Goal: Information Seeking & Learning: Learn about a topic

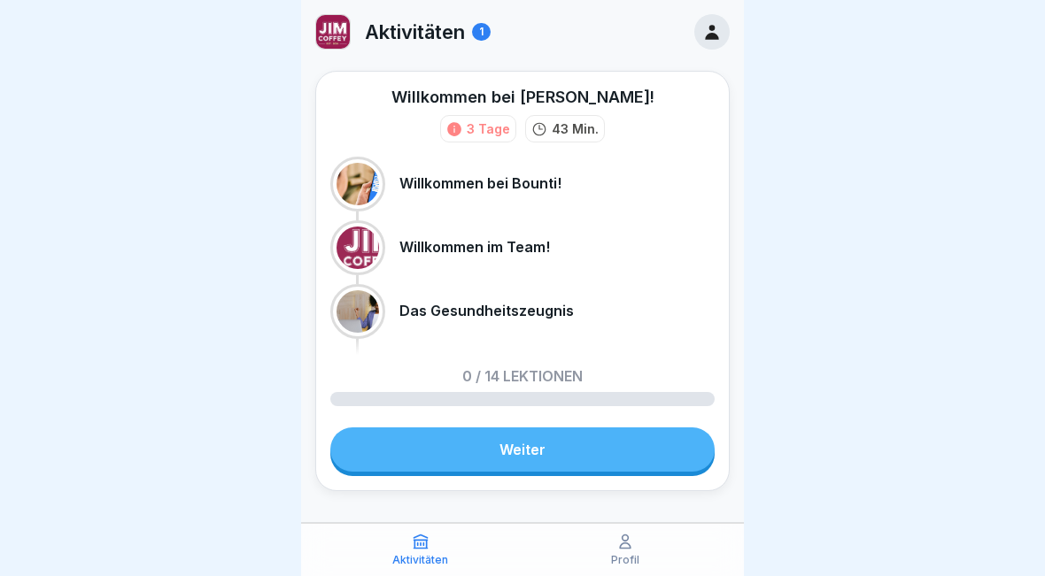
click at [627, 457] on link "Weiter" at bounding box center [522, 450] width 384 height 44
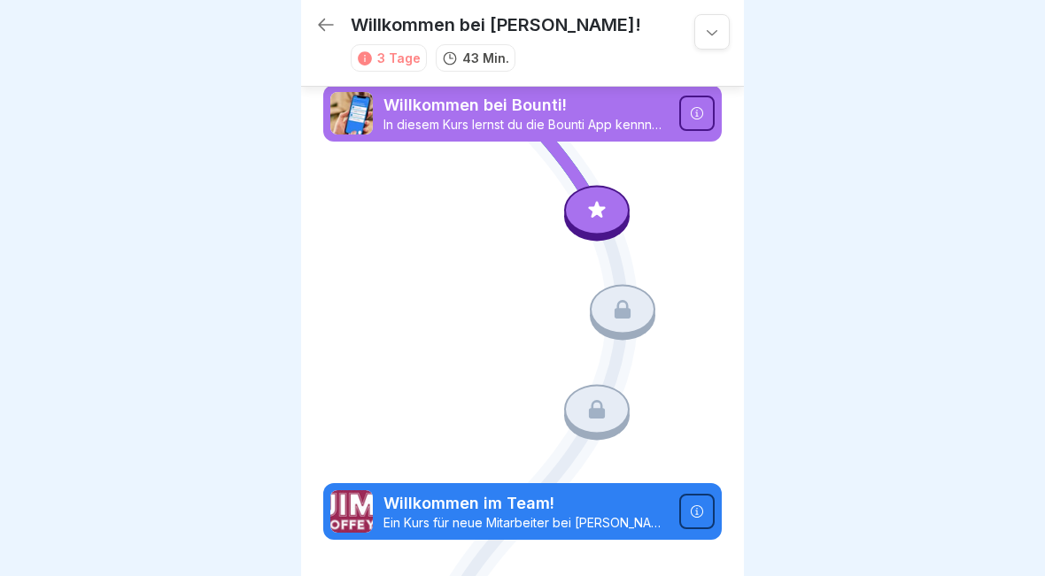
click at [595, 218] on icon at bounding box center [596, 209] width 23 height 23
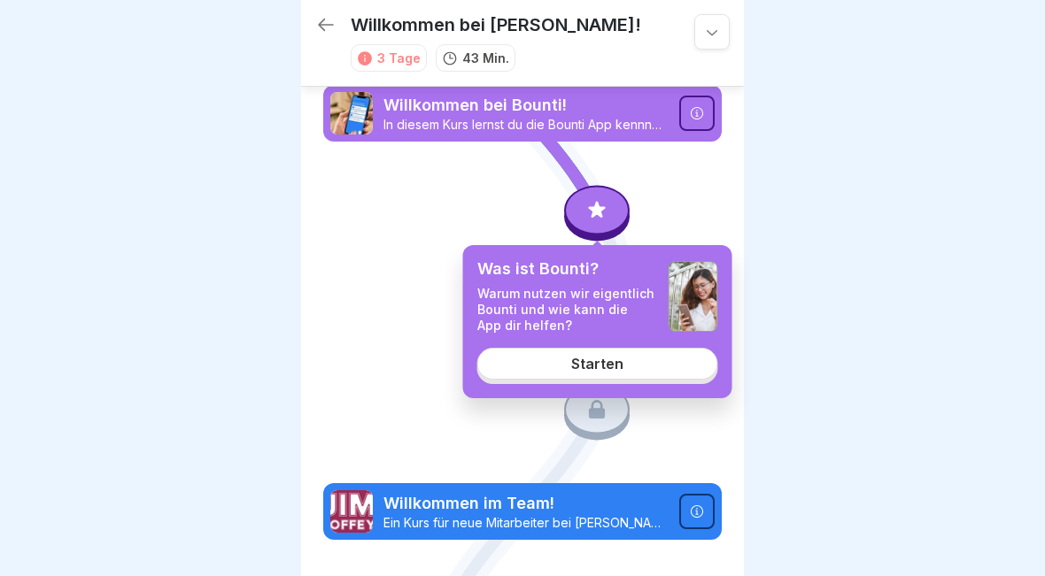
click at [606, 368] on div "Starten" at bounding box center [597, 364] width 52 height 16
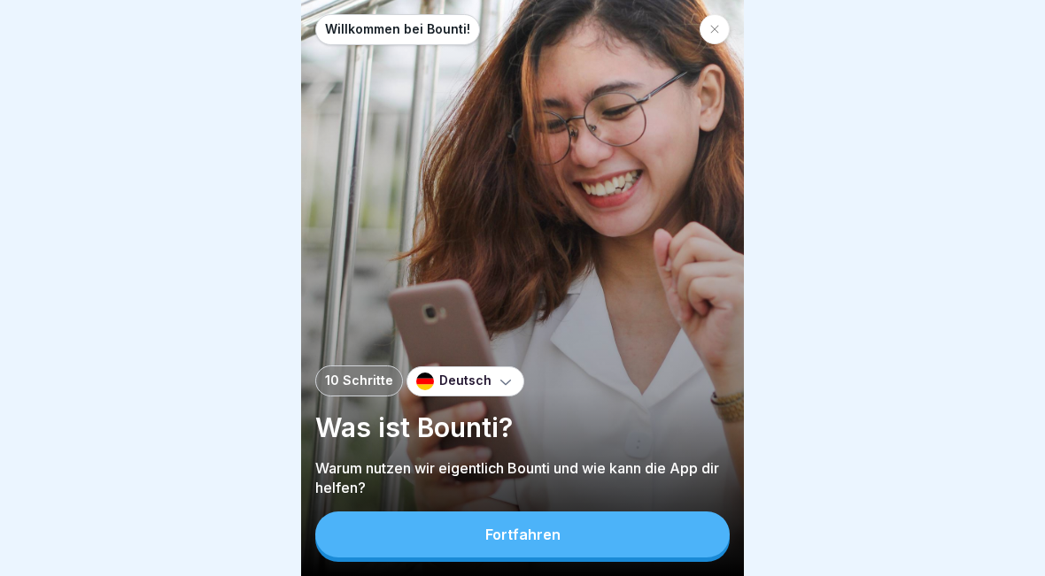
click at [549, 547] on button "Fortfahren" at bounding box center [522, 535] width 414 height 46
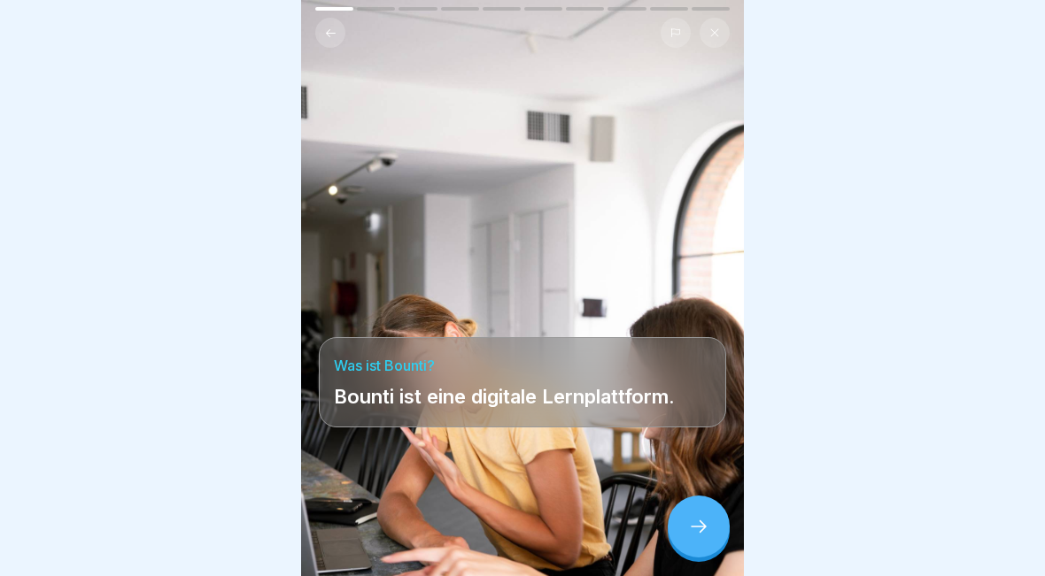
click at [706, 554] on div at bounding box center [699, 527] width 62 height 62
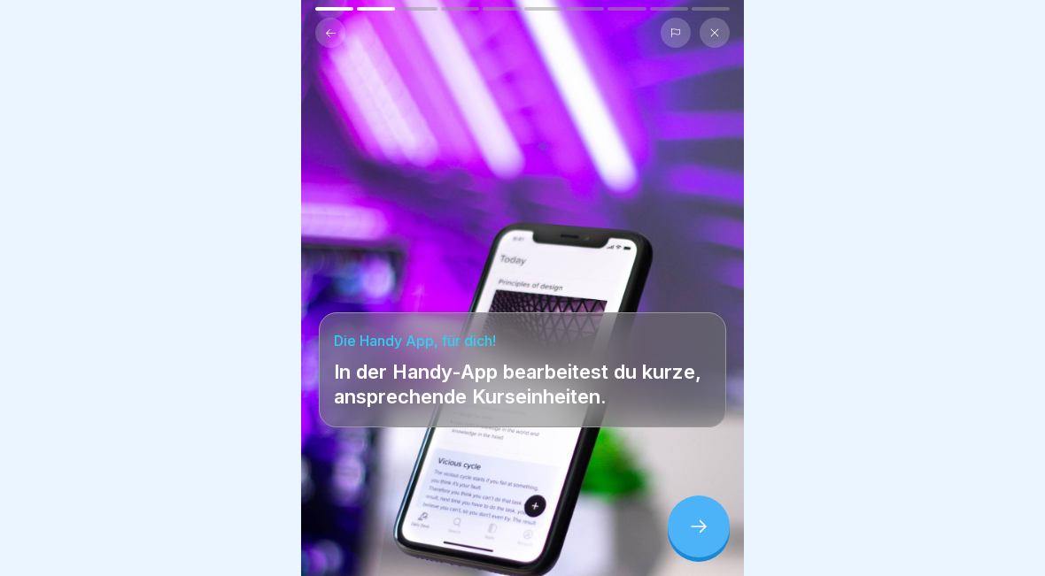
click at [704, 544] on div at bounding box center [699, 527] width 62 height 62
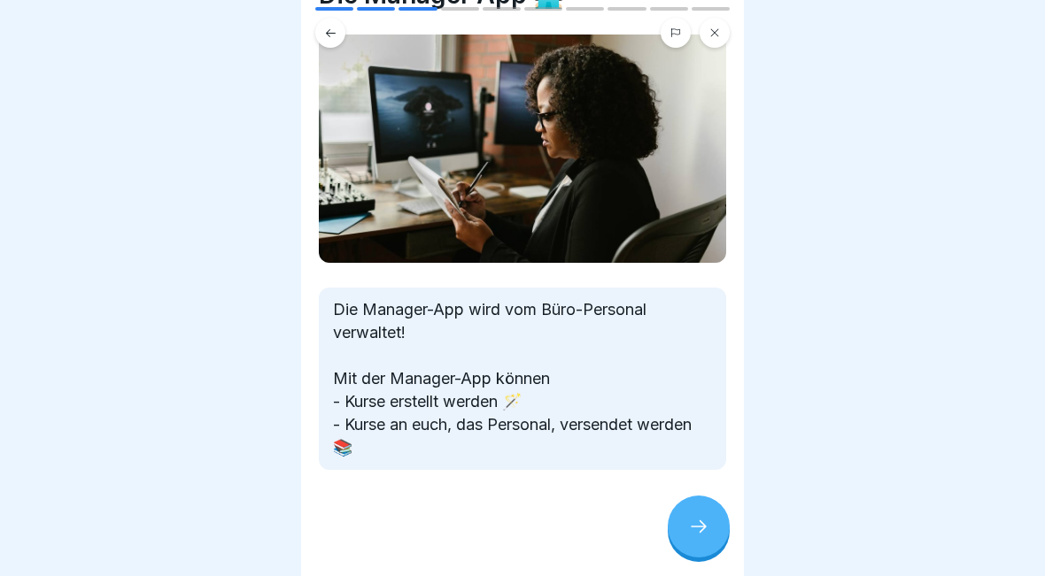
click at [712, 525] on div at bounding box center [699, 527] width 62 height 62
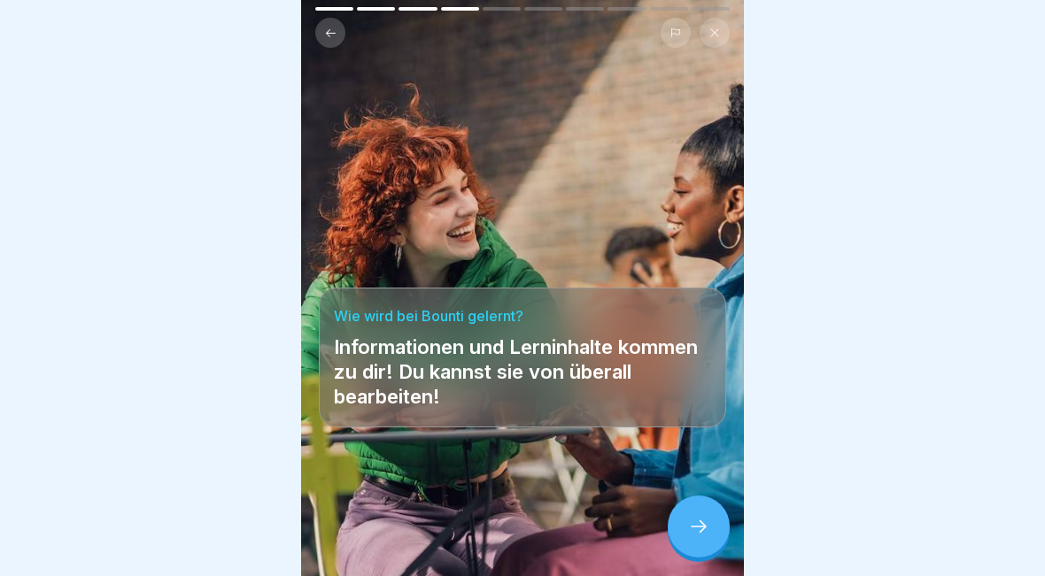
click at [717, 533] on div at bounding box center [699, 527] width 62 height 62
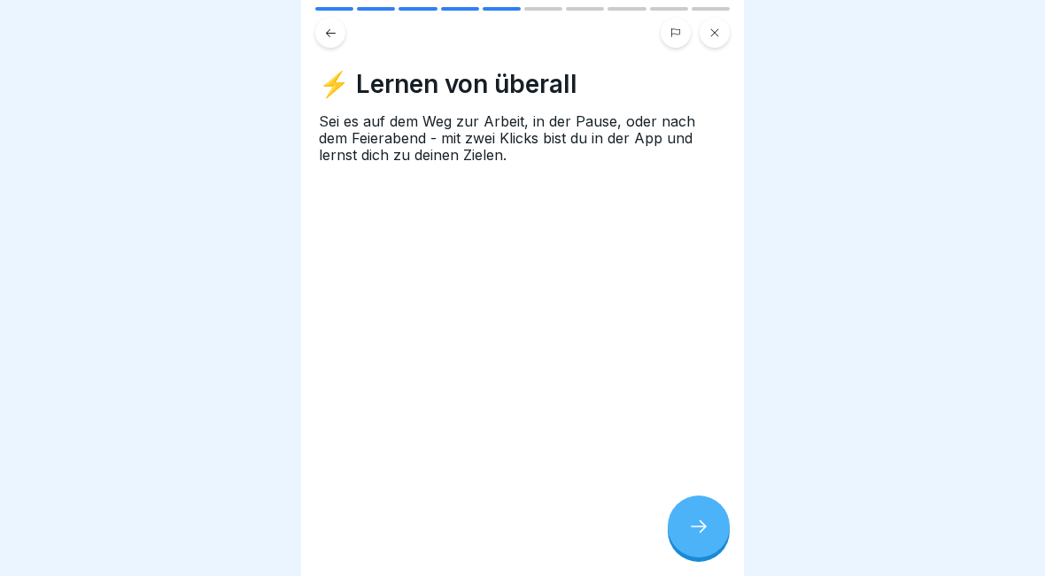
click at [714, 532] on div at bounding box center [699, 527] width 62 height 62
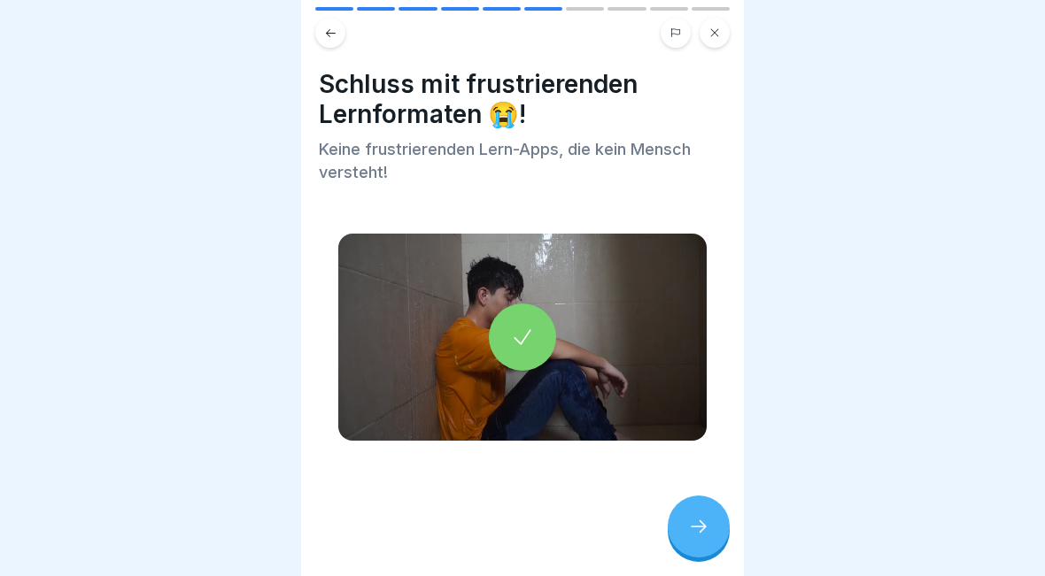
click at [714, 527] on div at bounding box center [699, 527] width 62 height 62
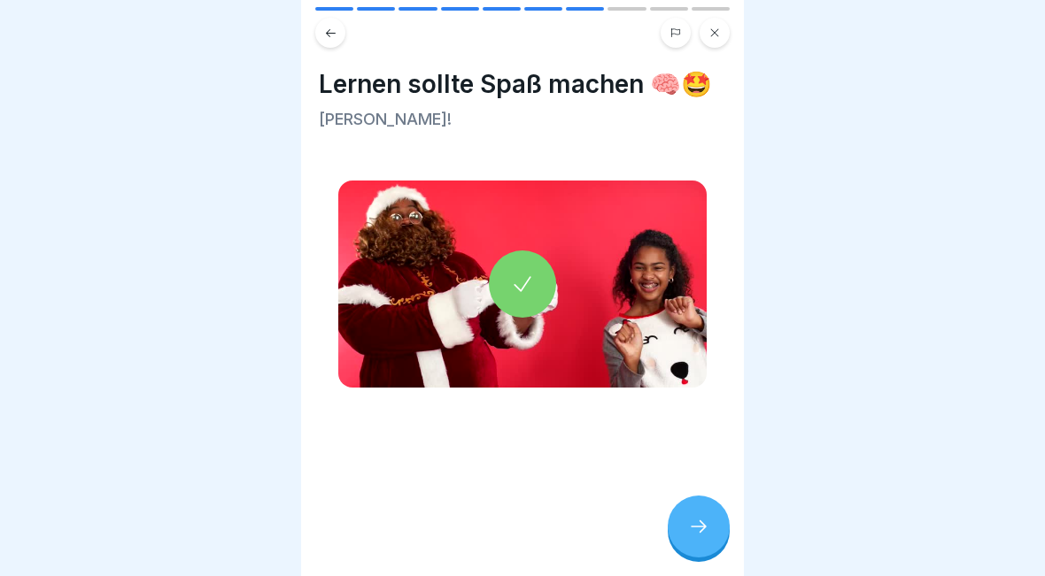
click at [712, 538] on div at bounding box center [699, 527] width 62 height 62
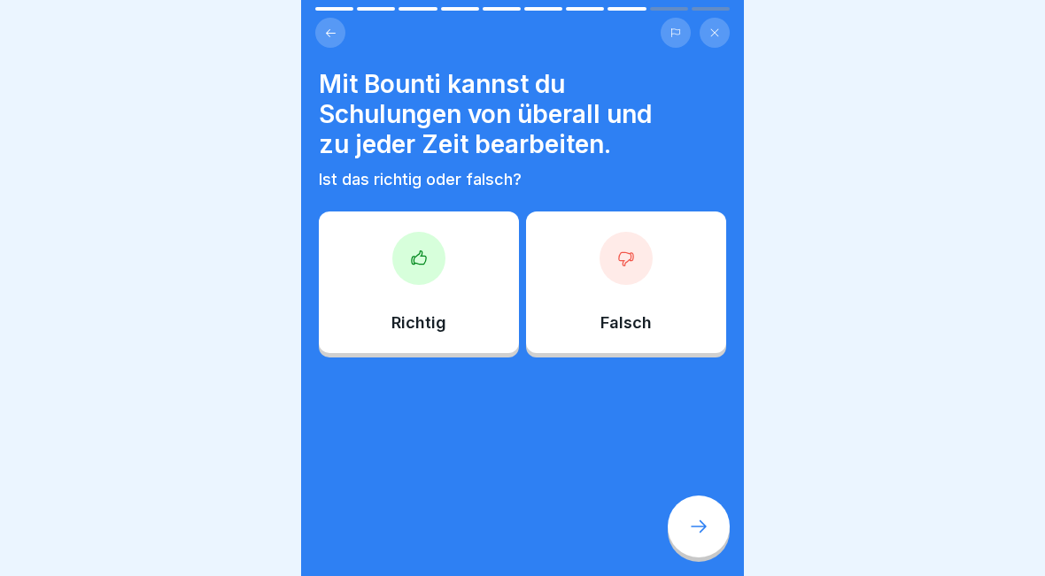
click at [454, 319] on div "Richtig" at bounding box center [419, 283] width 200 height 142
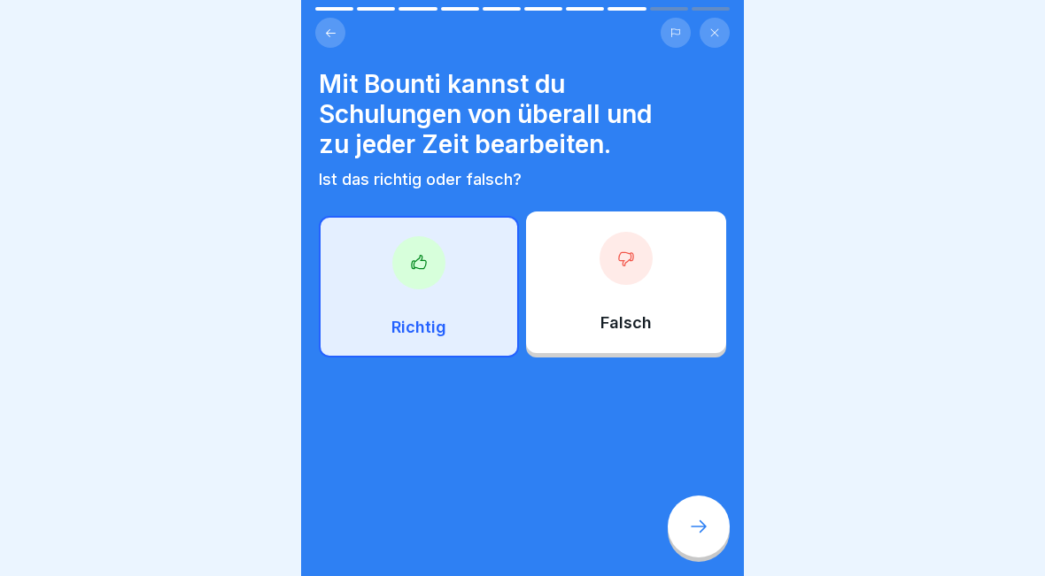
click at [702, 520] on icon at bounding box center [698, 526] width 21 height 21
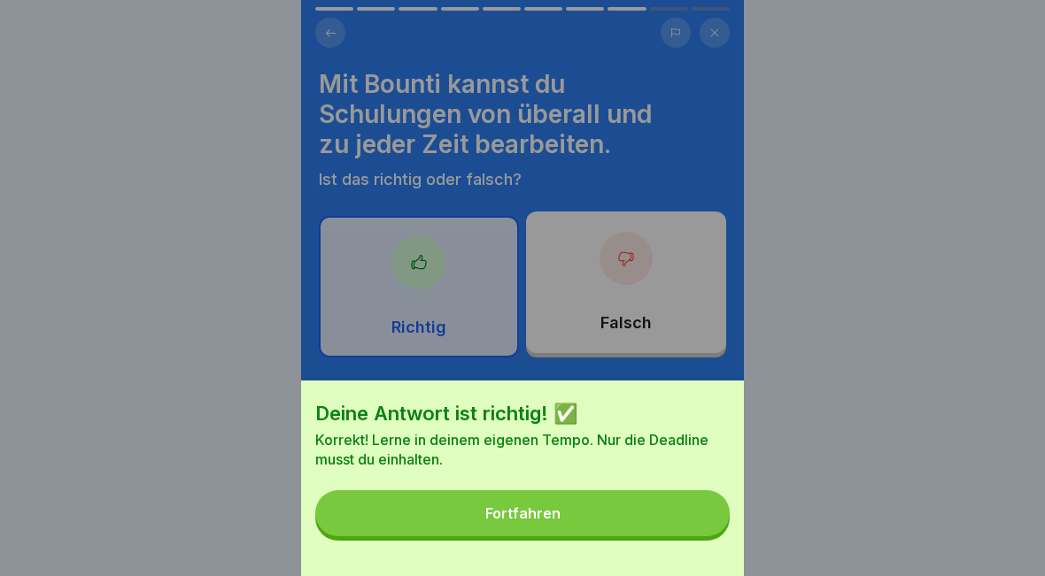
click at [654, 505] on button "Fortfahren" at bounding box center [522, 513] width 414 height 46
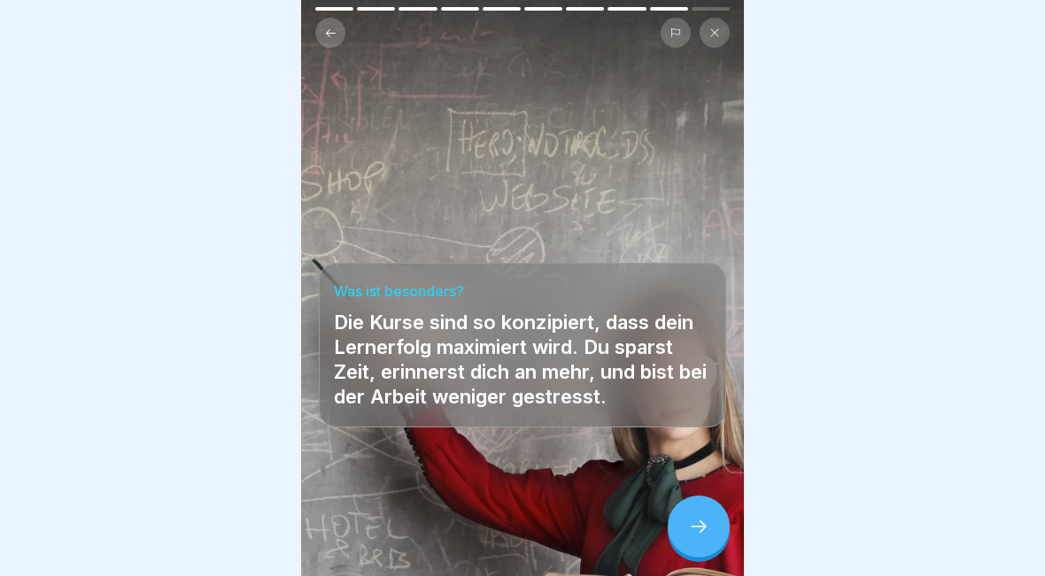
click at [689, 523] on icon at bounding box center [698, 526] width 21 height 21
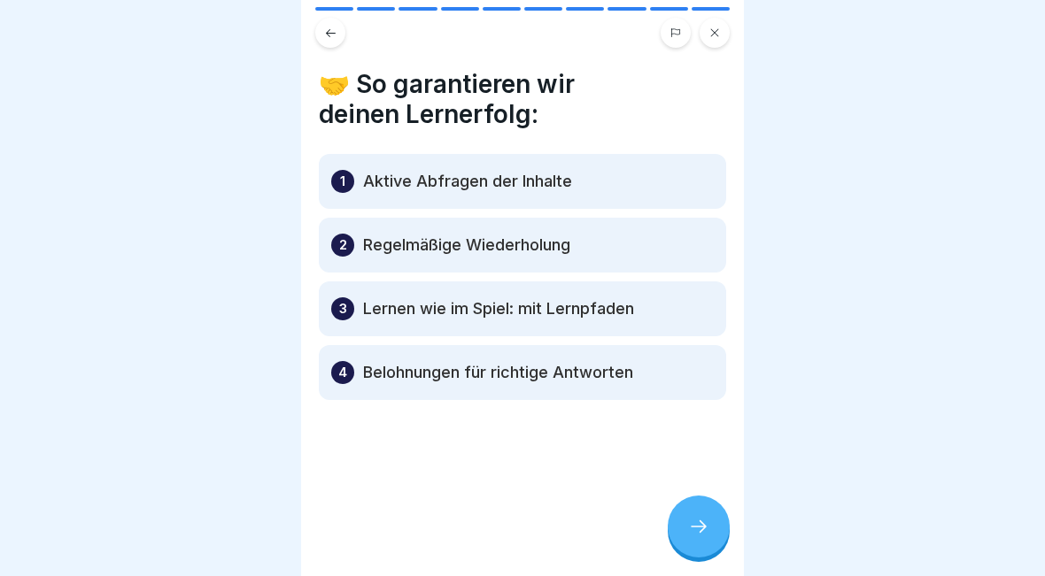
click at [699, 529] on icon at bounding box center [698, 526] width 21 height 21
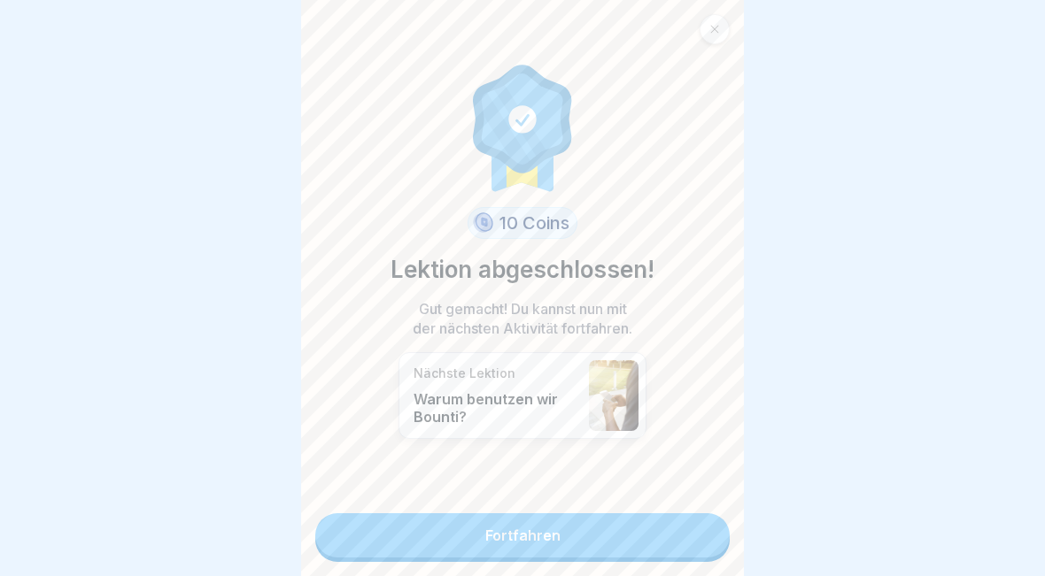
click at [665, 536] on link "Fortfahren" at bounding box center [522, 535] width 414 height 44
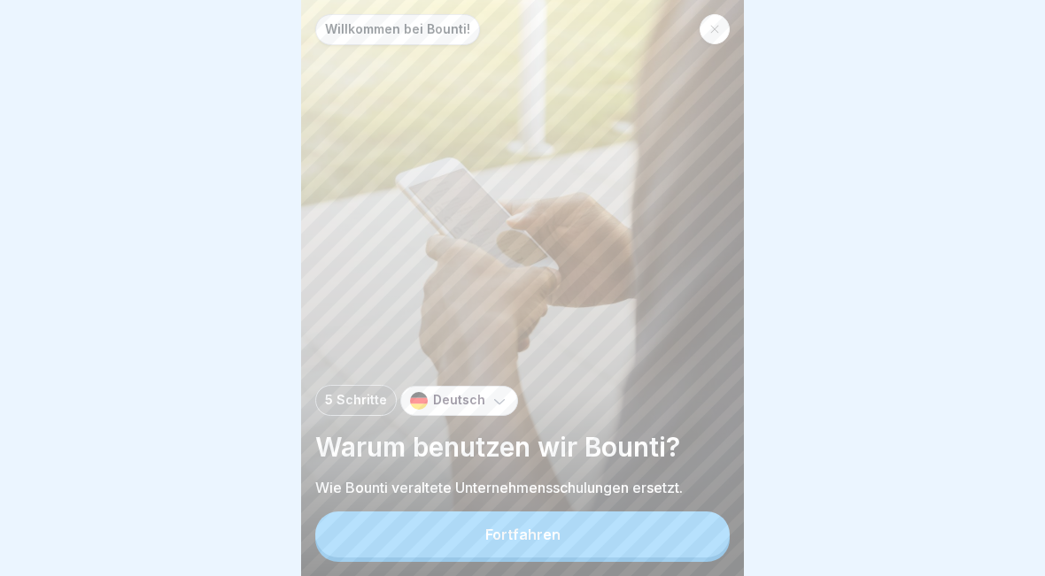
click at [666, 542] on button "Fortfahren" at bounding box center [522, 535] width 414 height 46
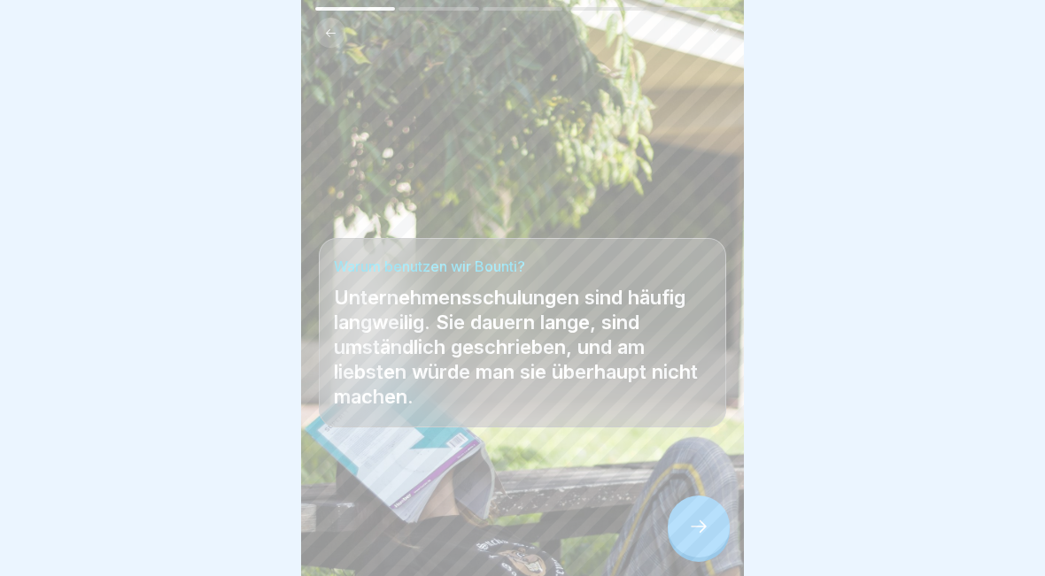
click at [694, 513] on div at bounding box center [699, 527] width 62 height 62
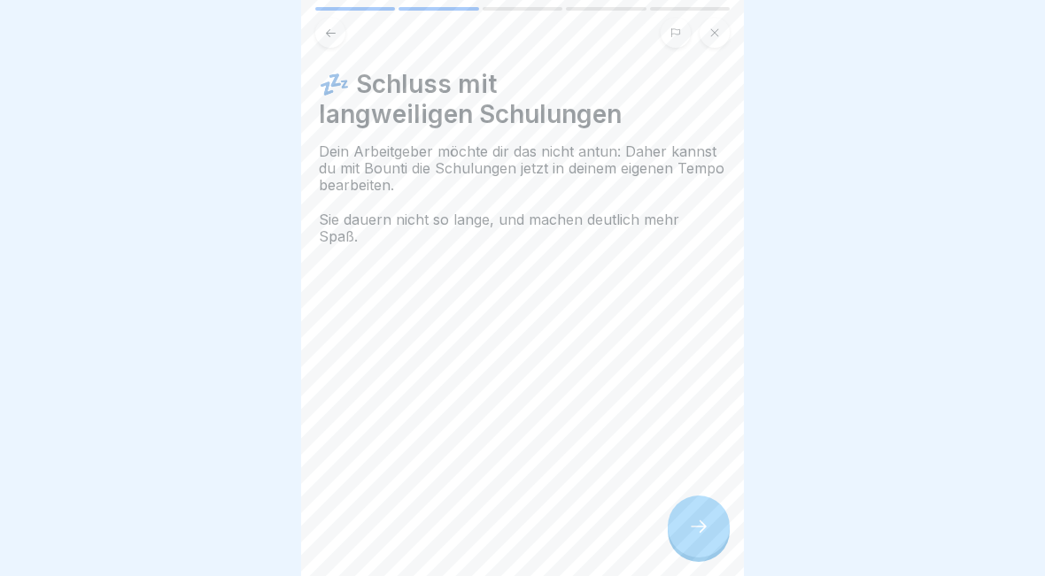
click at [696, 530] on icon at bounding box center [698, 526] width 21 height 21
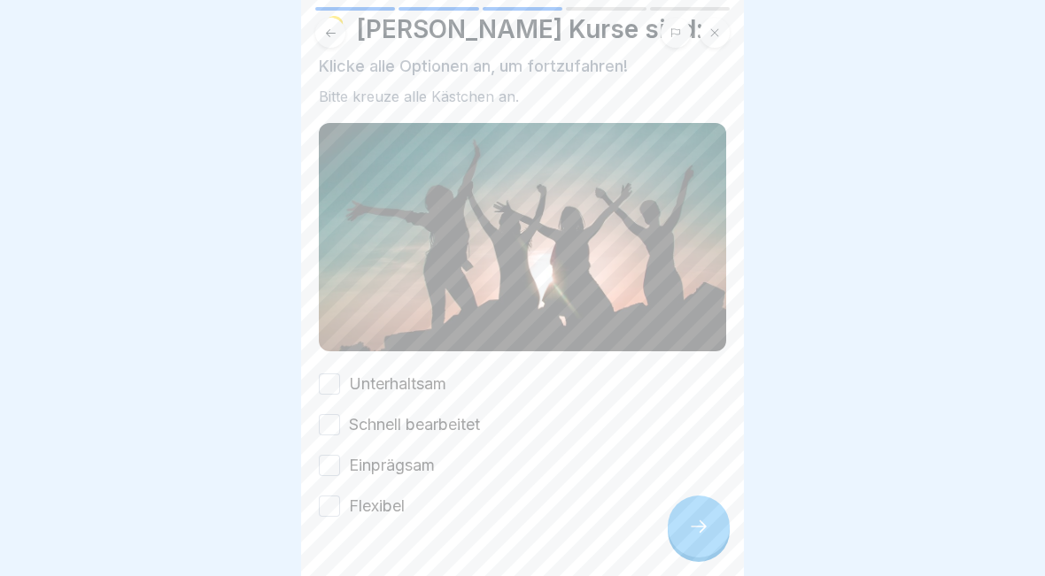
scroll to position [57, 0]
click at [351, 393] on label "Unterhaltsam" at bounding box center [397, 382] width 97 height 23
click at [340, 393] on button "Unterhaltsam" at bounding box center [329, 382] width 21 height 21
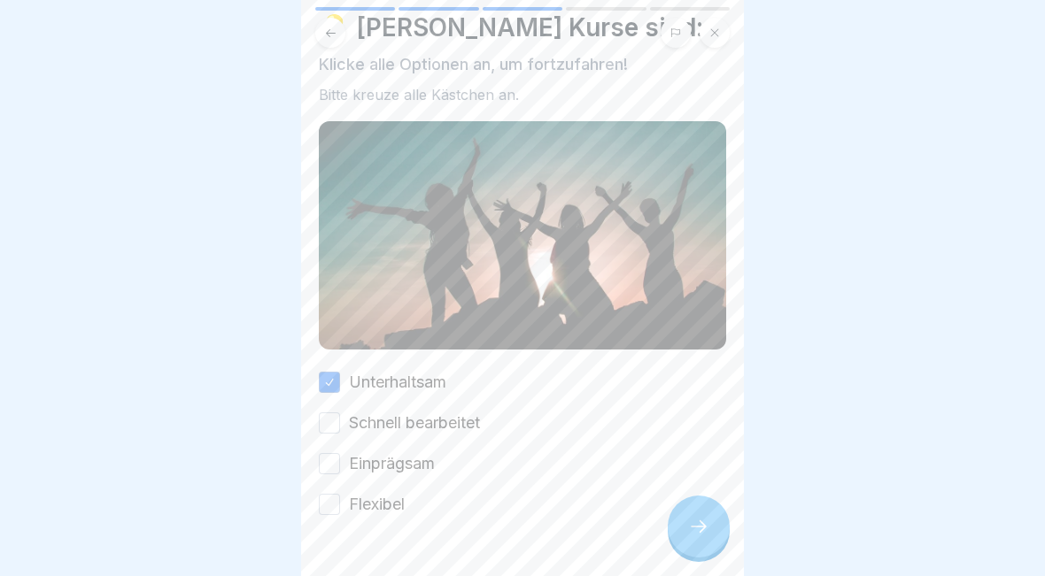
click at [336, 433] on button "Schnell bearbeitet" at bounding box center [329, 423] width 21 height 21
click at [328, 423] on button "Schnell bearbeitet" at bounding box center [329, 423] width 21 height 21
click at [336, 462] on button "Einprägsam" at bounding box center [329, 463] width 21 height 21
click at [338, 499] on button "Flexibel" at bounding box center [329, 504] width 21 height 21
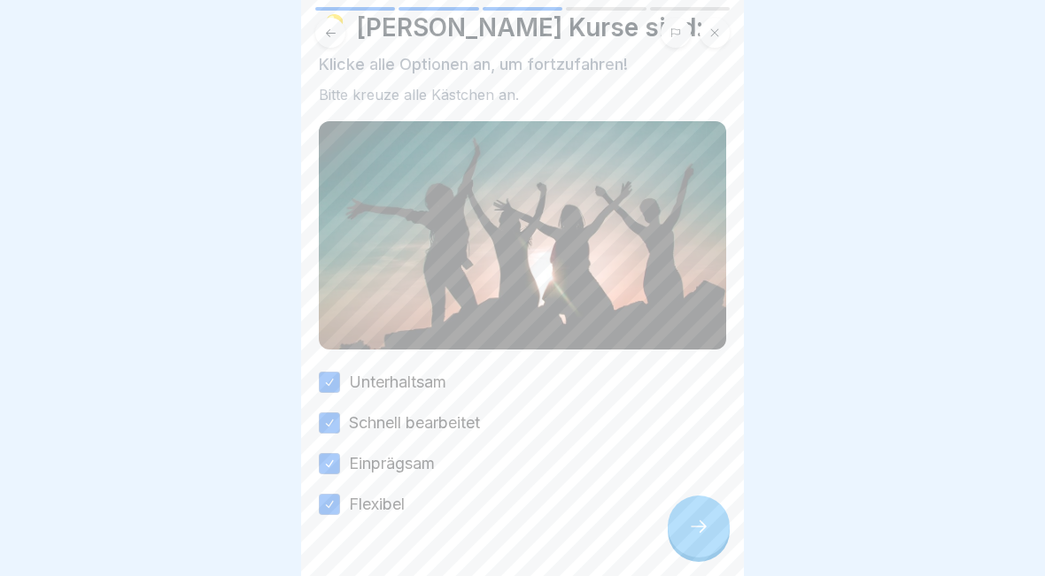
click at [709, 549] on div at bounding box center [699, 527] width 62 height 62
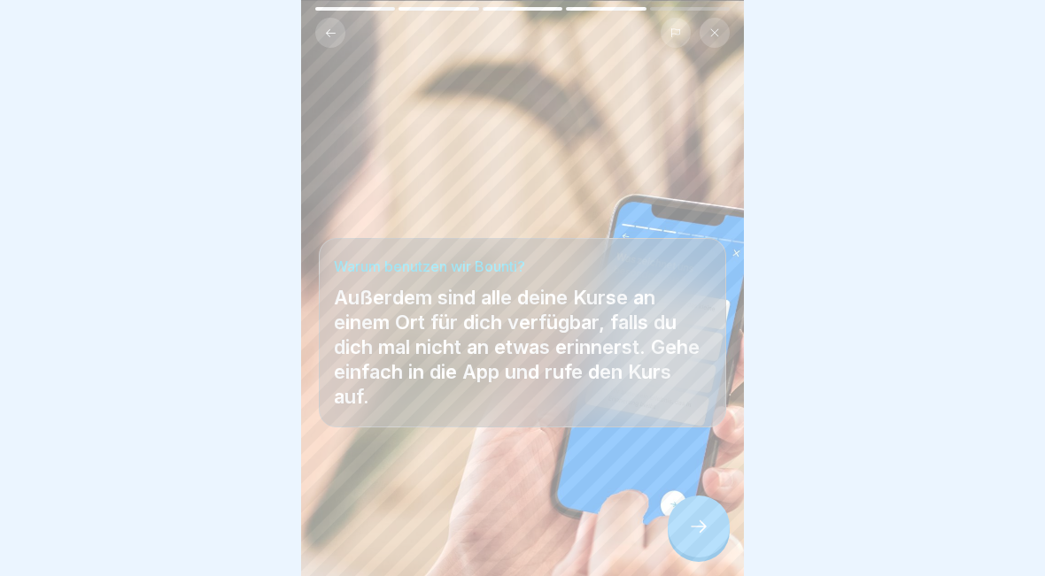
click at [699, 544] on div at bounding box center [699, 527] width 62 height 62
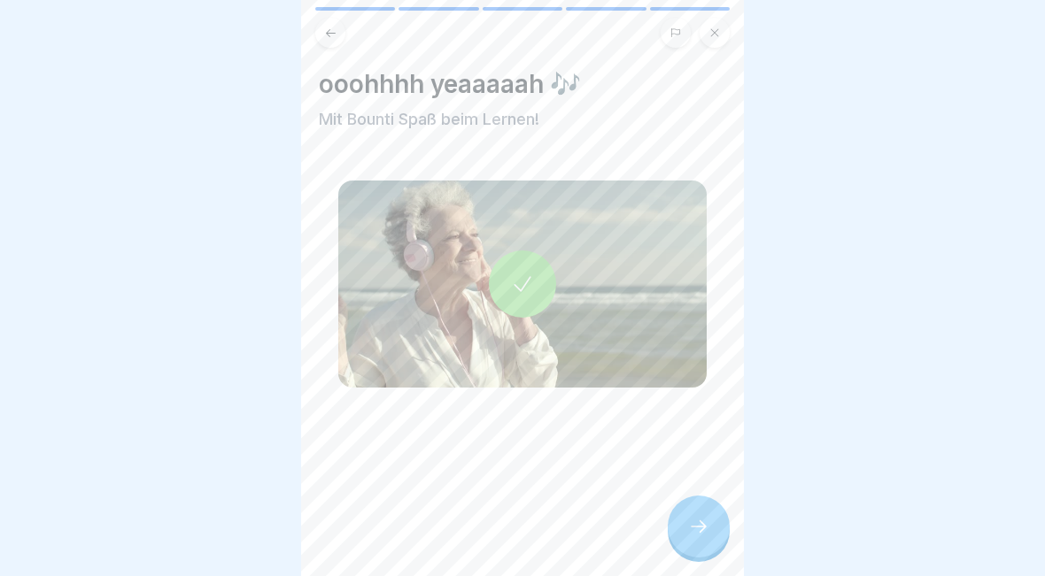
click at [702, 544] on div at bounding box center [699, 527] width 62 height 62
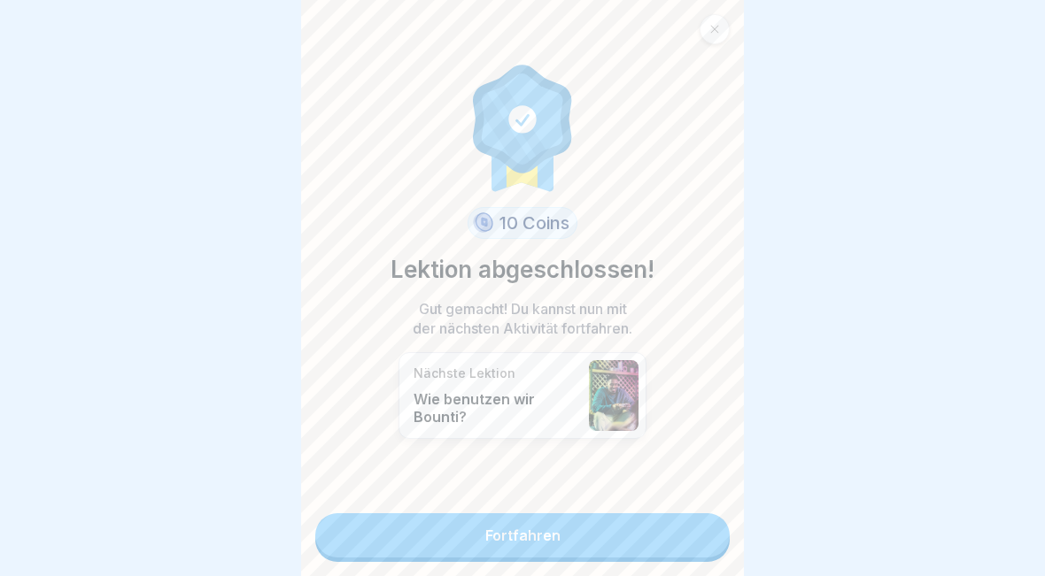
click at [683, 551] on link "Fortfahren" at bounding box center [522, 535] width 414 height 44
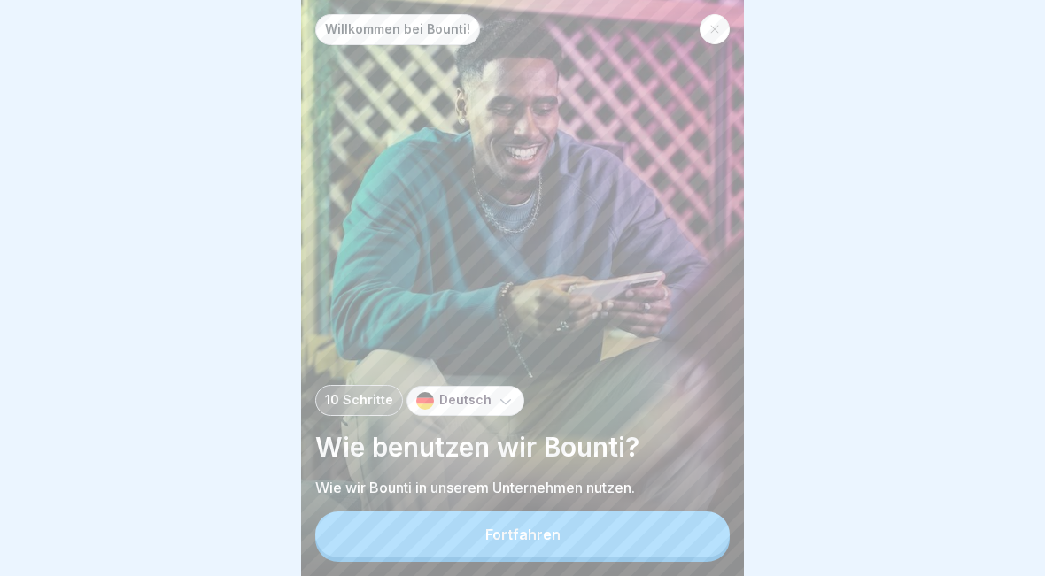
click at [670, 544] on button "Fortfahren" at bounding box center [522, 535] width 414 height 46
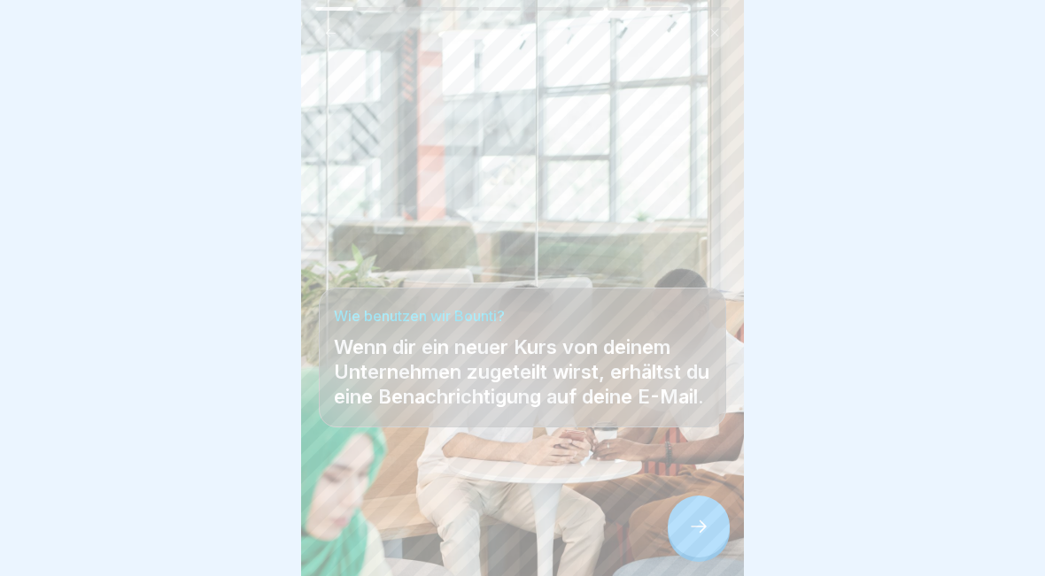
click at [699, 543] on div at bounding box center [699, 527] width 62 height 62
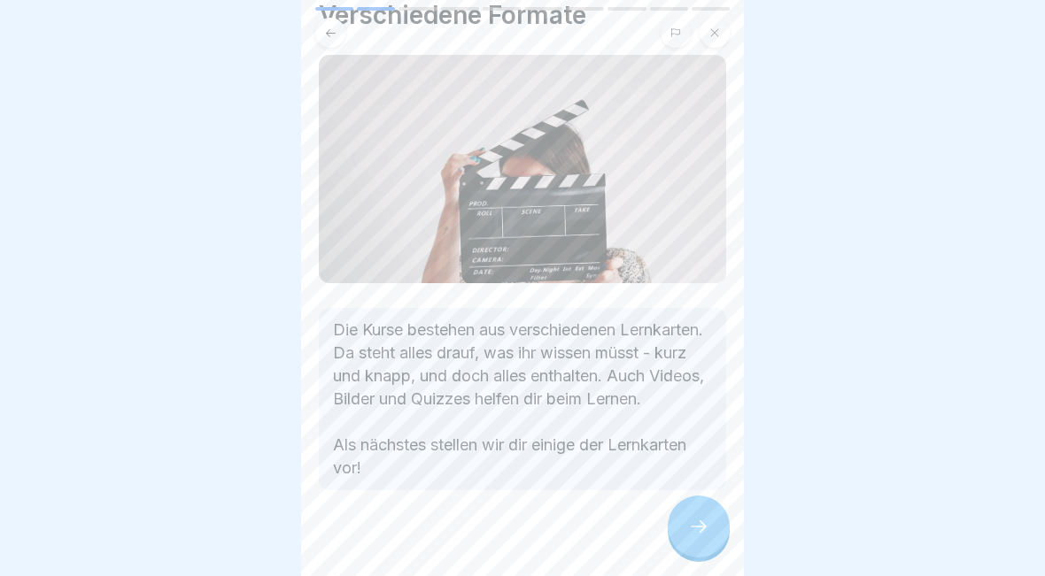
scroll to position [72, 0]
click at [706, 537] on div at bounding box center [699, 527] width 62 height 62
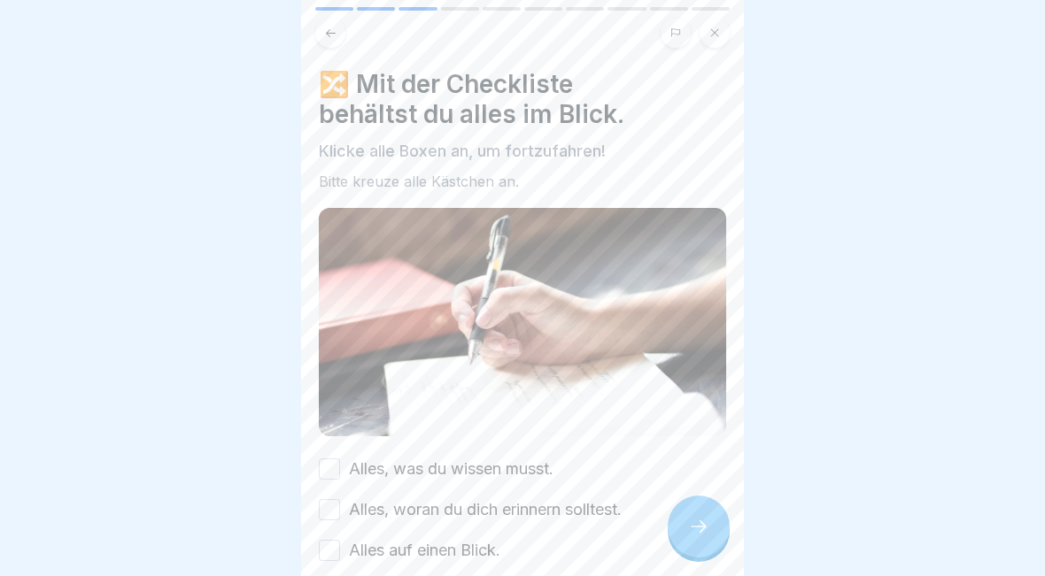
click at [329, 463] on button "Alles, was du wissen musst." at bounding box center [329, 469] width 21 height 21
click at [328, 508] on button "Alles, woran du dich erinnern solltest." at bounding box center [329, 509] width 21 height 21
click at [326, 552] on button "Alles auf einen Blick." at bounding box center [329, 550] width 21 height 21
click at [710, 546] on div at bounding box center [699, 527] width 62 height 62
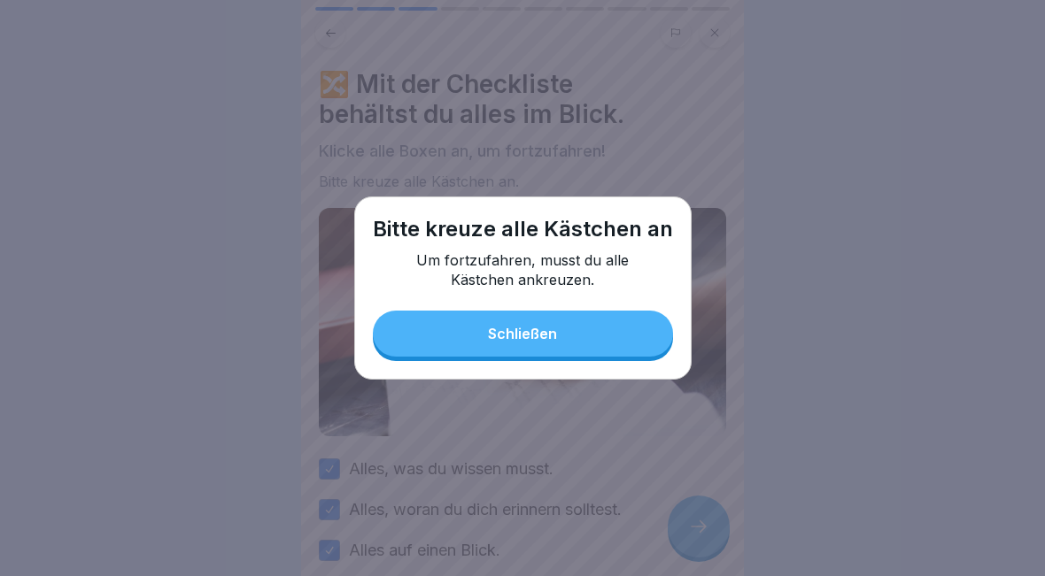
click at [605, 340] on button "Schließen" at bounding box center [523, 334] width 300 height 46
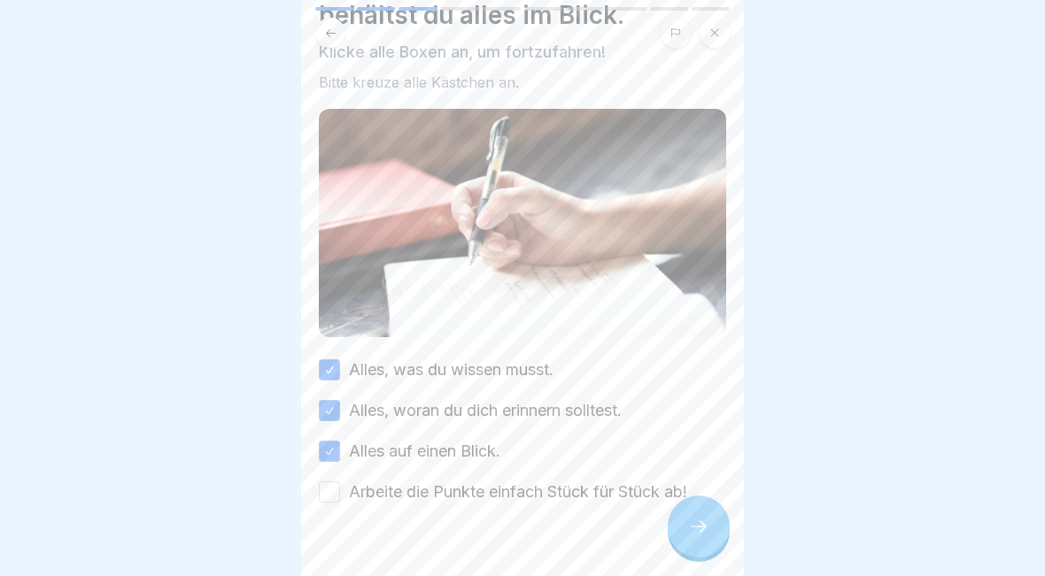
scroll to position [103, 0]
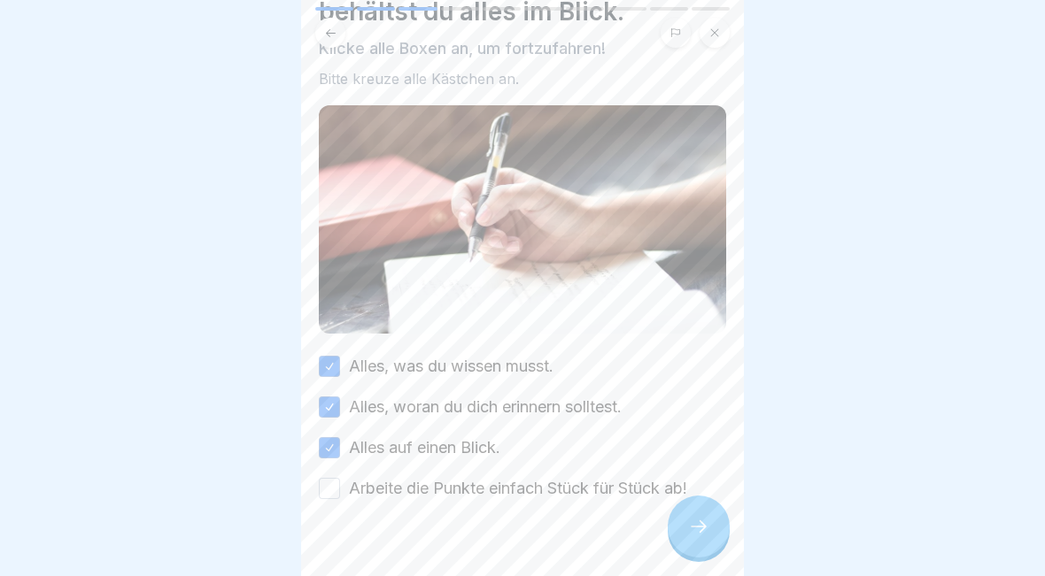
click at [336, 490] on button "Arbeite die Punkte einfach Stück für Stück ab!" at bounding box center [329, 488] width 21 height 21
click at [717, 531] on div at bounding box center [699, 527] width 62 height 62
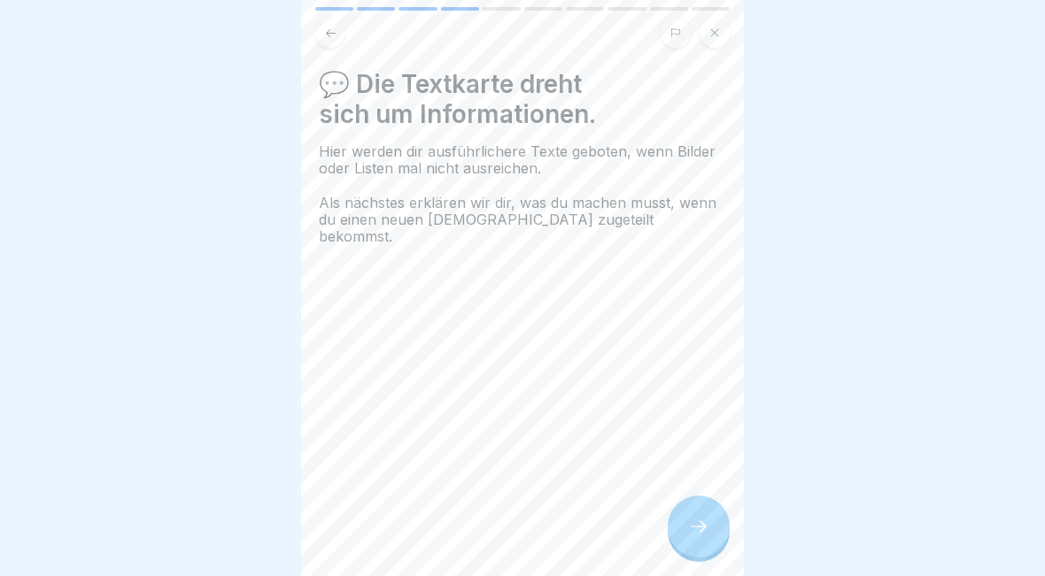
click at [700, 537] on icon at bounding box center [698, 526] width 21 height 21
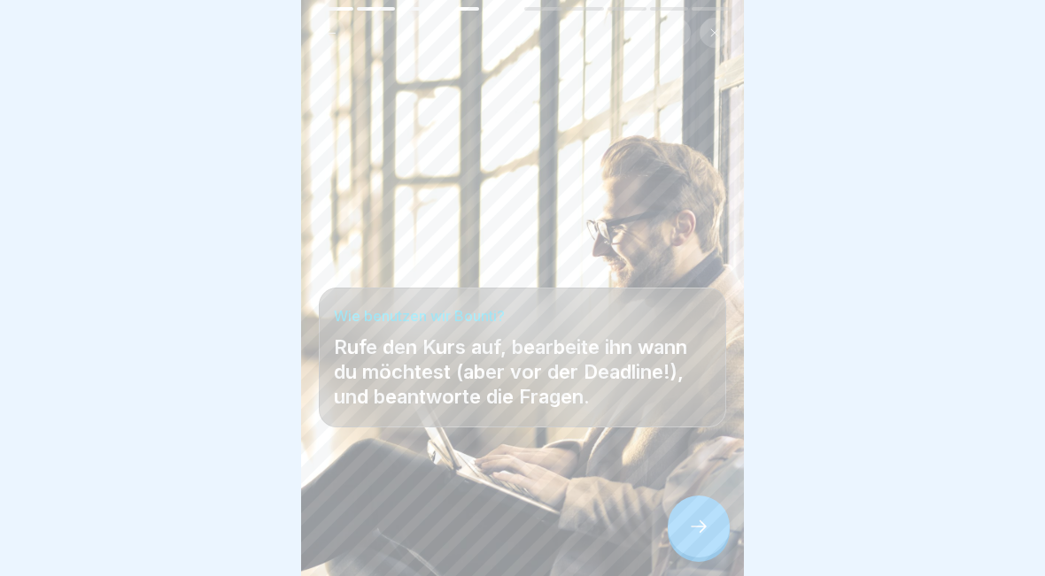
click at [699, 537] on div at bounding box center [699, 527] width 62 height 62
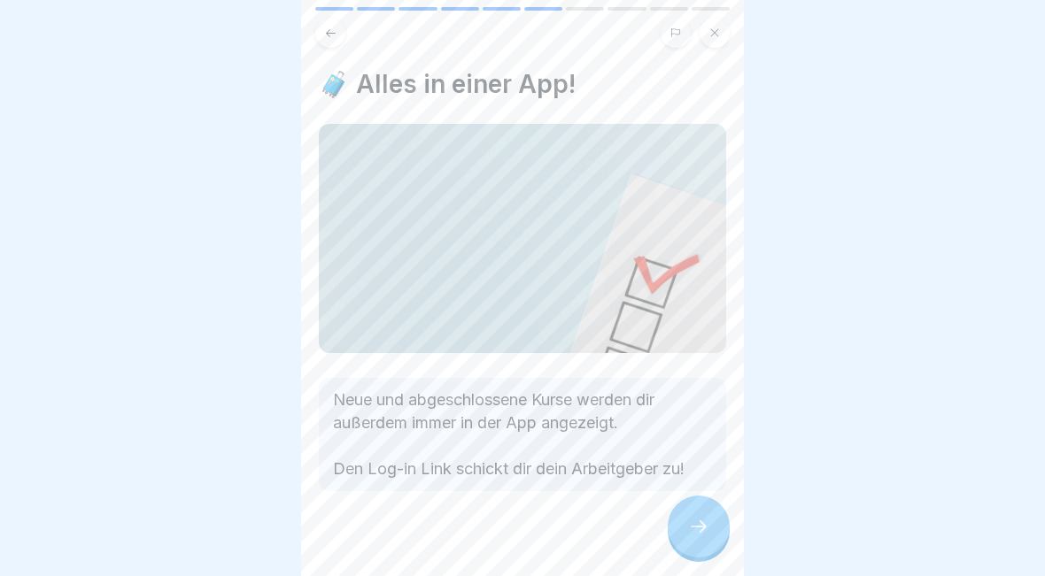
click at [695, 537] on div at bounding box center [699, 527] width 62 height 62
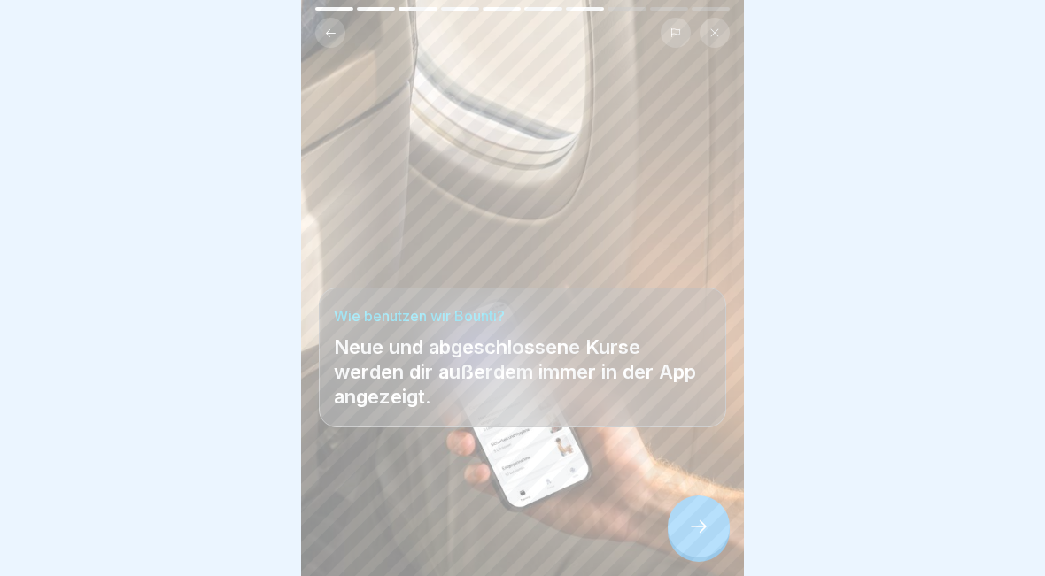
click at [703, 537] on icon at bounding box center [698, 526] width 21 height 21
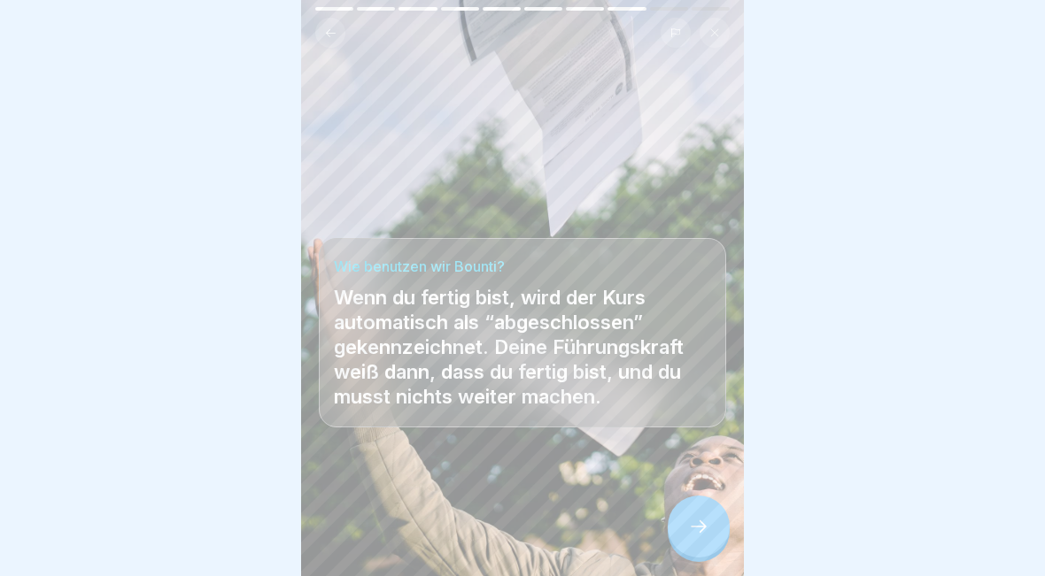
click at [699, 549] on div at bounding box center [699, 527] width 62 height 62
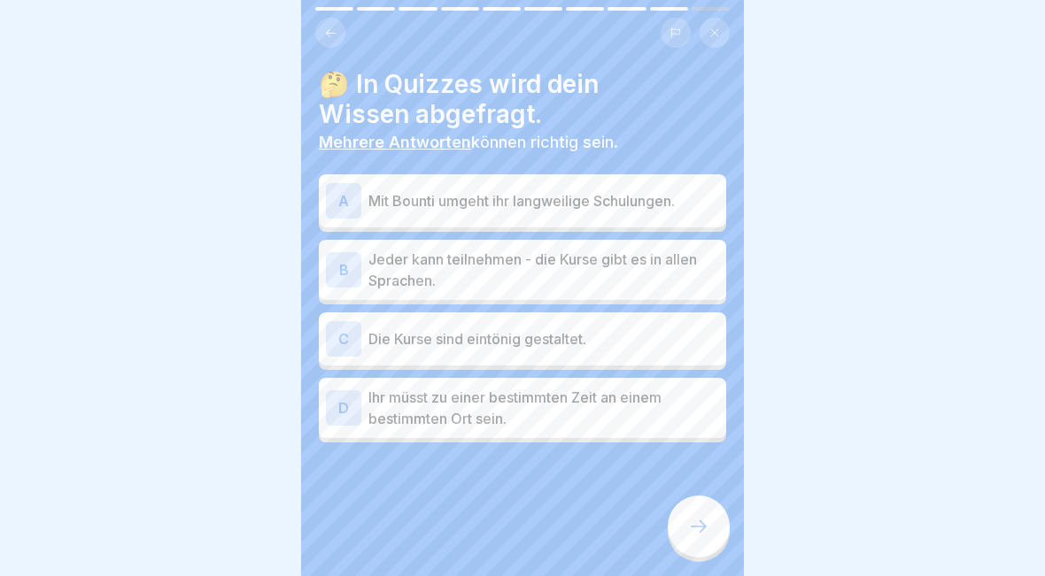
click at [682, 204] on p "Mit Bounti umgeht ihr langweilige Schulungen." at bounding box center [543, 200] width 351 height 21
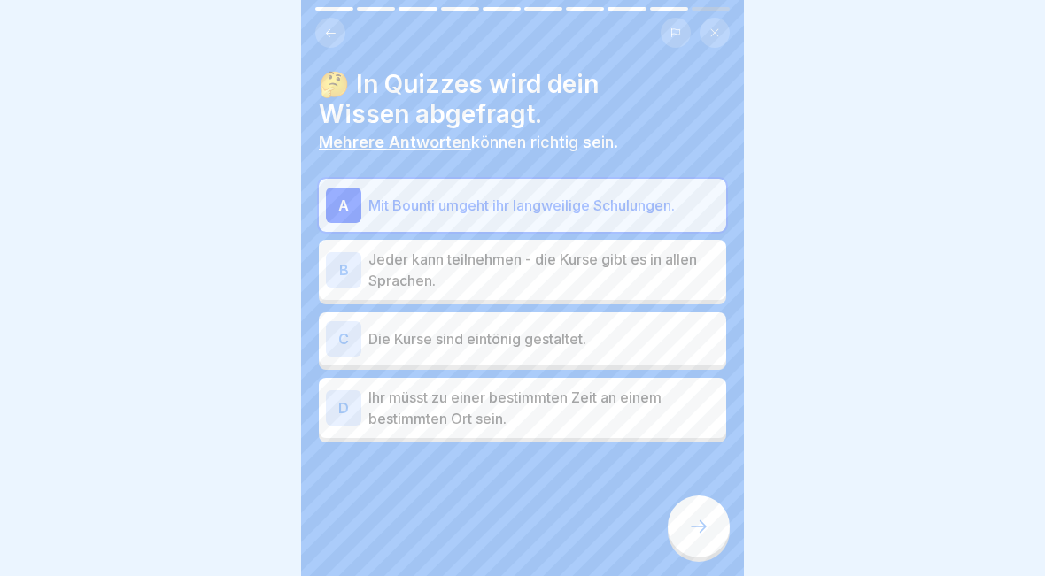
click at [684, 274] on p "Jeder kann teilnehmen - die Kurse gibt es in allen Sprachen." at bounding box center [543, 270] width 351 height 42
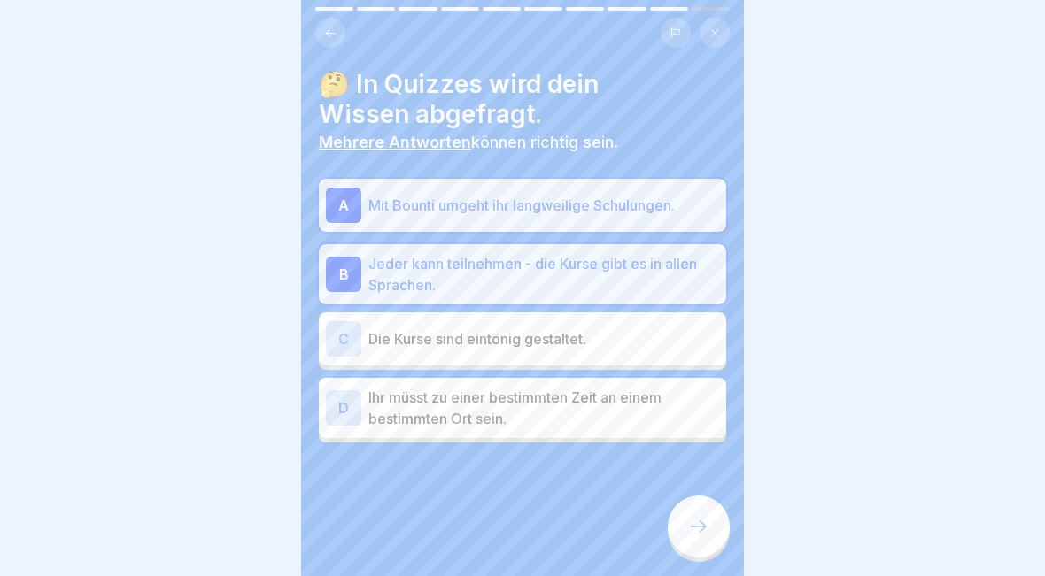
click at [701, 522] on icon at bounding box center [699, 527] width 16 height 12
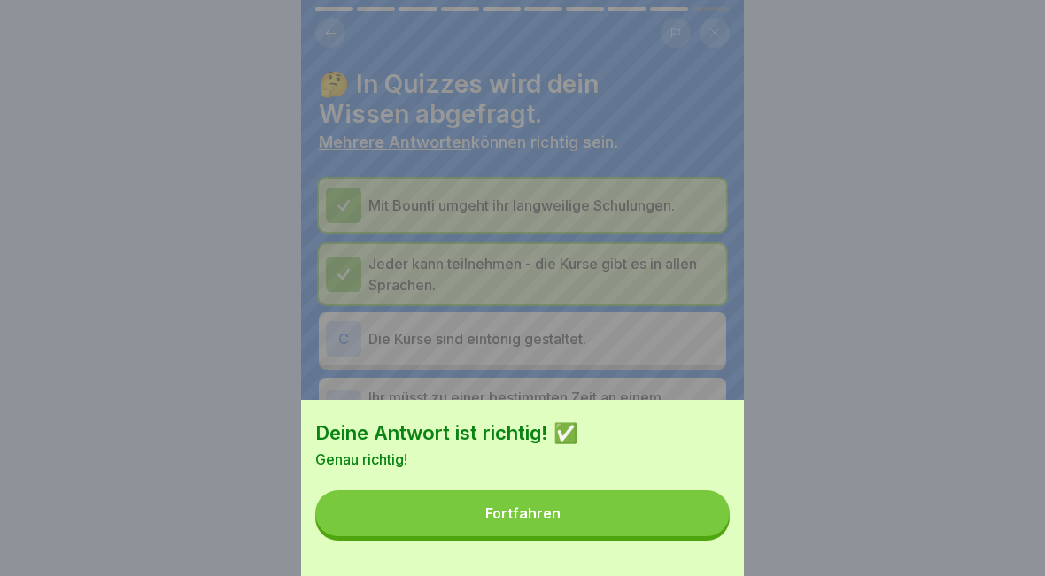
click at [621, 519] on button "Fortfahren" at bounding box center [522, 513] width 414 height 46
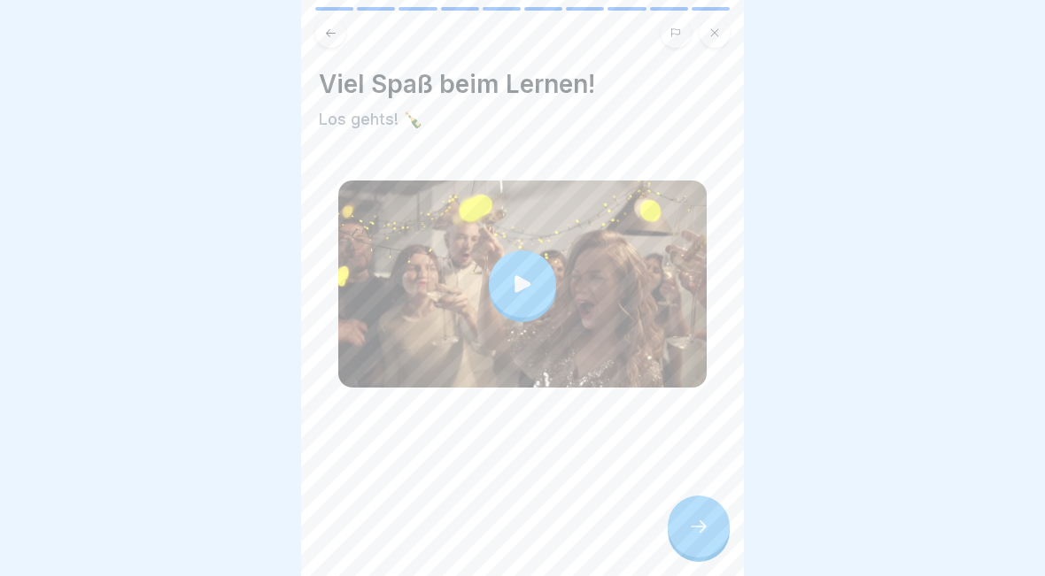
click at [535, 305] on div at bounding box center [522, 284] width 67 height 67
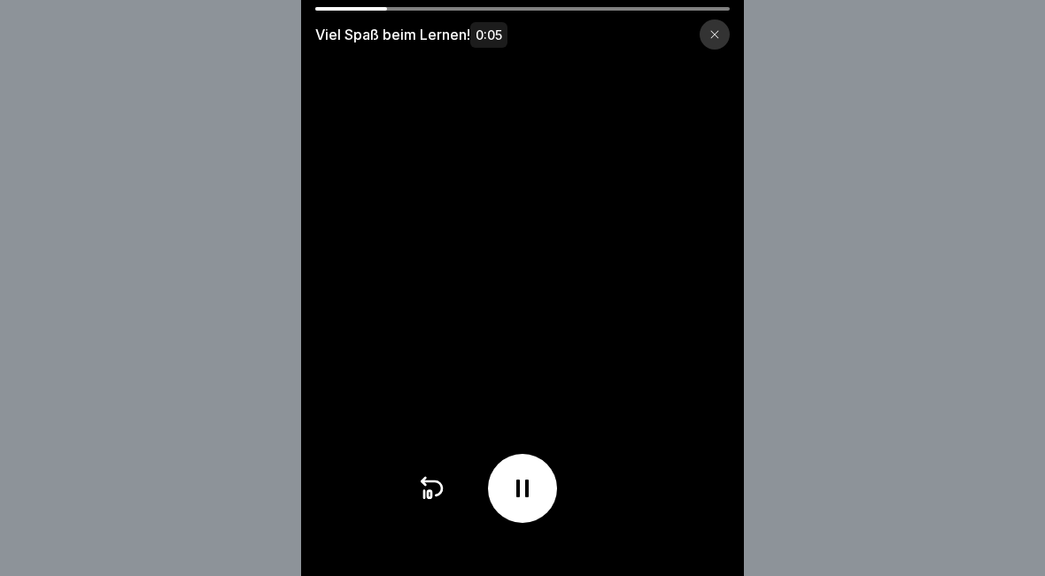
click at [713, 19] on div at bounding box center [714, 34] width 30 height 30
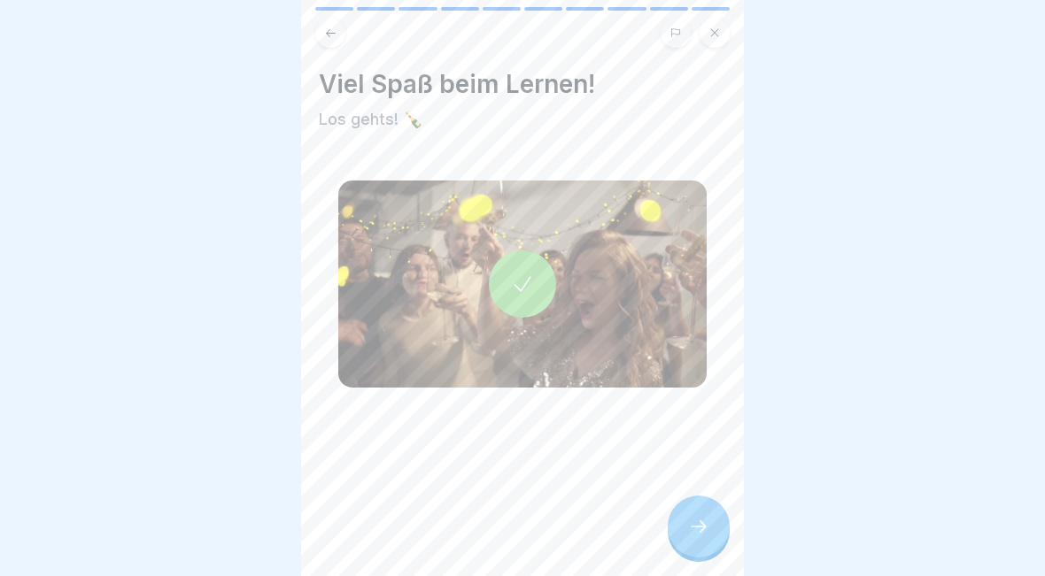
click at [720, 524] on div at bounding box center [699, 527] width 62 height 62
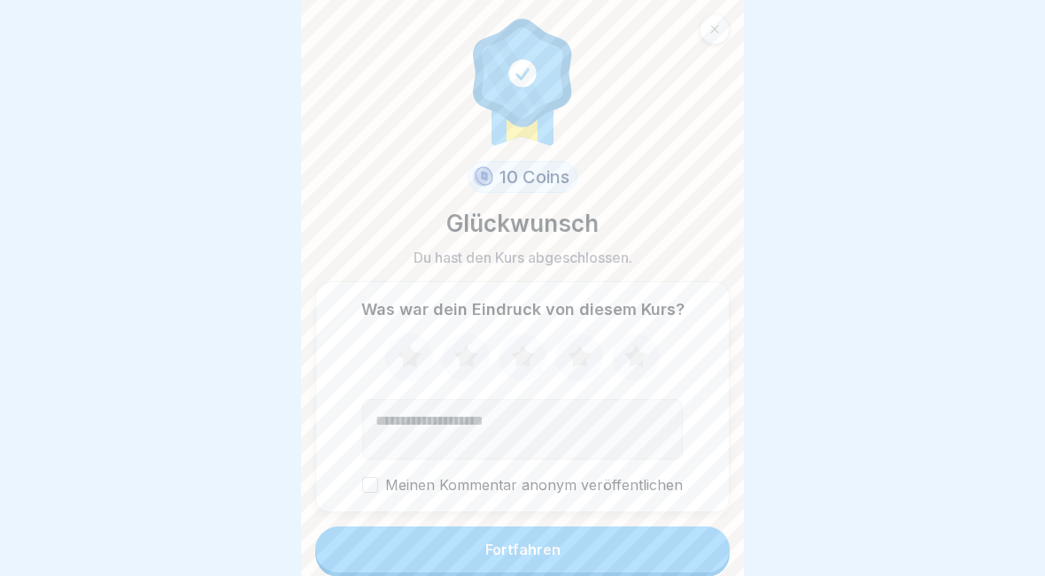
click at [610, 561] on button "Fortfahren" at bounding box center [522, 550] width 414 height 46
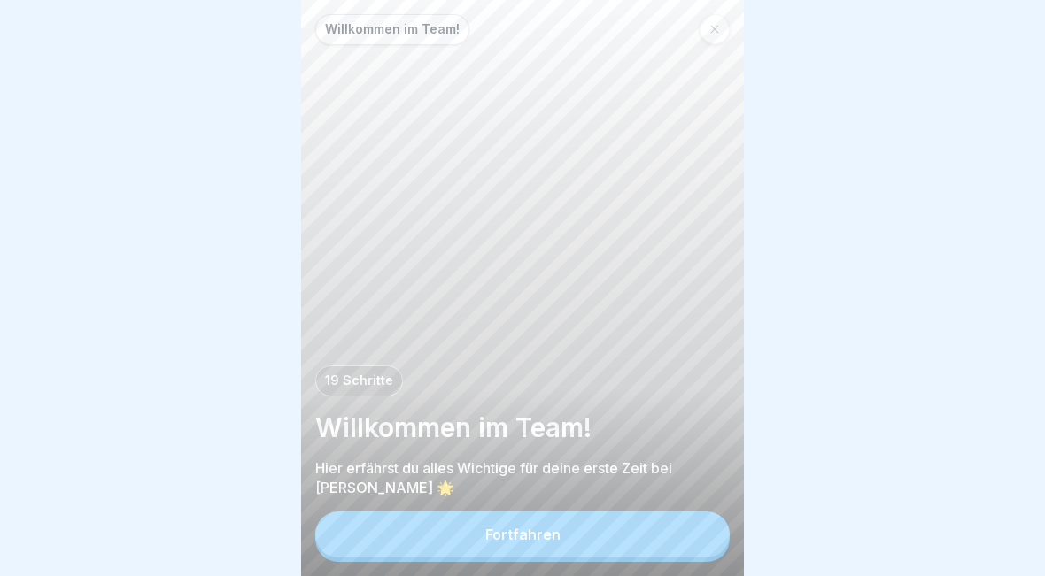
click at [620, 537] on button "Fortfahren" at bounding box center [522, 535] width 414 height 46
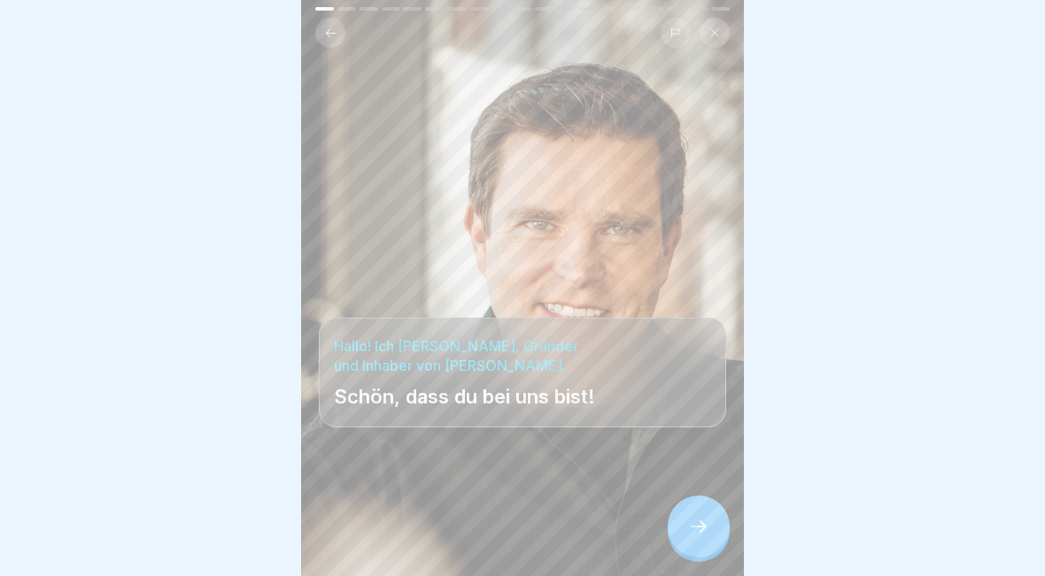
click at [701, 536] on icon at bounding box center [698, 526] width 21 height 21
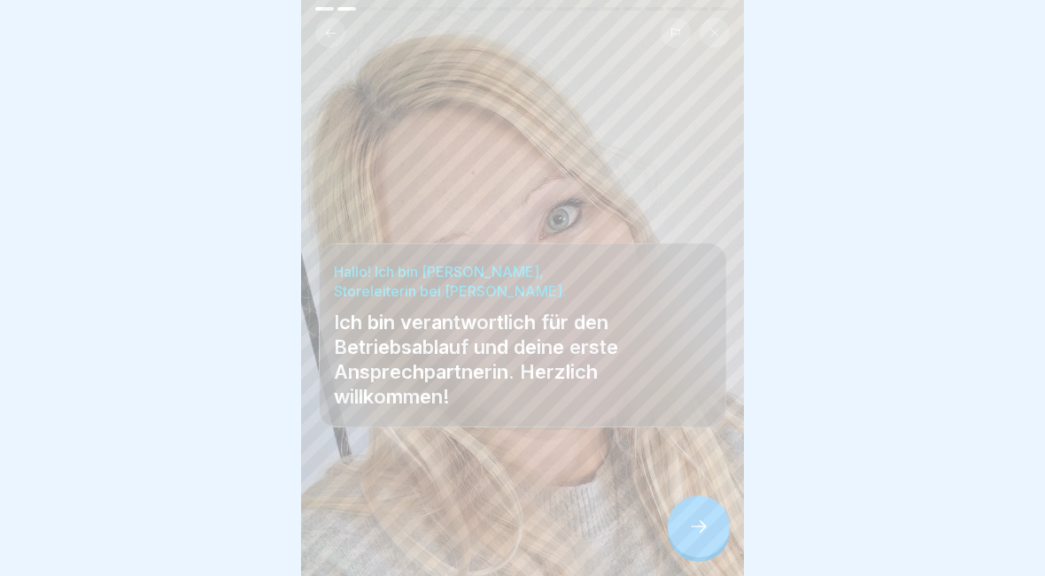
click at [700, 542] on div at bounding box center [699, 527] width 62 height 62
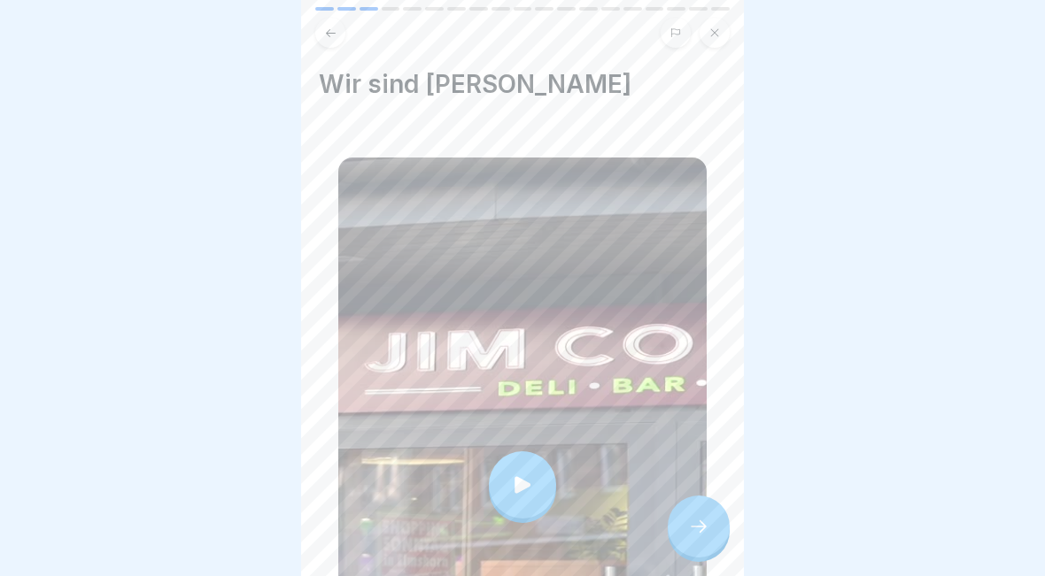
click at [530, 487] on icon at bounding box center [522, 485] width 25 height 25
click at [699, 537] on icon at bounding box center [698, 526] width 21 height 21
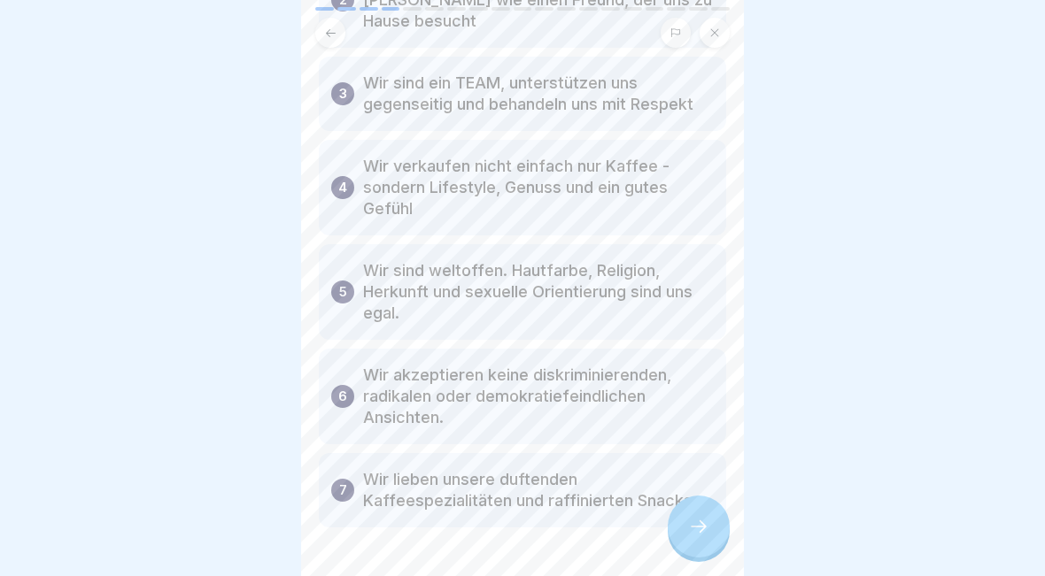
scroll to position [259, 0]
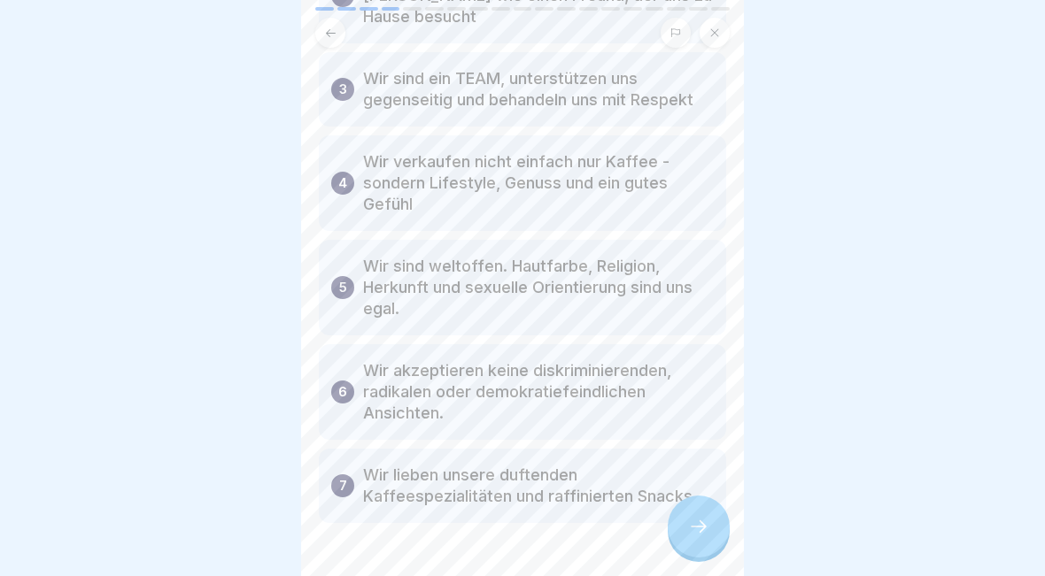
click at [695, 531] on icon at bounding box center [698, 526] width 21 height 21
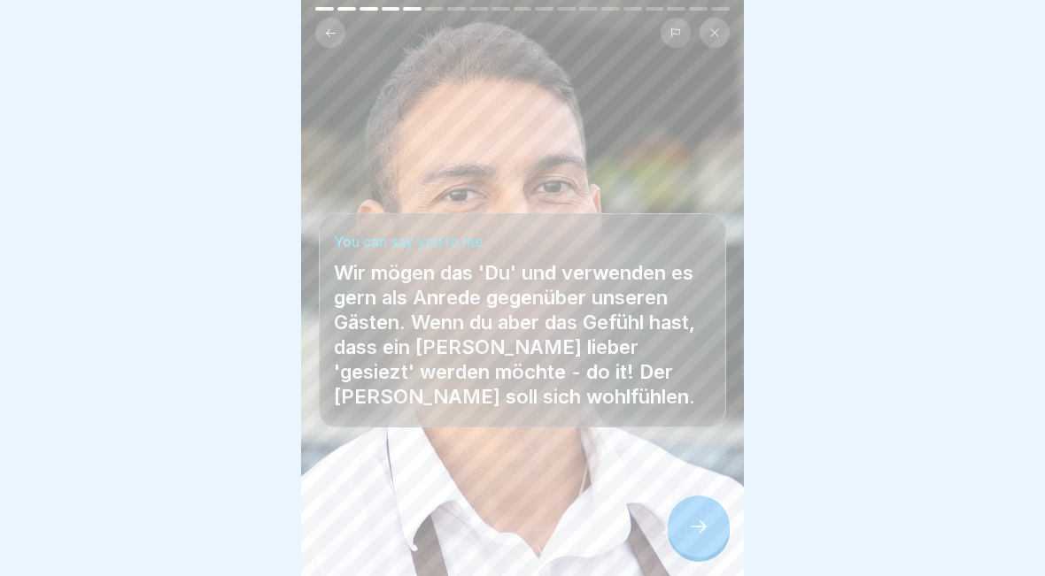
click at [699, 531] on icon at bounding box center [698, 526] width 21 height 21
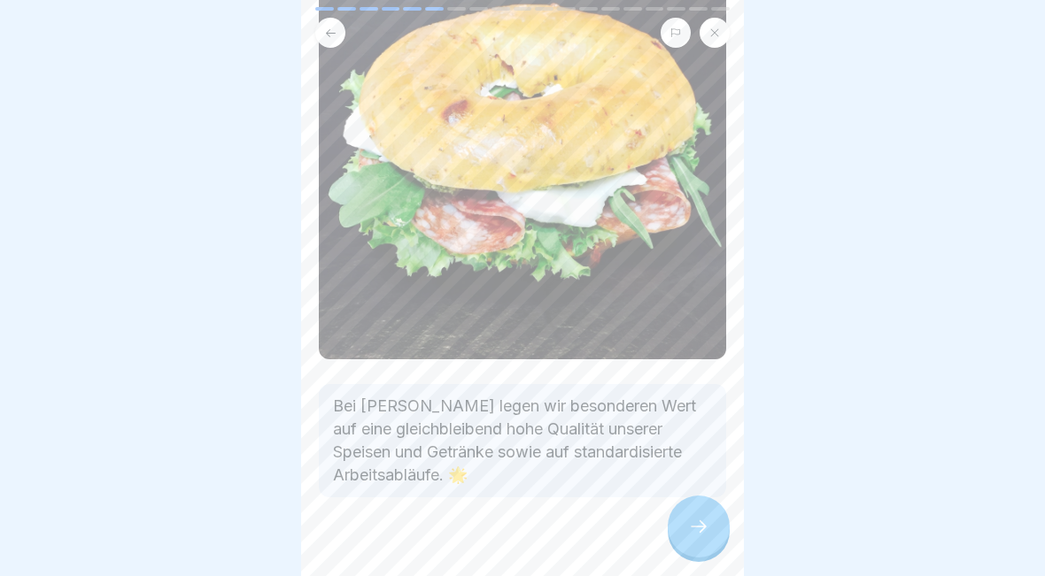
scroll to position [181, 0]
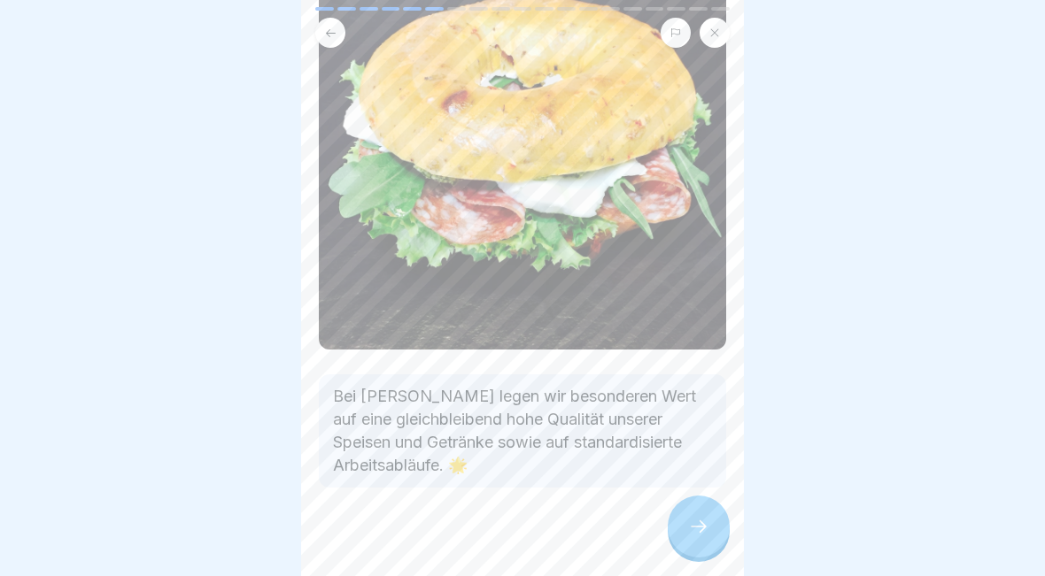
click at [704, 532] on icon at bounding box center [698, 526] width 21 height 21
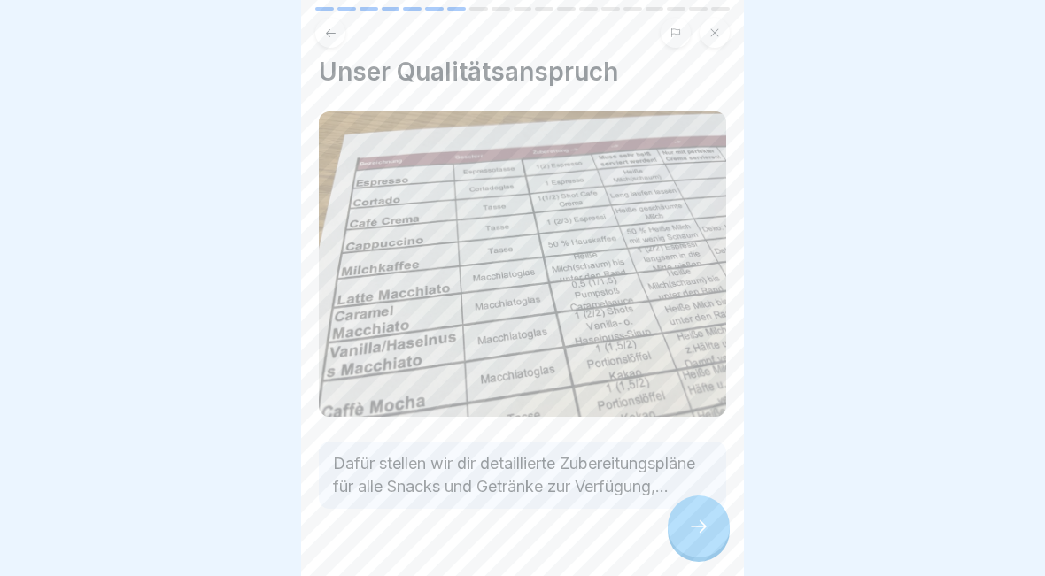
scroll to position [7, 0]
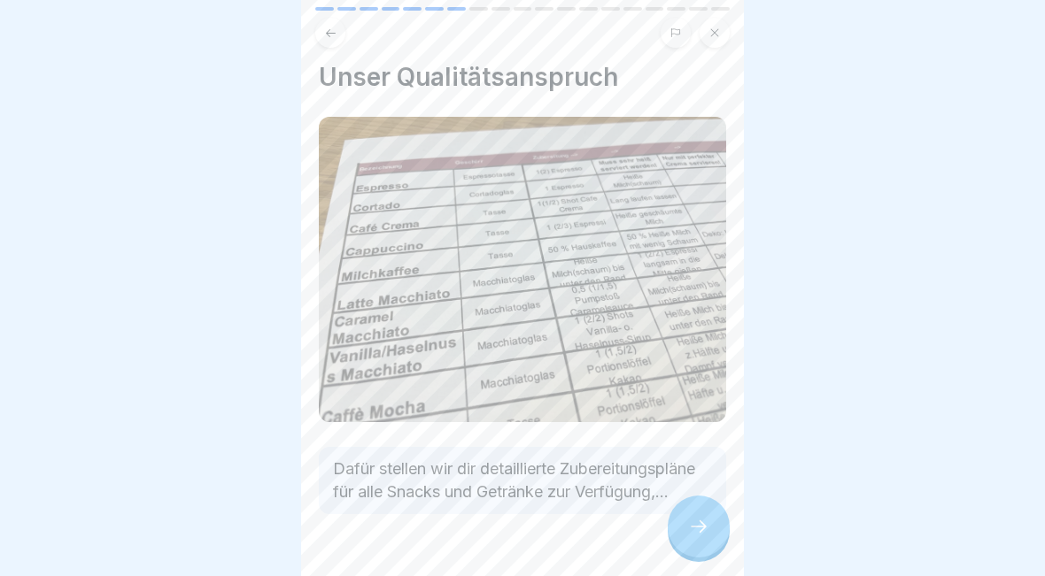
click at [687, 539] on div at bounding box center [699, 527] width 62 height 62
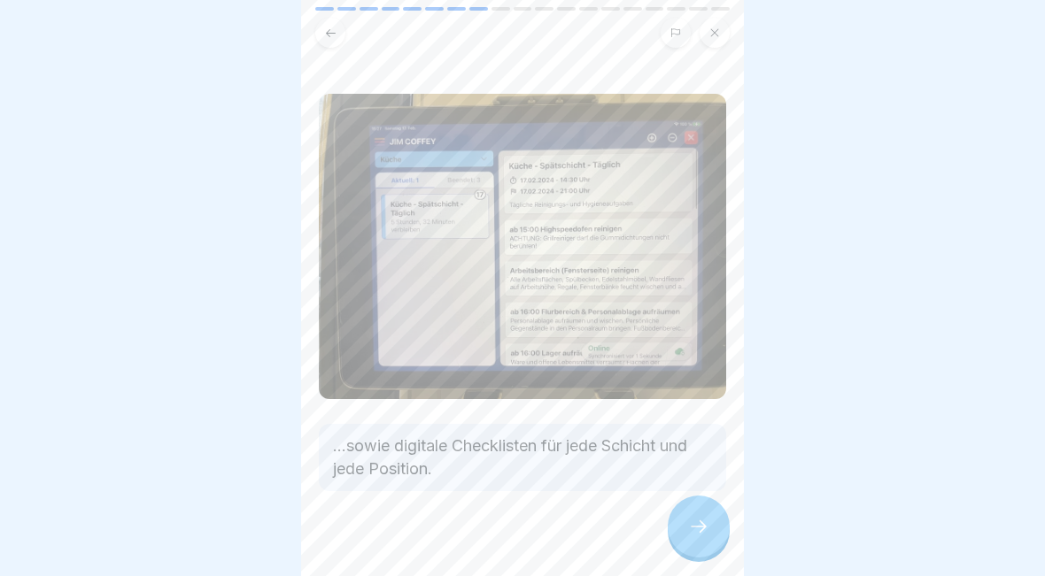
click at [701, 531] on icon at bounding box center [699, 527] width 16 height 12
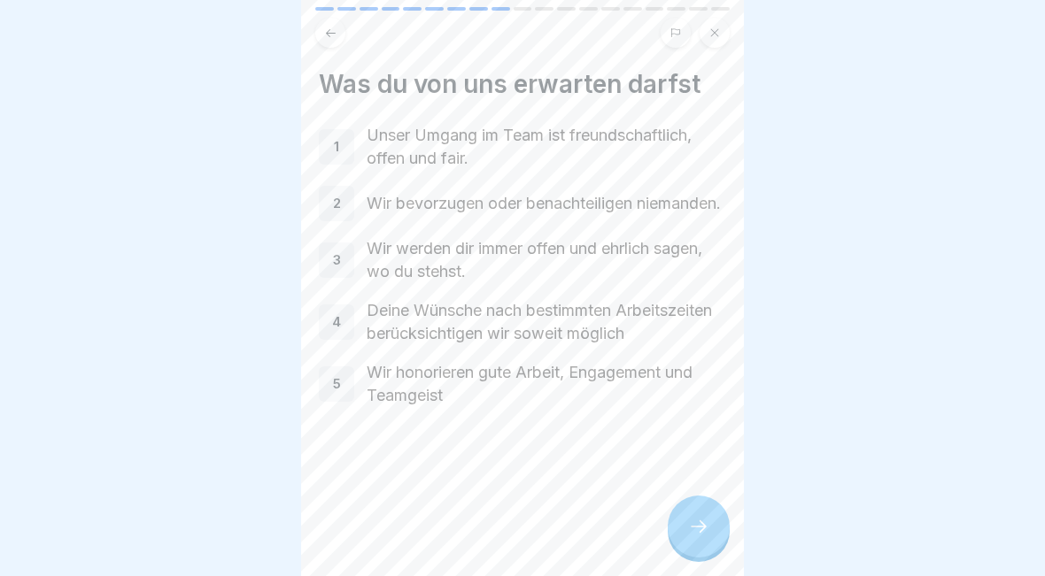
click at [695, 528] on icon at bounding box center [698, 526] width 21 height 21
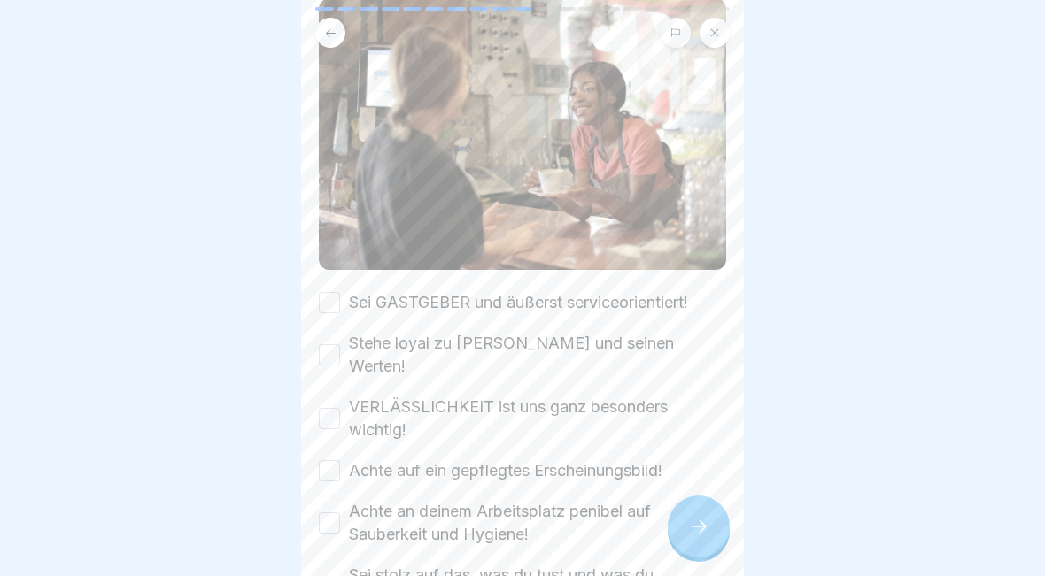
scroll to position [189, 0]
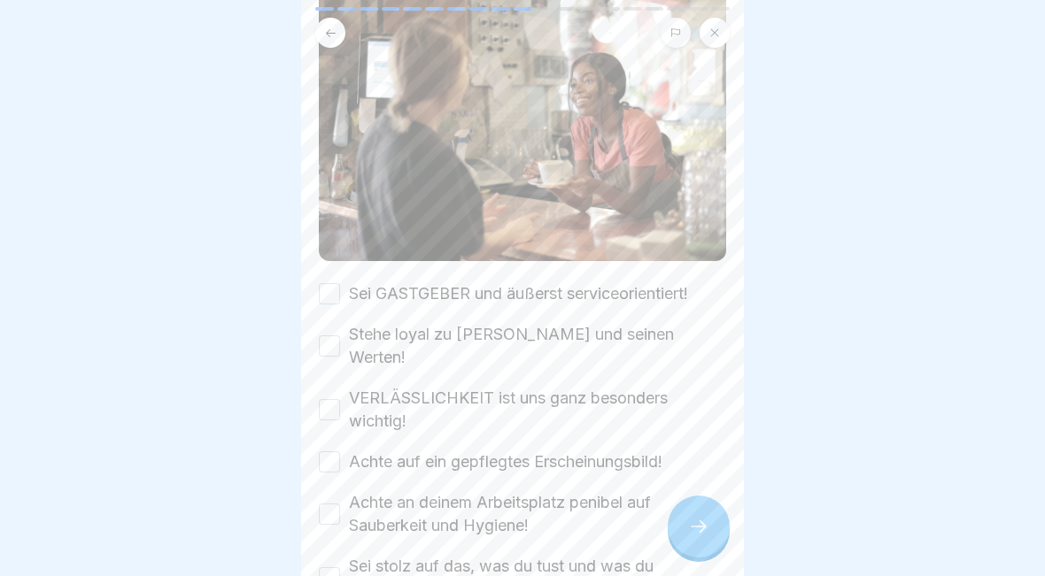
click at [325, 303] on button "Sei GASTGEBER und äußerst serviceorientiert!" at bounding box center [329, 293] width 21 height 21
click at [330, 336] on button "Stehe loyal zu [PERSON_NAME] und seinen Werten!" at bounding box center [329, 346] width 21 height 21
click at [321, 399] on button "VERLÄSSLICHKEIT ist uns ganz besonders wichtig!" at bounding box center [329, 409] width 21 height 21
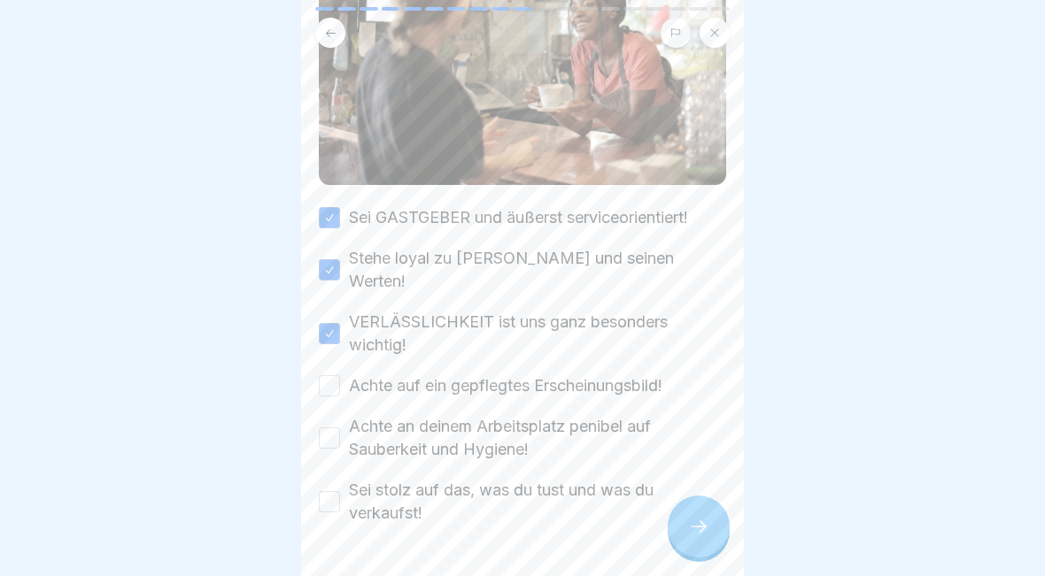
scroll to position [273, 0]
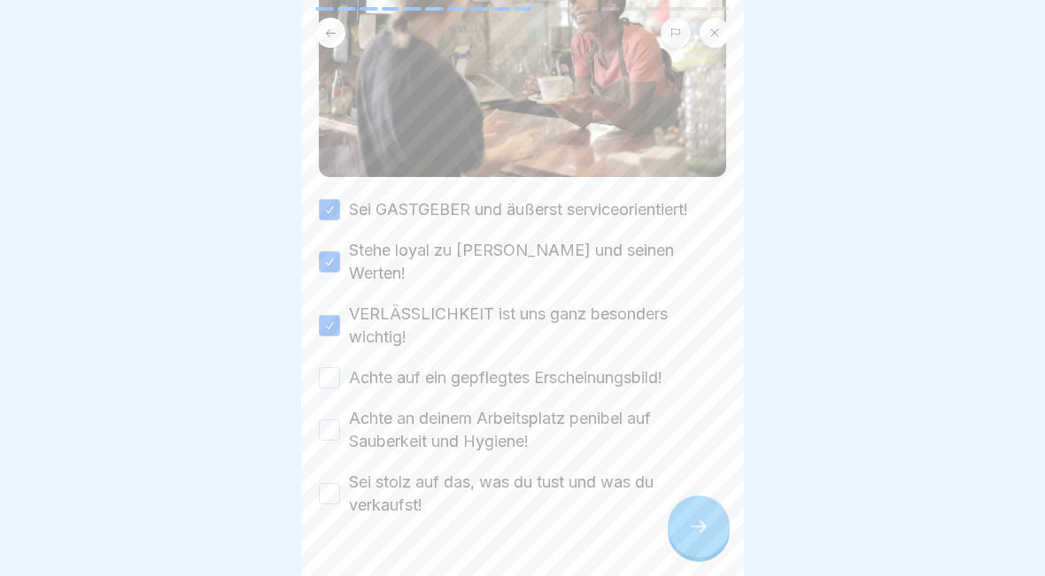
click at [336, 367] on button "Achte auf ein gepflegtes Erscheinungsbild!" at bounding box center [329, 377] width 21 height 21
click at [333, 420] on button "Achte an deinem Arbeitsplatz penibel auf Sauberkeit und Hygiene!" at bounding box center [329, 430] width 21 height 21
click at [329, 483] on button "Sei stolz auf das, was du tust und was du verkaufst!" at bounding box center [329, 493] width 21 height 21
click at [692, 529] on icon at bounding box center [698, 526] width 21 height 21
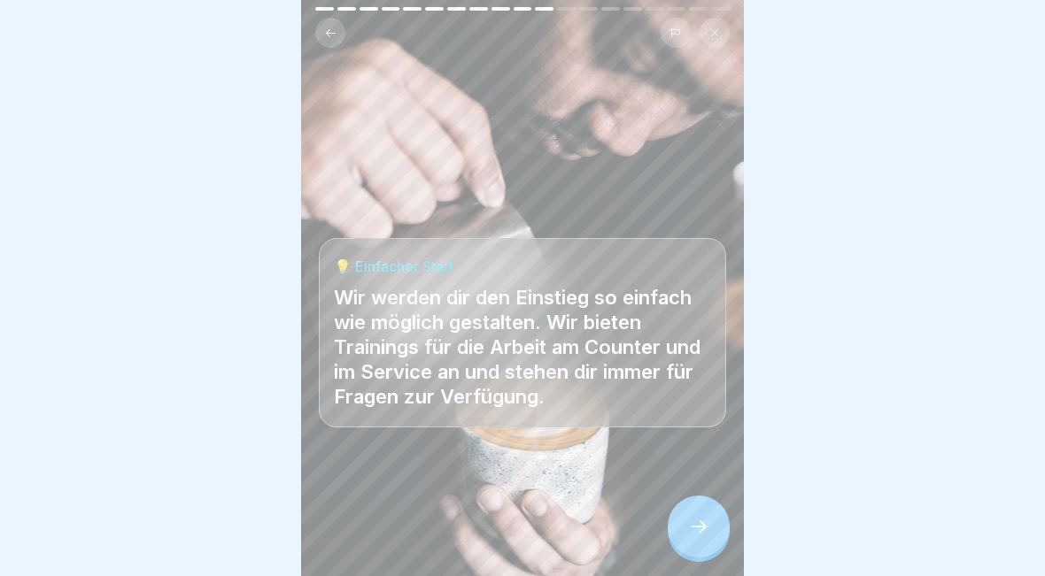
click at [702, 535] on icon at bounding box center [698, 526] width 21 height 21
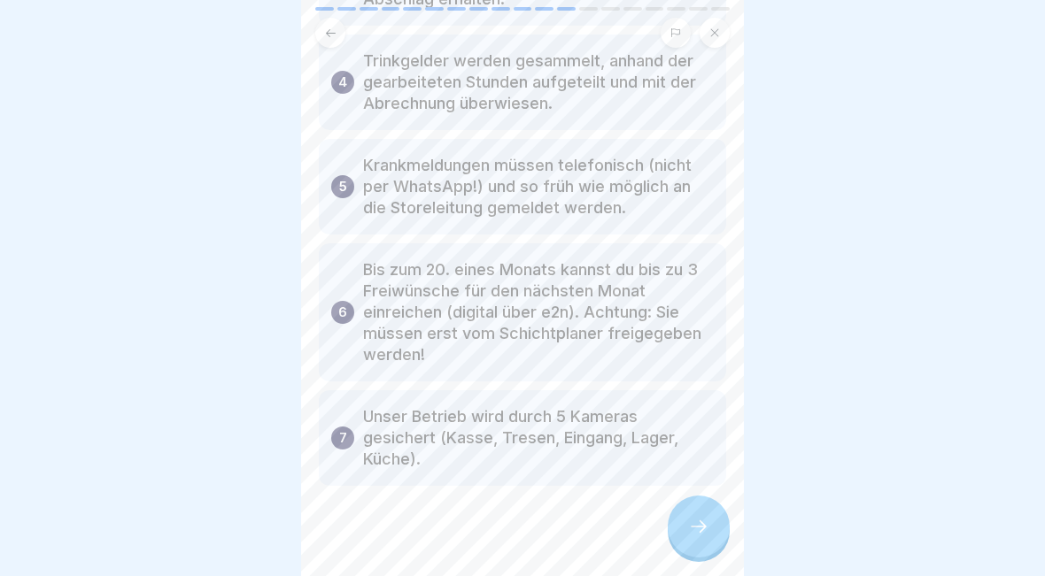
scroll to position [447, 0]
click at [692, 537] on icon at bounding box center [698, 526] width 21 height 21
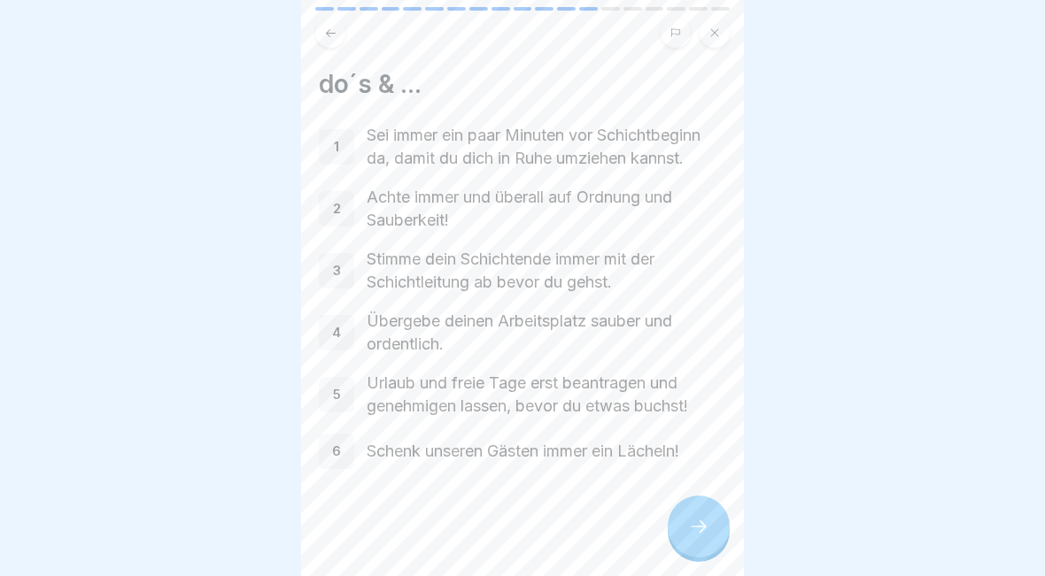
click at [704, 525] on icon at bounding box center [699, 527] width 16 height 12
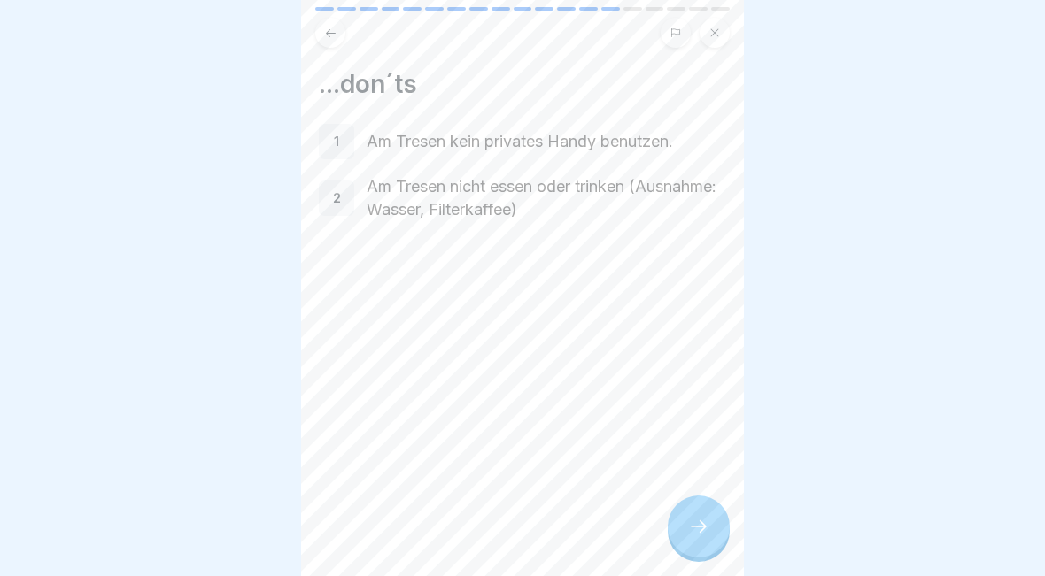
click at [698, 524] on icon at bounding box center [698, 526] width 21 height 21
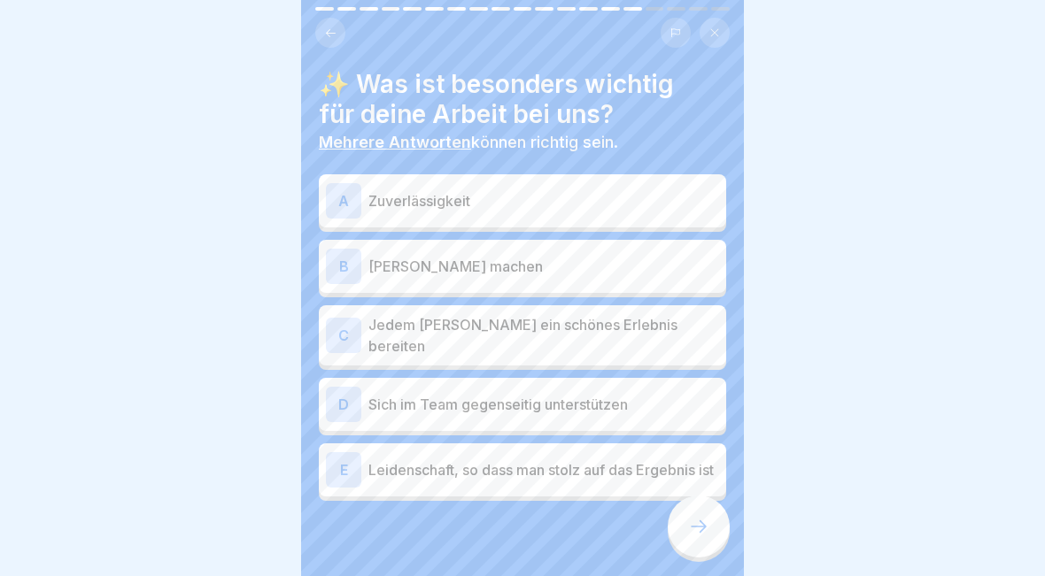
click at [356, 472] on div "E" at bounding box center [343, 469] width 35 height 35
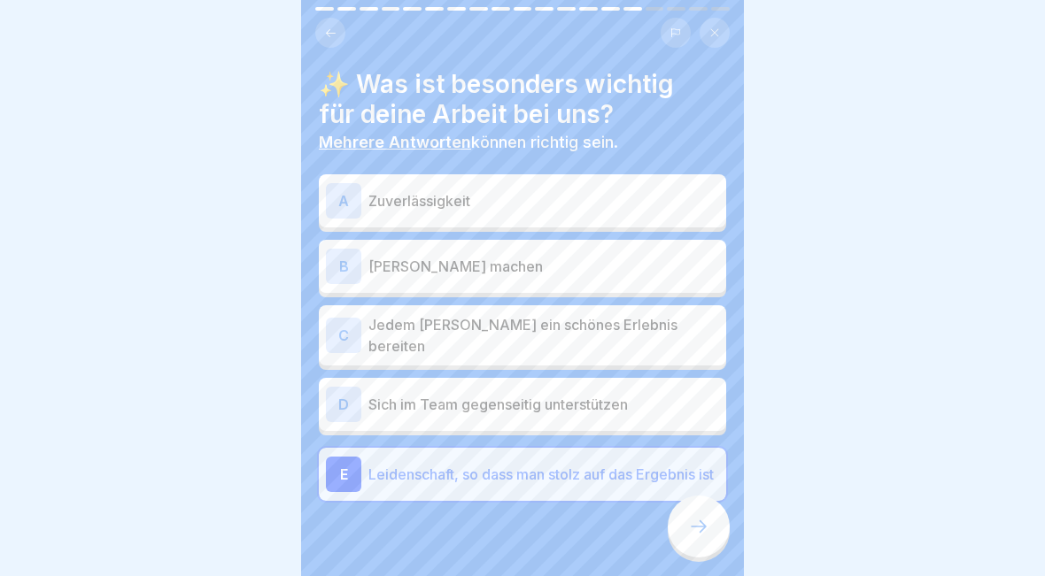
click at [351, 416] on div "D Sich im Team gegenseitig unterstützen" at bounding box center [522, 404] width 407 height 53
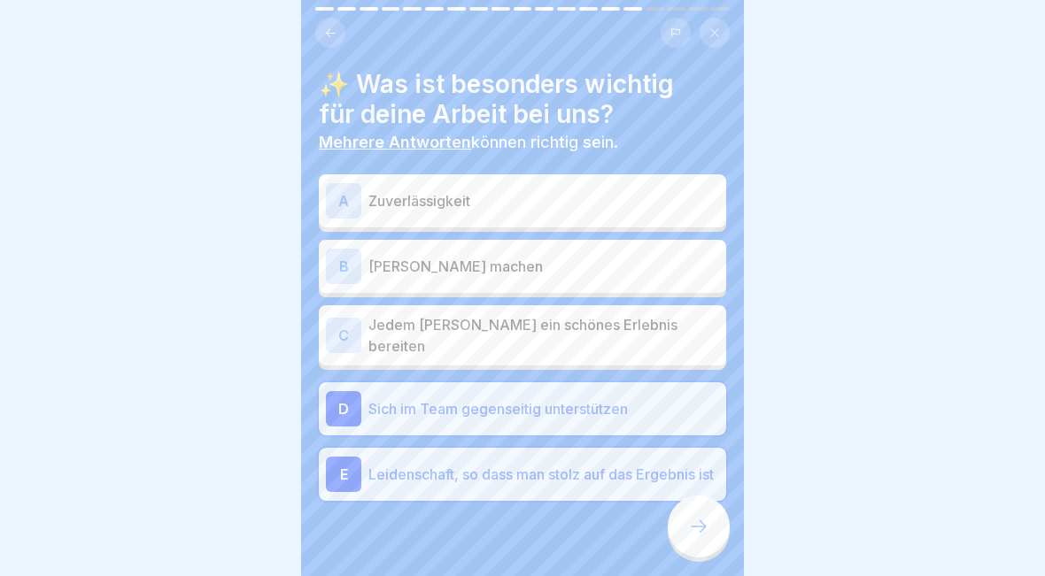
click at [353, 339] on div "C" at bounding box center [343, 335] width 35 height 35
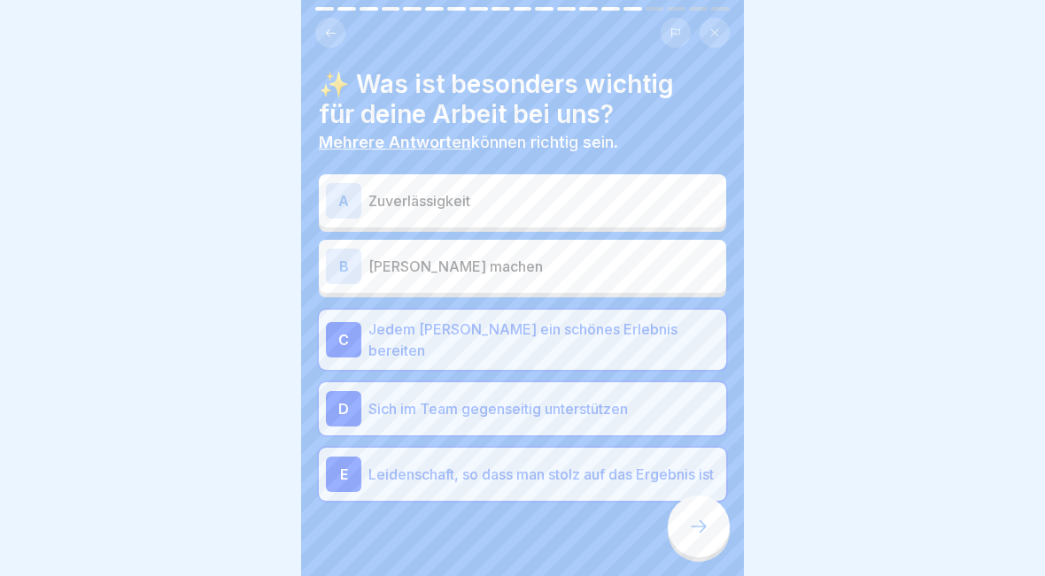
click at [351, 209] on div "A" at bounding box center [343, 200] width 35 height 35
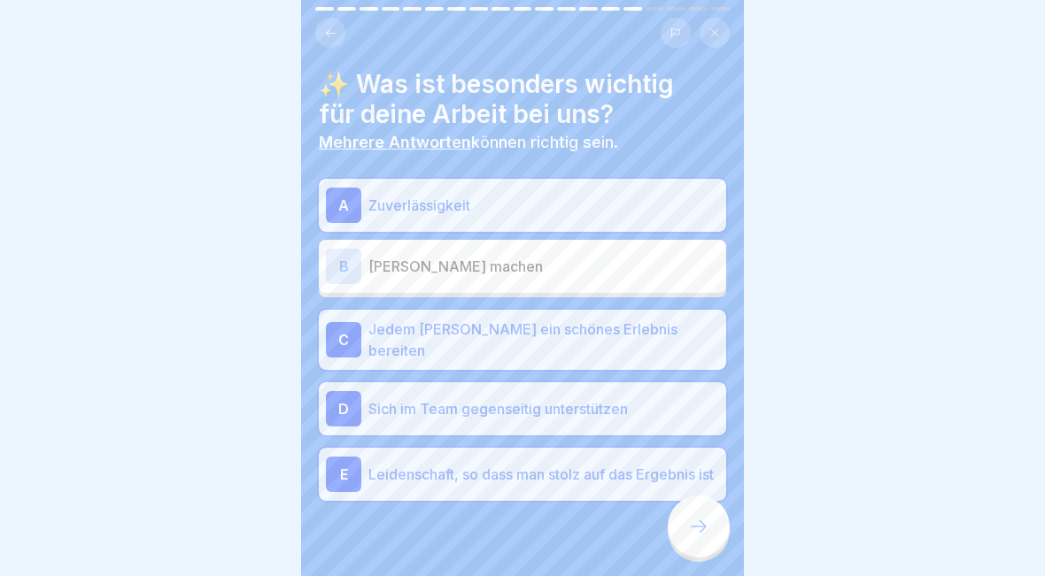
click at [346, 266] on div "B" at bounding box center [343, 266] width 35 height 35
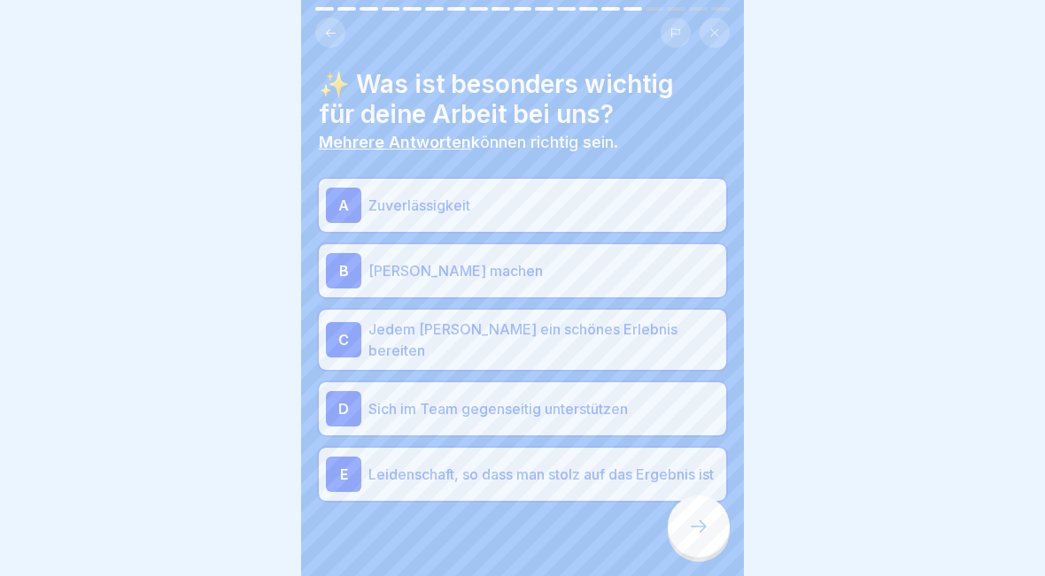
click at [711, 542] on div at bounding box center [699, 527] width 62 height 62
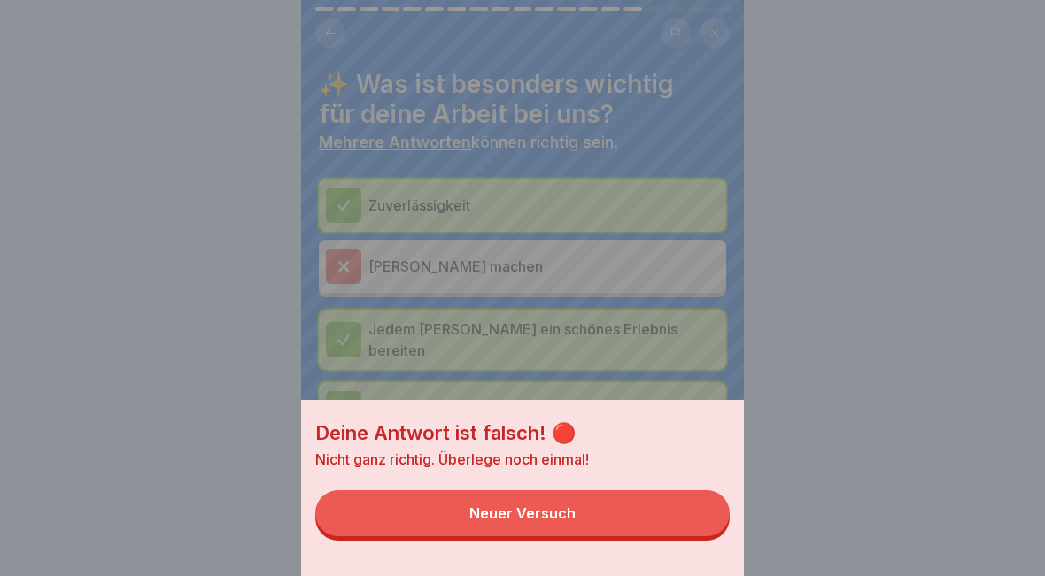
click at [606, 526] on button "Neuer Versuch" at bounding box center [522, 513] width 414 height 46
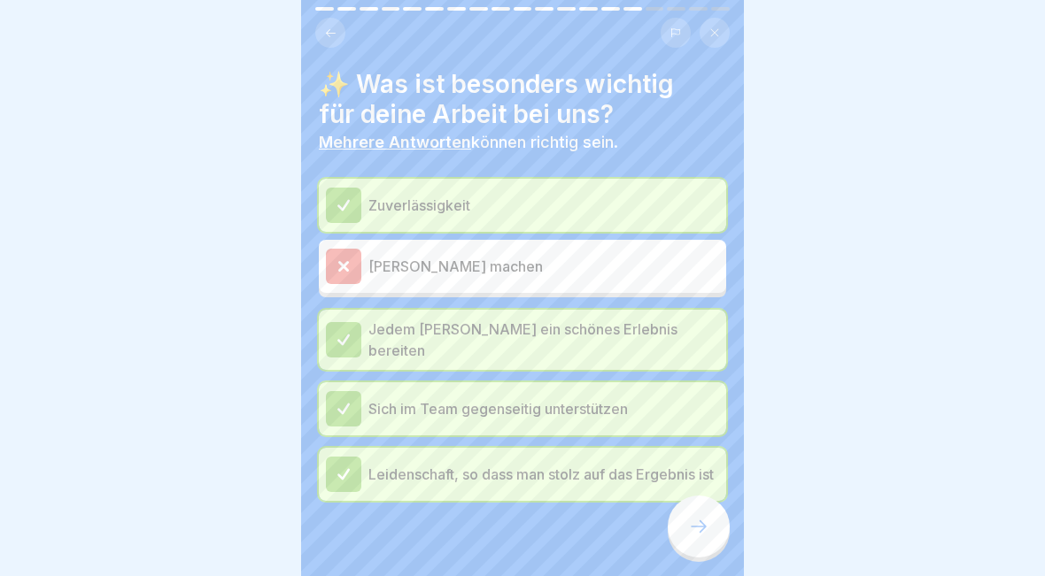
click at [344, 275] on div at bounding box center [343, 266] width 35 height 35
click at [713, 521] on div at bounding box center [699, 527] width 62 height 62
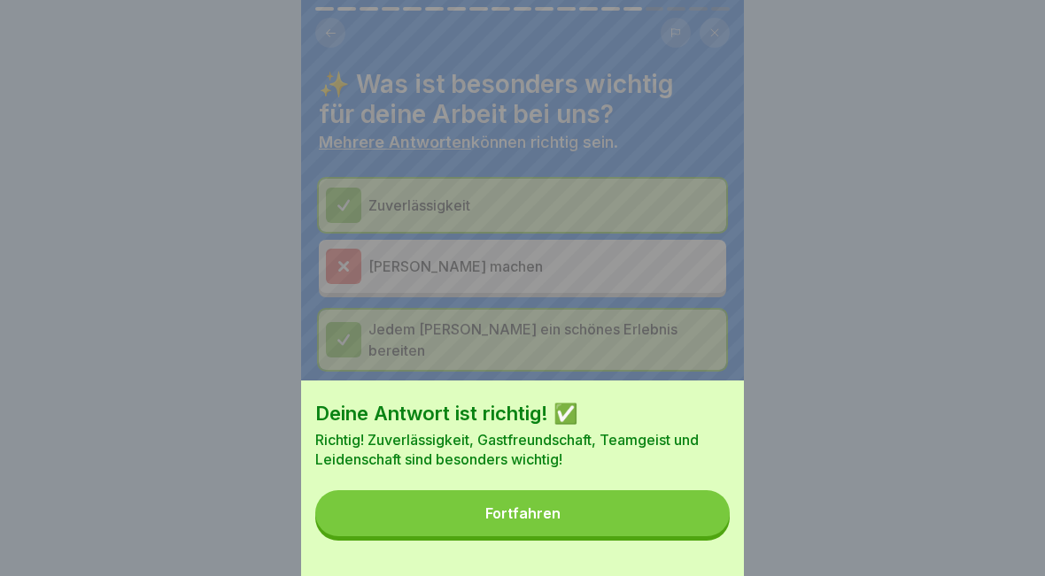
click at [596, 512] on button "Fortfahren" at bounding box center [522, 513] width 414 height 46
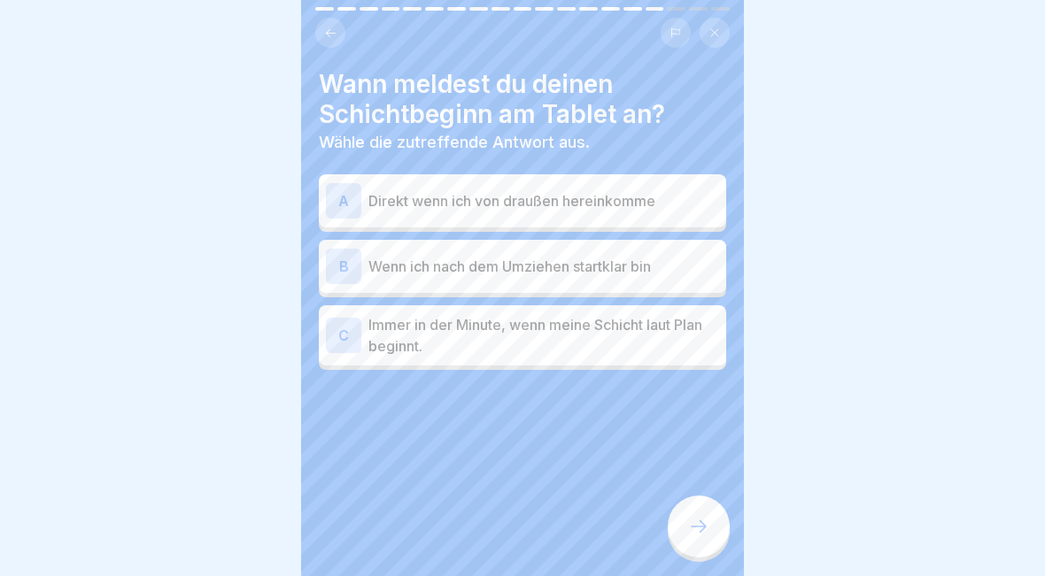
click at [361, 260] on div "B Wenn ich nach dem Umziehen startklar bin" at bounding box center [522, 266] width 393 height 35
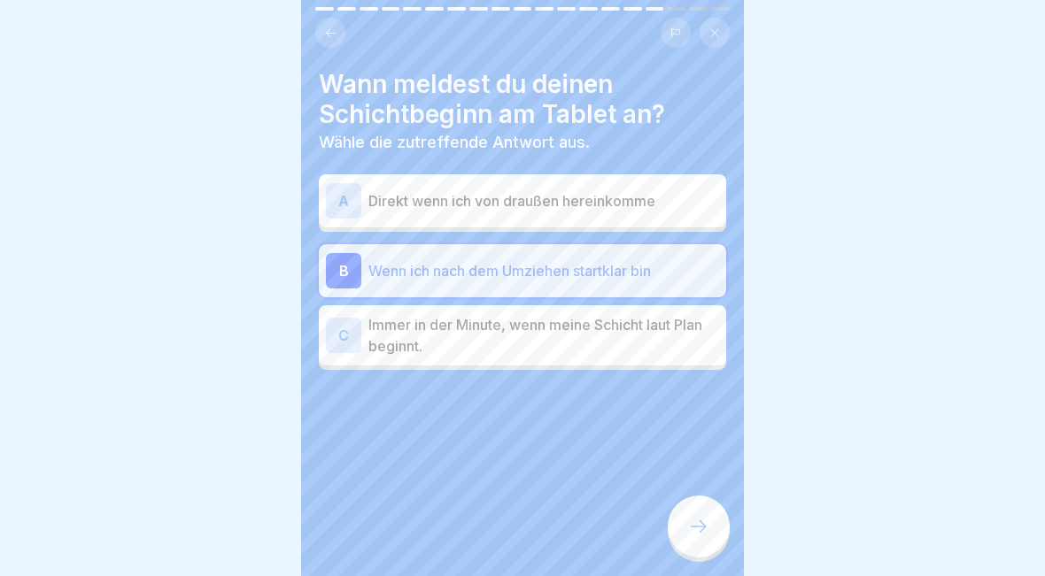
click at [682, 528] on div at bounding box center [699, 527] width 62 height 62
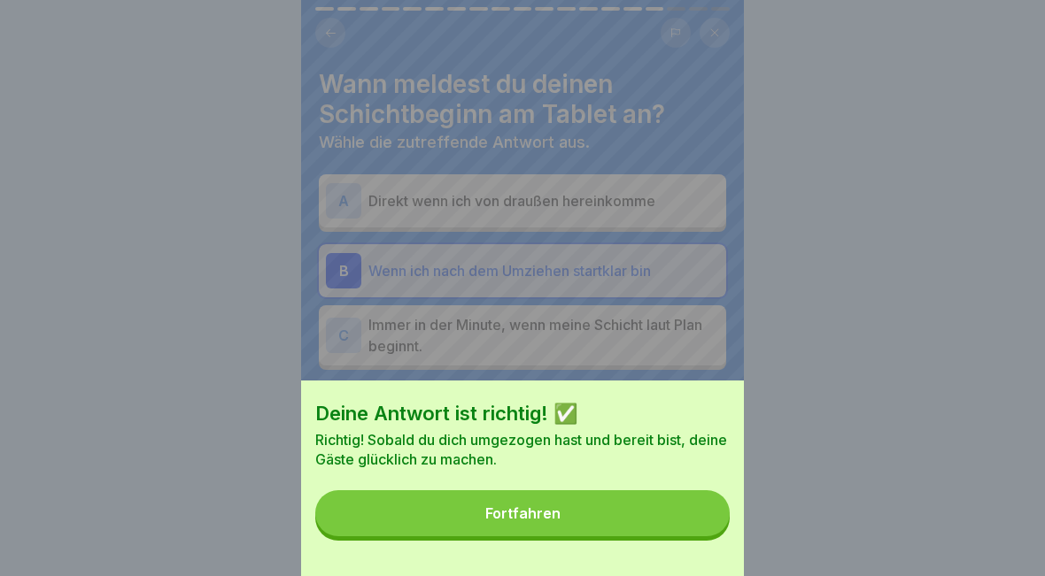
click at [603, 506] on button "Fortfahren" at bounding box center [522, 513] width 414 height 46
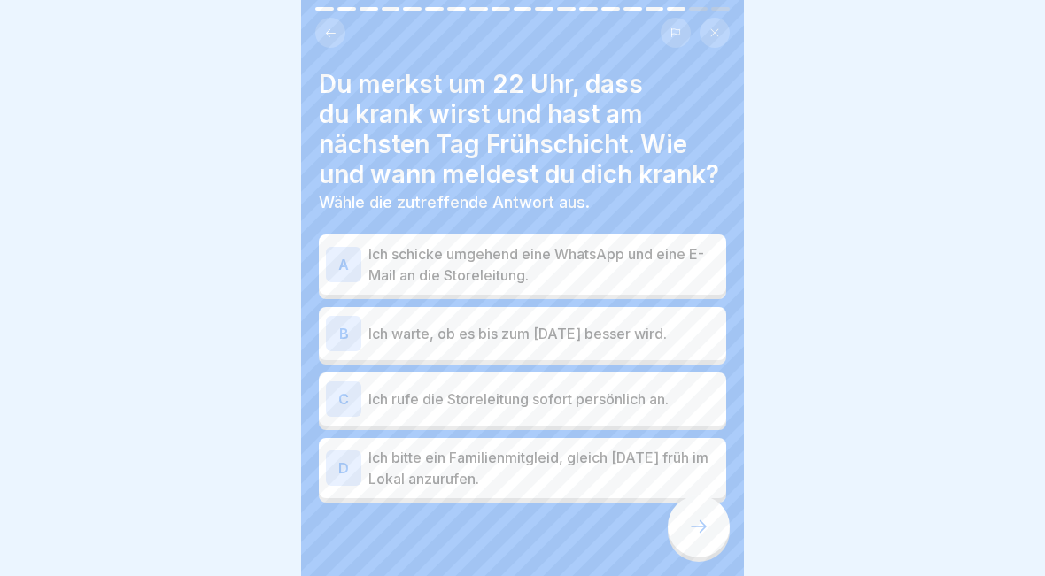
click at [516, 405] on p "Ich rufe die Storeleitung sofort persönlich an." at bounding box center [543, 399] width 351 height 21
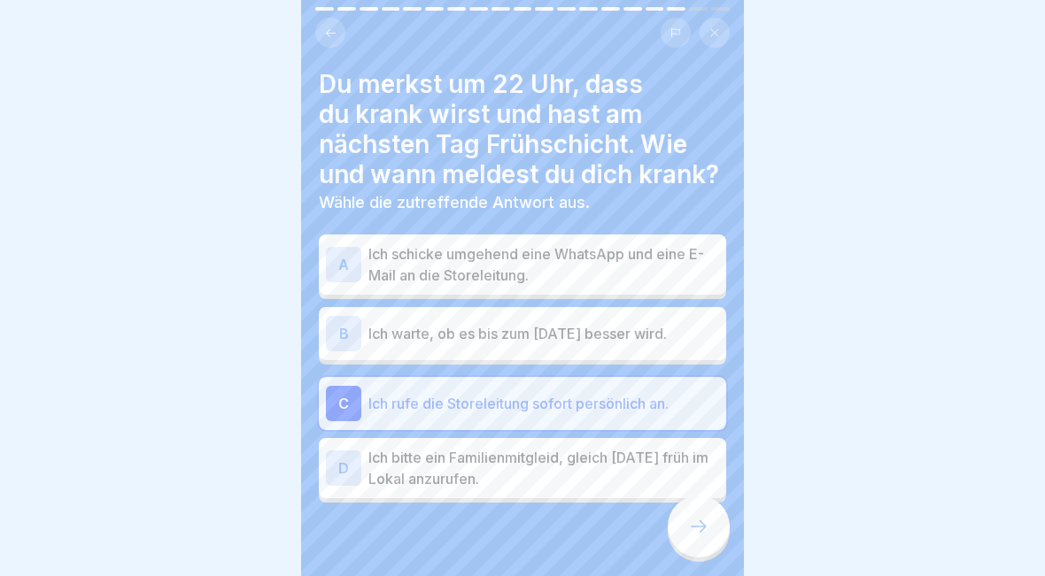
click at [684, 537] on div at bounding box center [699, 527] width 62 height 62
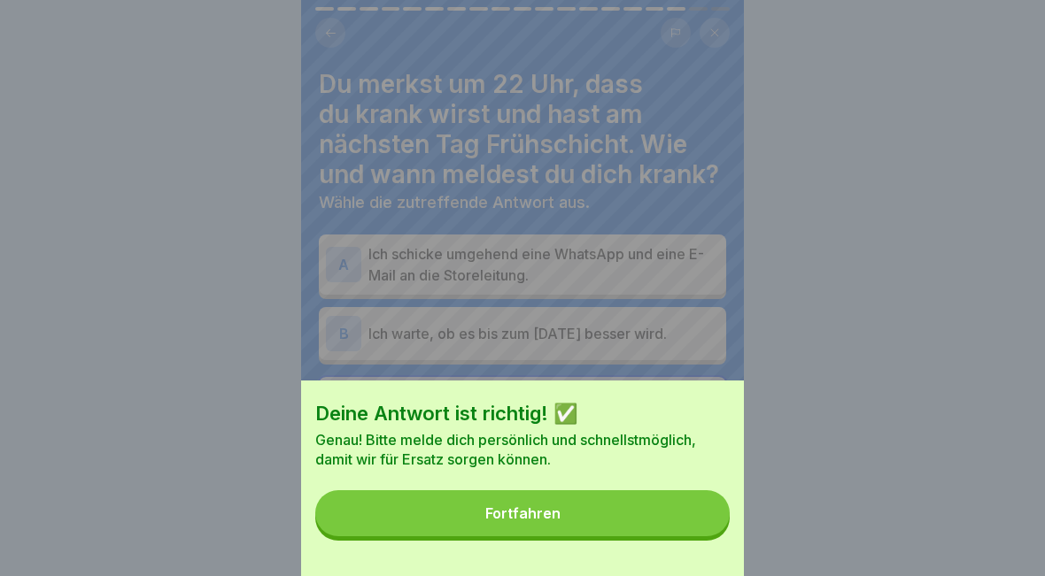
click at [626, 498] on button "Fortfahren" at bounding box center [522, 513] width 414 height 46
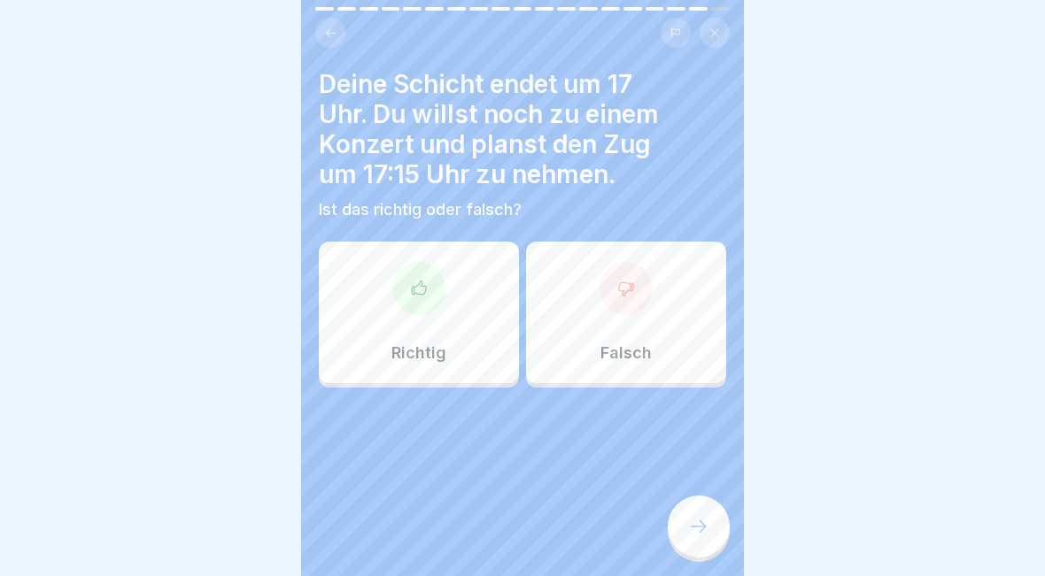
click at [484, 367] on div "Richtig" at bounding box center [419, 313] width 200 height 142
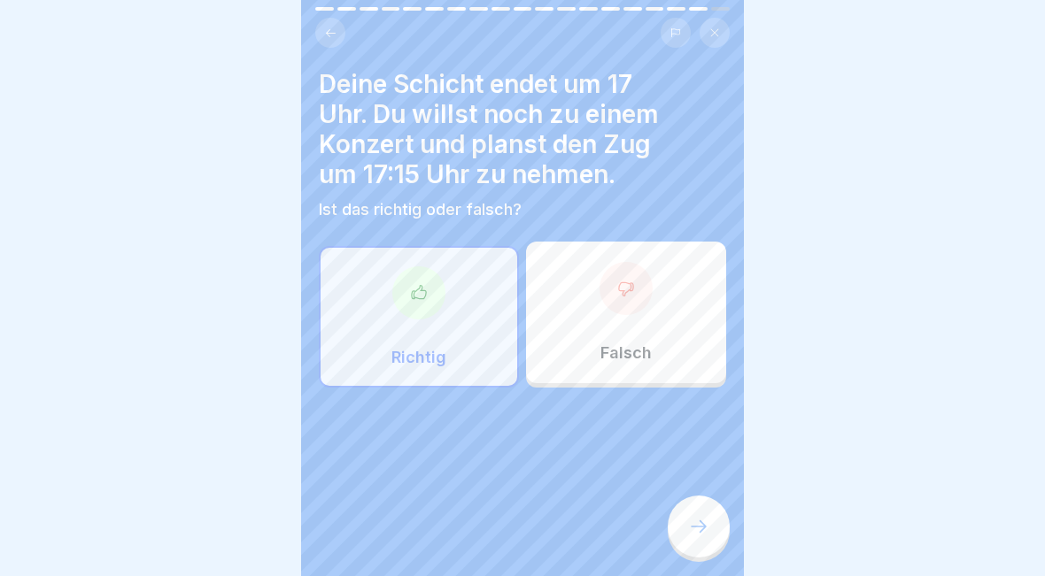
click at [702, 528] on icon at bounding box center [698, 526] width 21 height 21
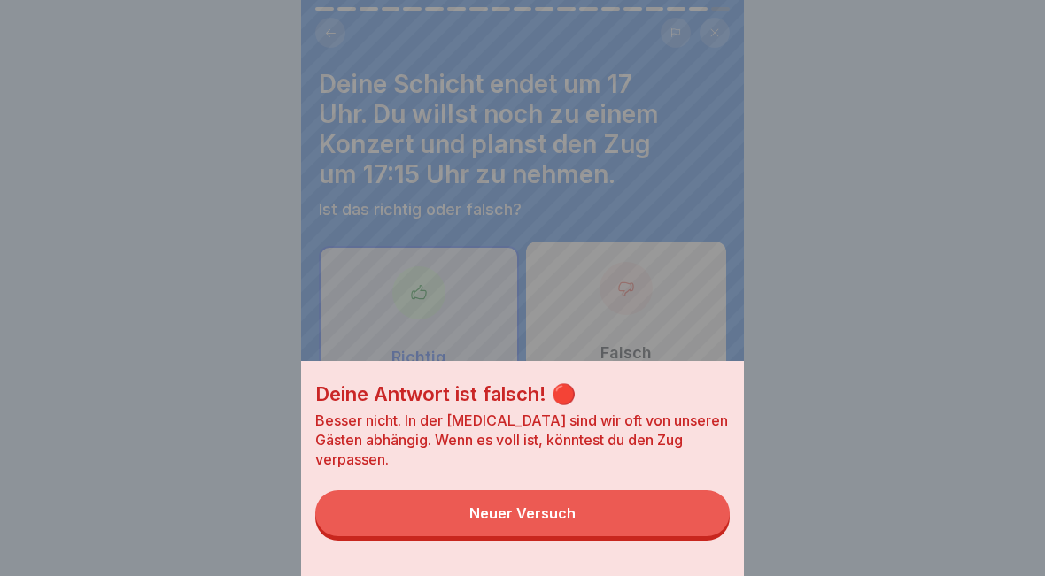
click at [583, 520] on button "Neuer Versuch" at bounding box center [522, 513] width 414 height 46
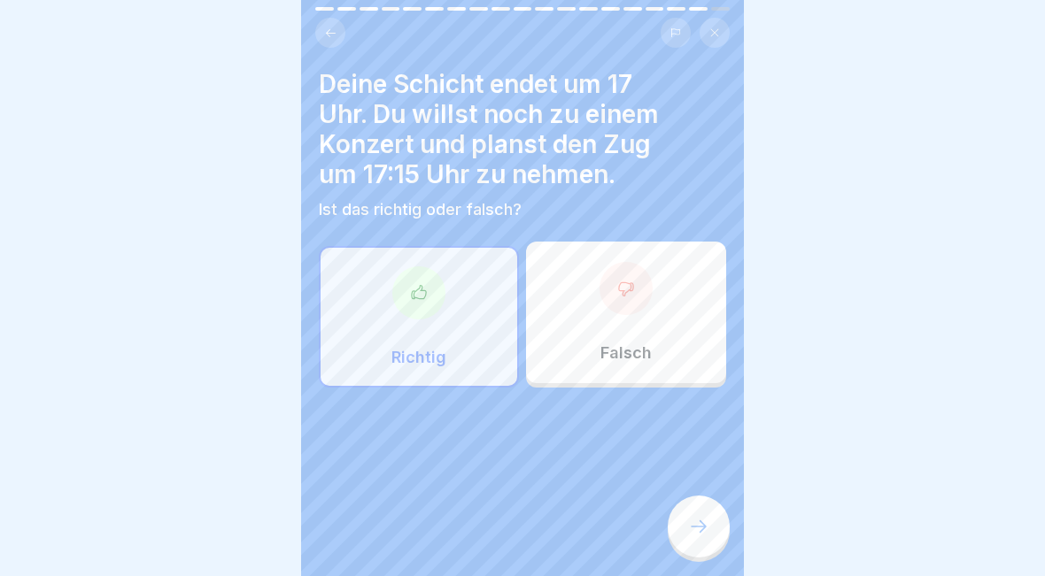
click at [644, 344] on p "Falsch" at bounding box center [625, 353] width 51 height 19
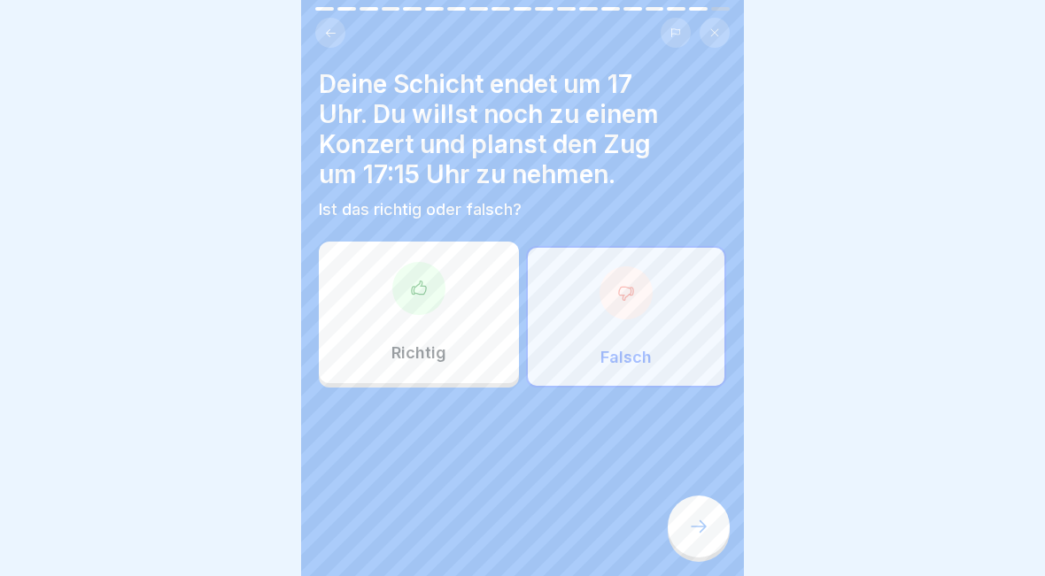
click at [695, 520] on icon at bounding box center [698, 526] width 21 height 21
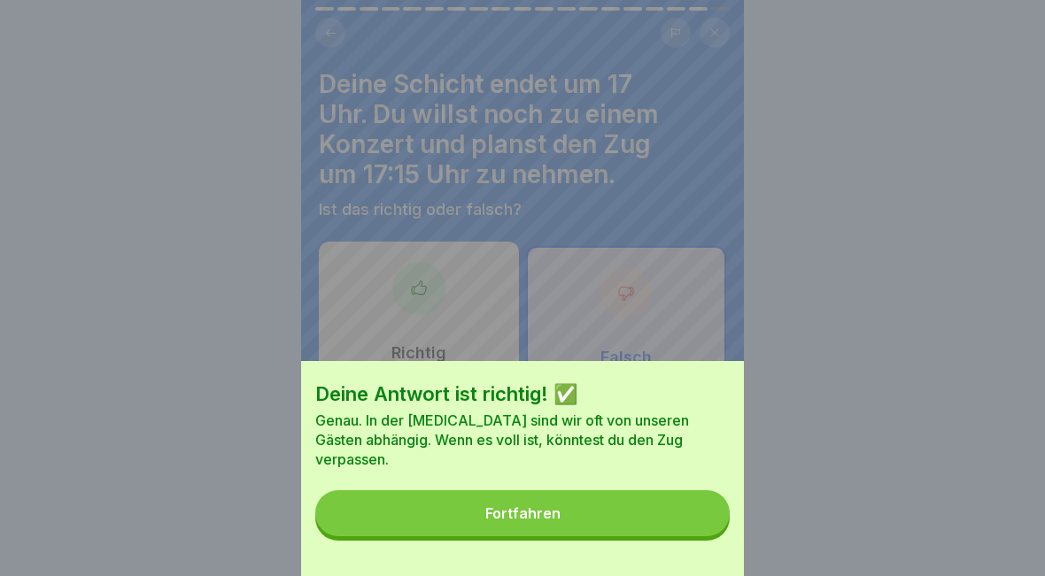
click at [579, 503] on button "Fortfahren" at bounding box center [522, 513] width 414 height 46
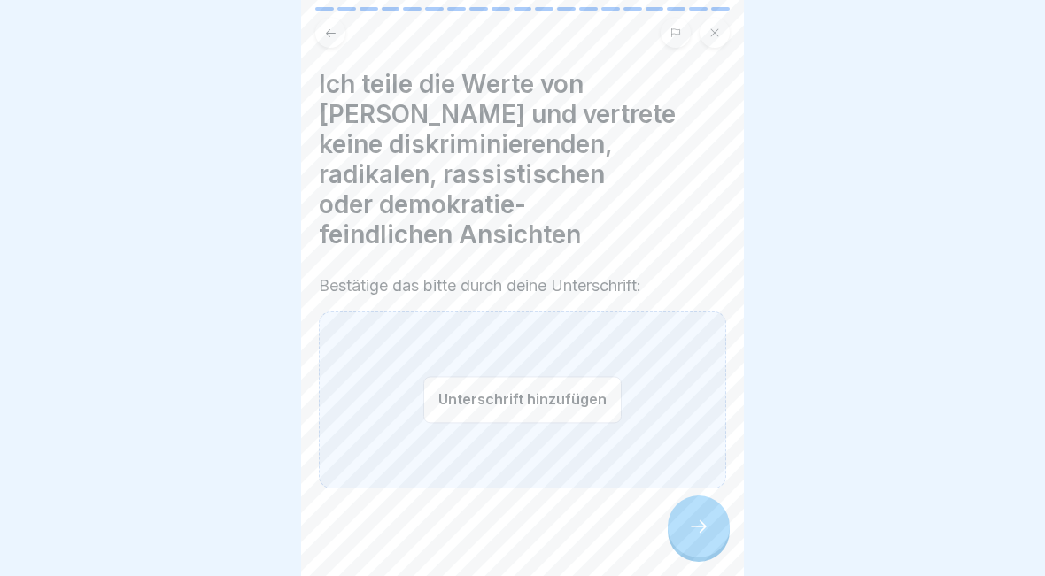
click at [574, 380] on button "Unterschrift hinzufügen" at bounding box center [522, 399] width 198 height 47
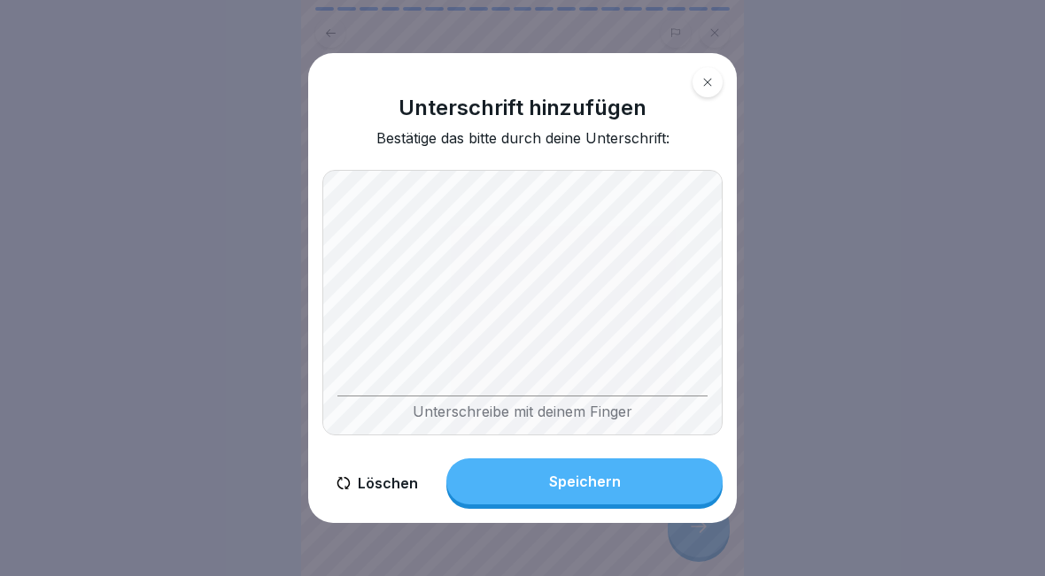
click at [626, 479] on button "Speichern" at bounding box center [584, 482] width 276 height 46
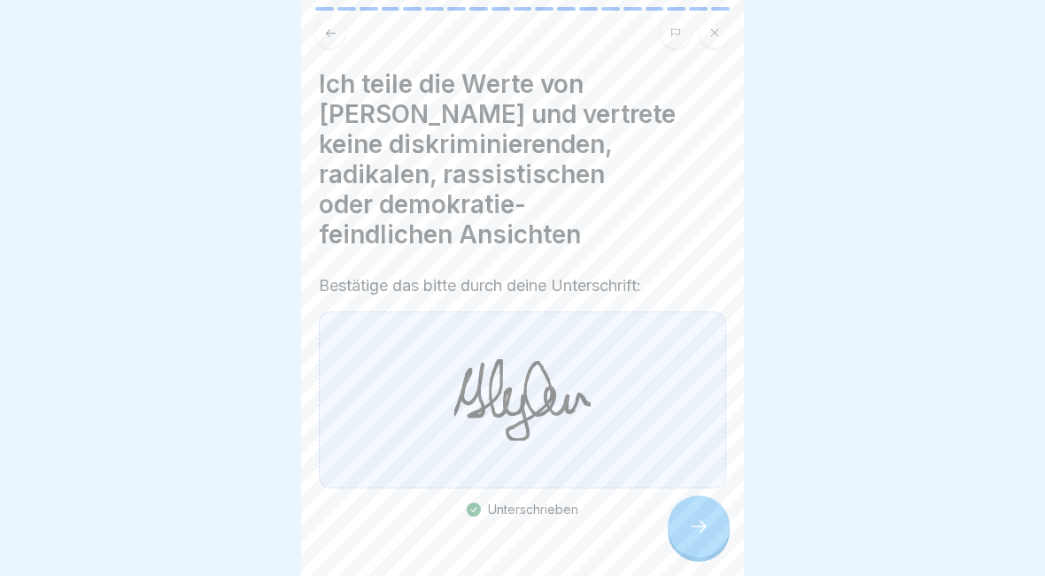
click at [703, 533] on icon at bounding box center [698, 526] width 21 height 21
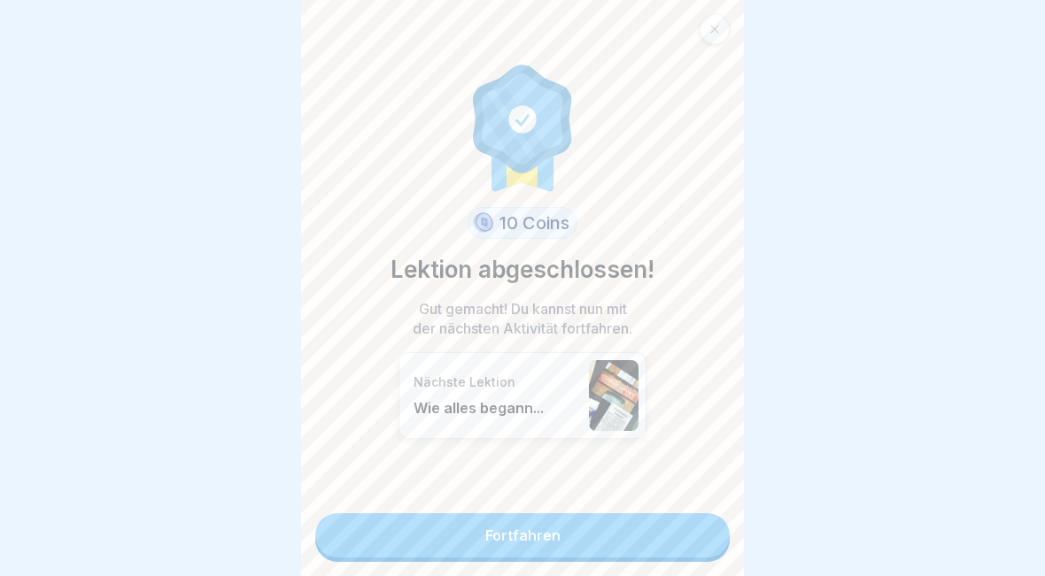
click at [645, 541] on link "Fortfahren" at bounding box center [522, 535] width 414 height 44
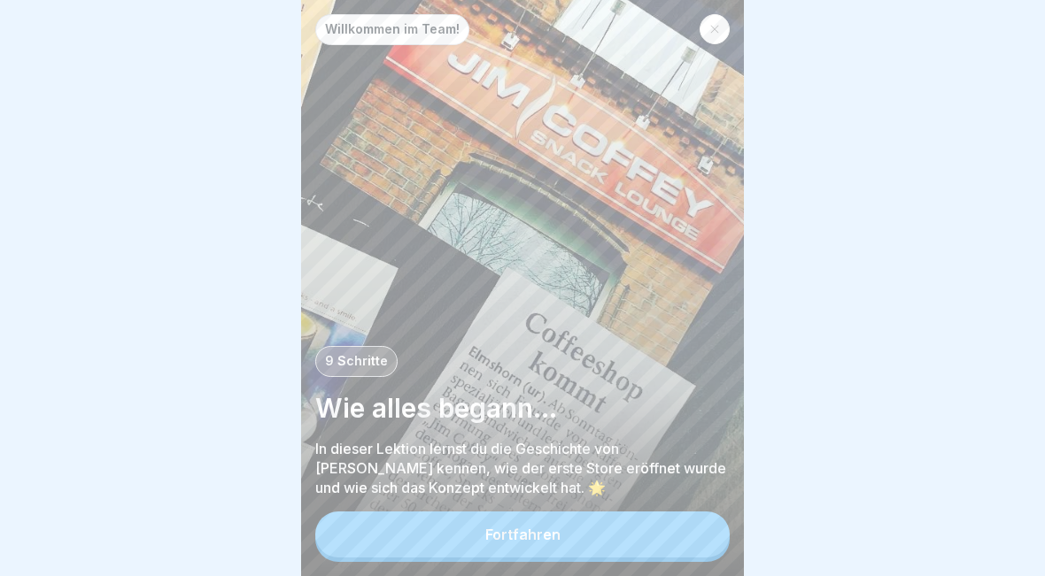
click at [621, 548] on button "Fortfahren" at bounding box center [522, 535] width 414 height 46
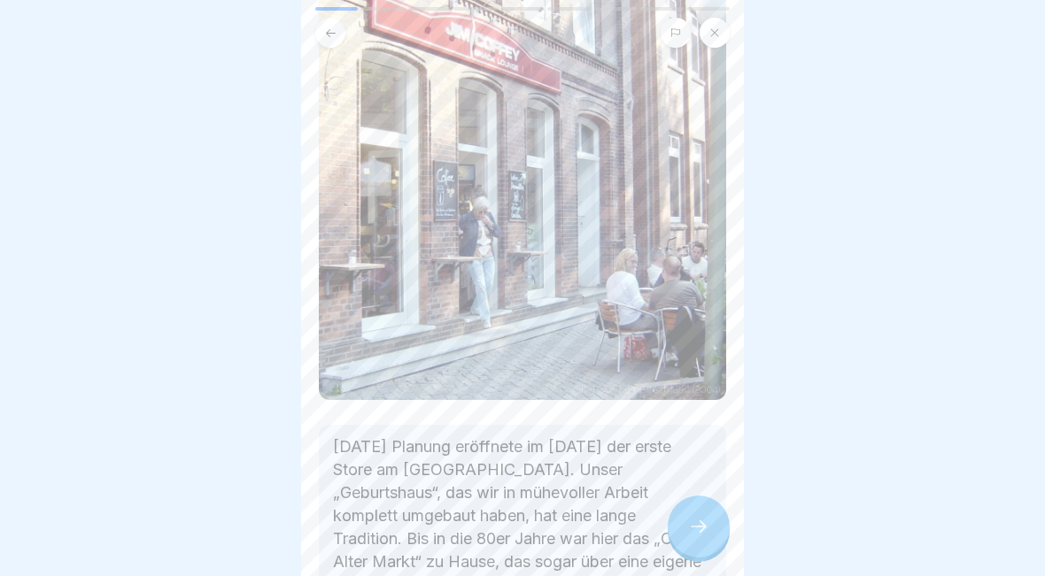
scroll to position [128, 0]
click at [700, 540] on div at bounding box center [699, 527] width 62 height 62
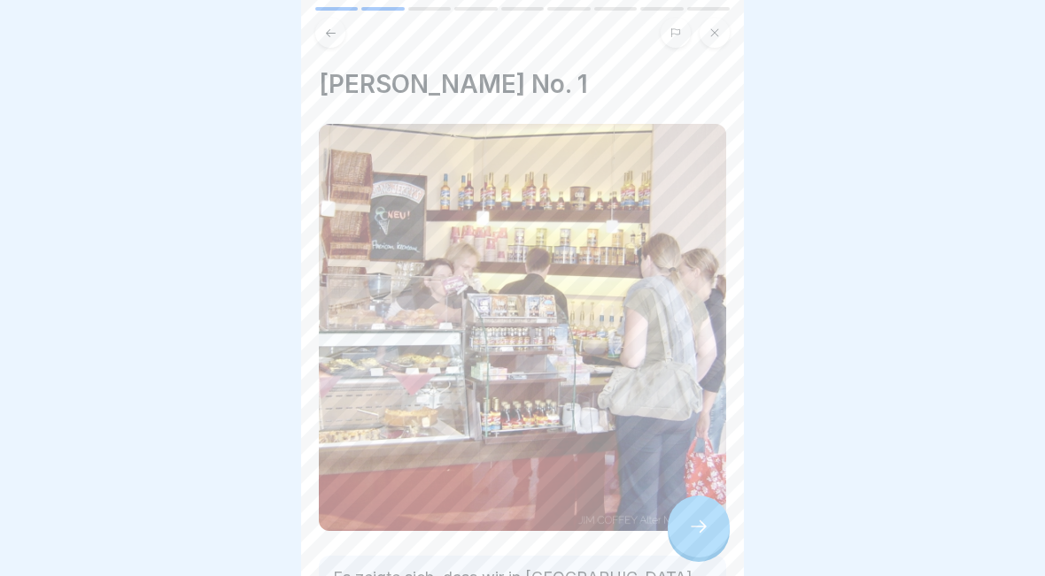
scroll to position [0, 0]
click at [696, 532] on icon at bounding box center [698, 526] width 21 height 21
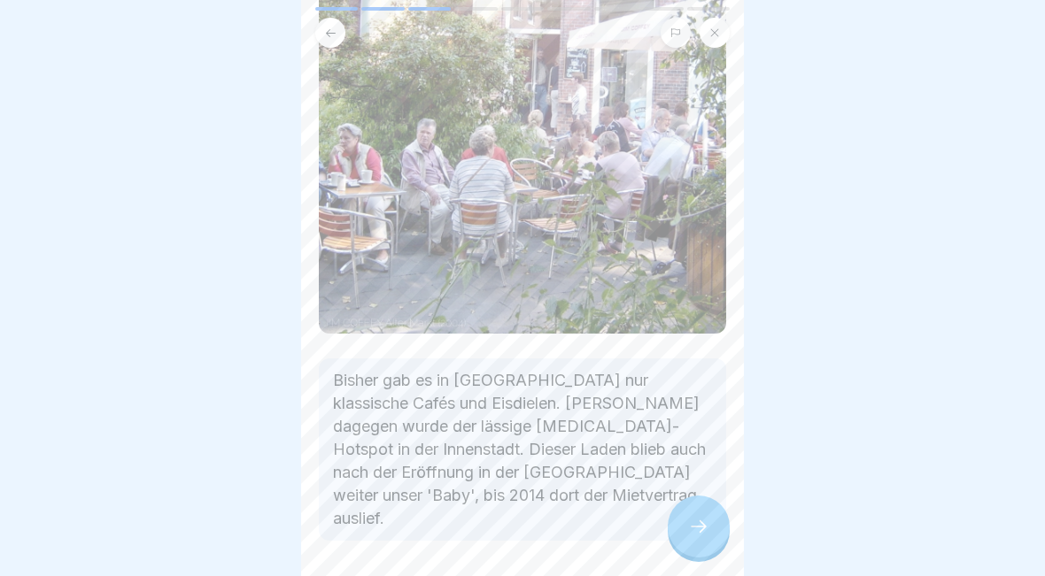
scroll to position [199, 0]
click at [698, 520] on icon at bounding box center [698, 526] width 21 height 21
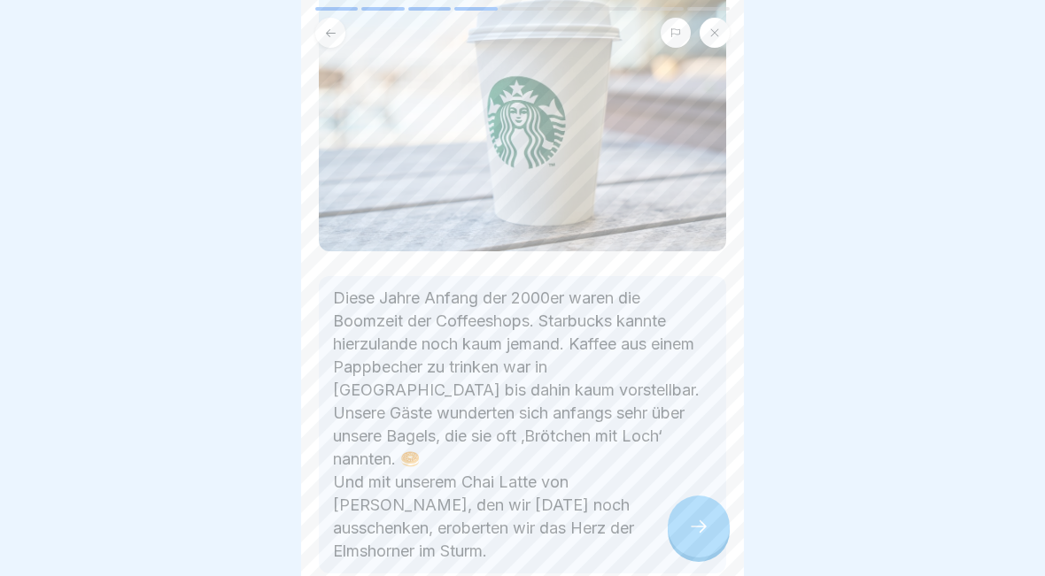
scroll to position [150, 0]
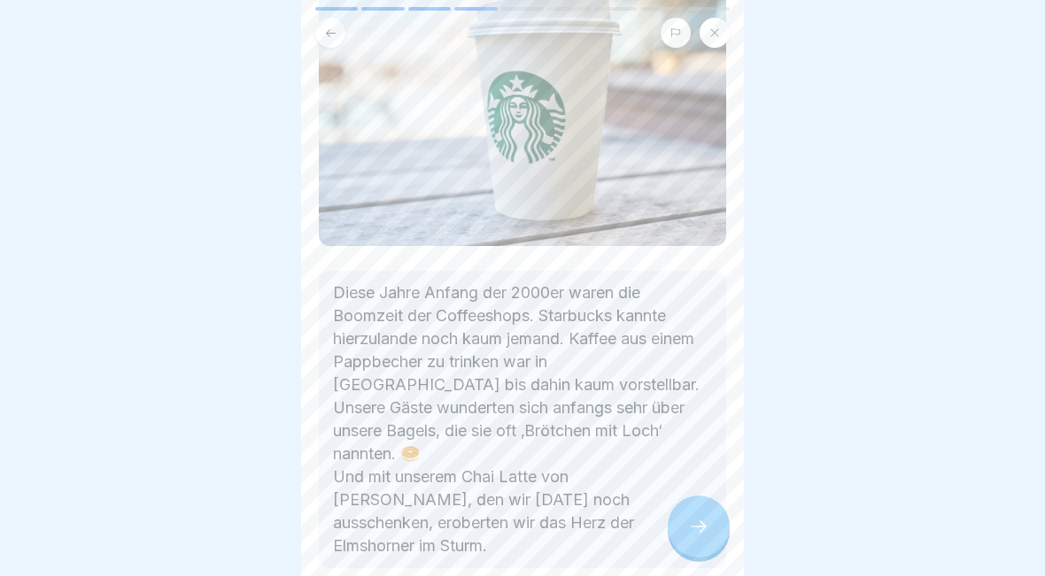
click at [701, 538] on div at bounding box center [699, 527] width 62 height 62
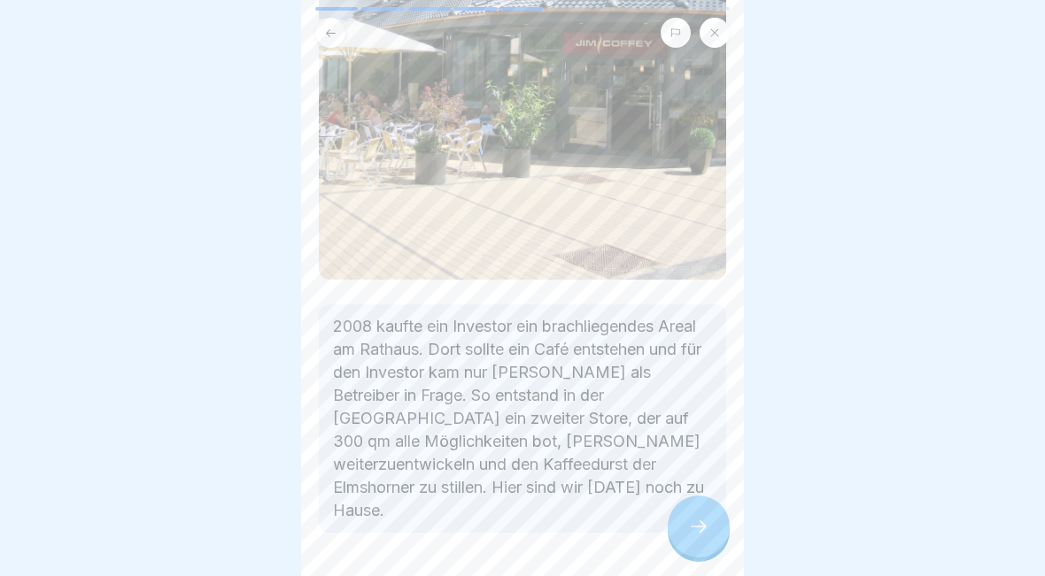
scroll to position [127, 0]
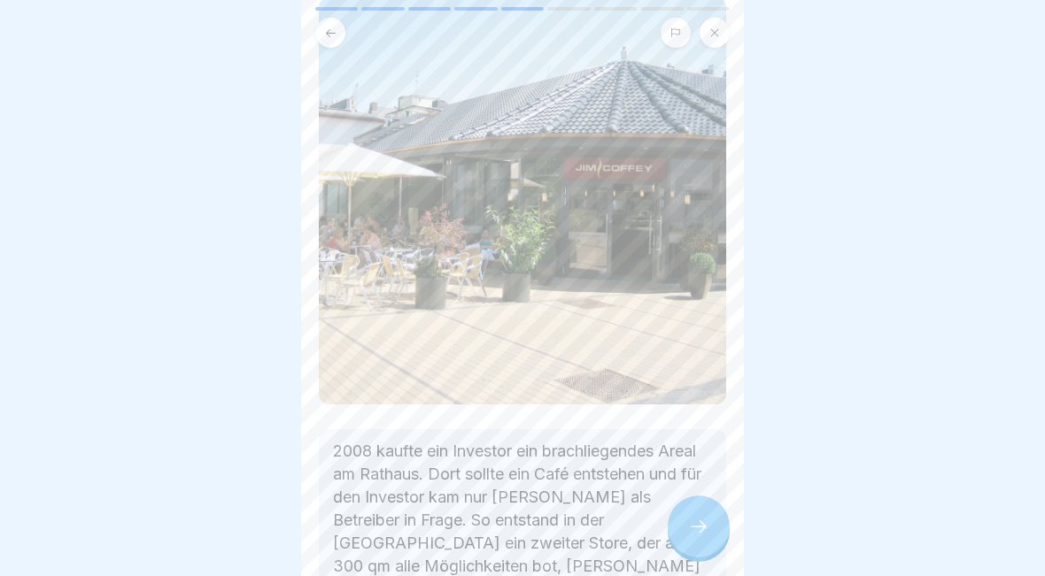
click at [710, 528] on div at bounding box center [699, 527] width 62 height 62
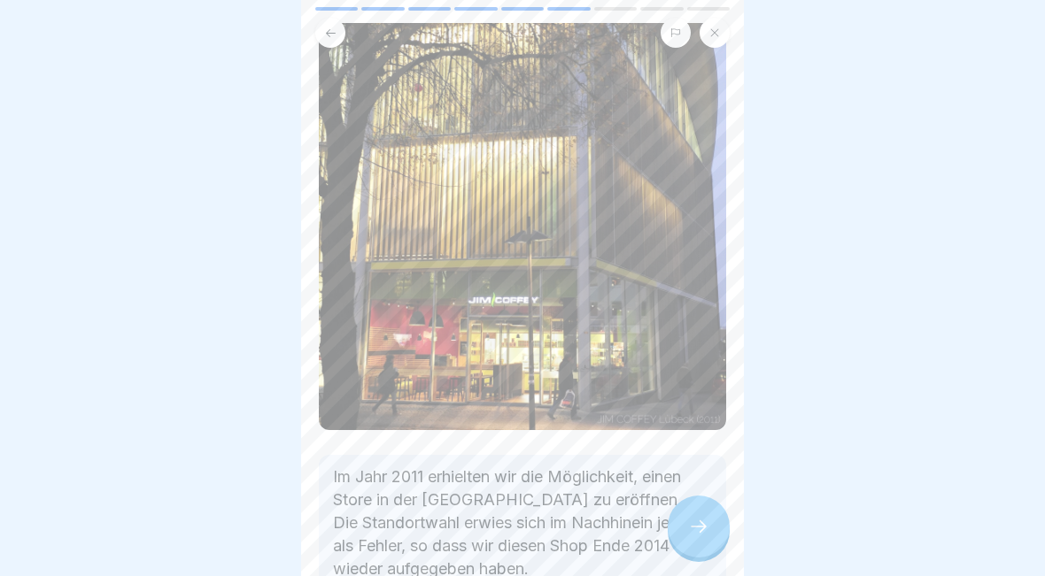
scroll to position [119, 0]
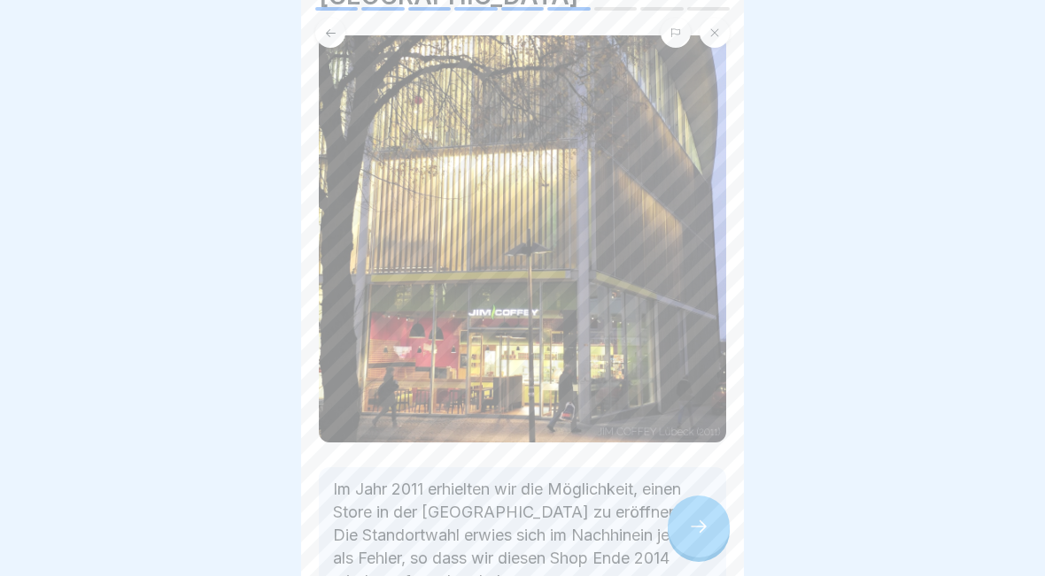
click at [699, 532] on icon at bounding box center [698, 526] width 21 height 21
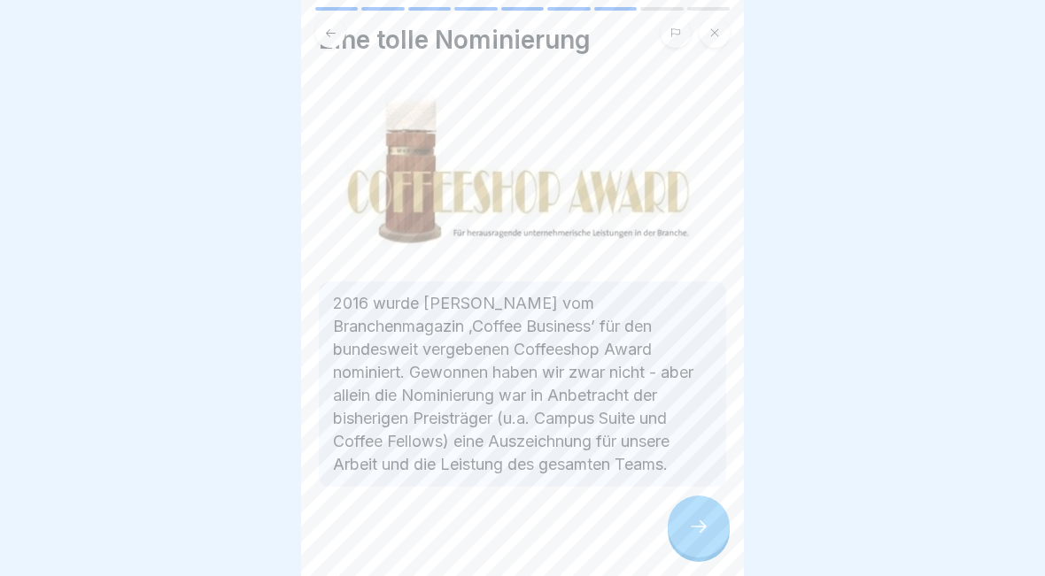
scroll to position [48, 0]
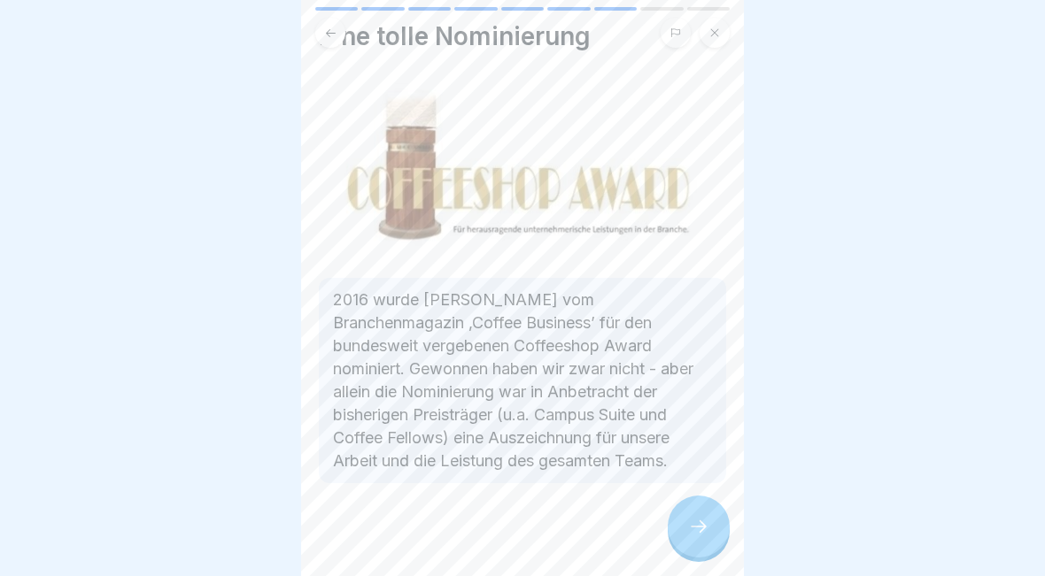
click at [699, 539] on div at bounding box center [699, 527] width 62 height 62
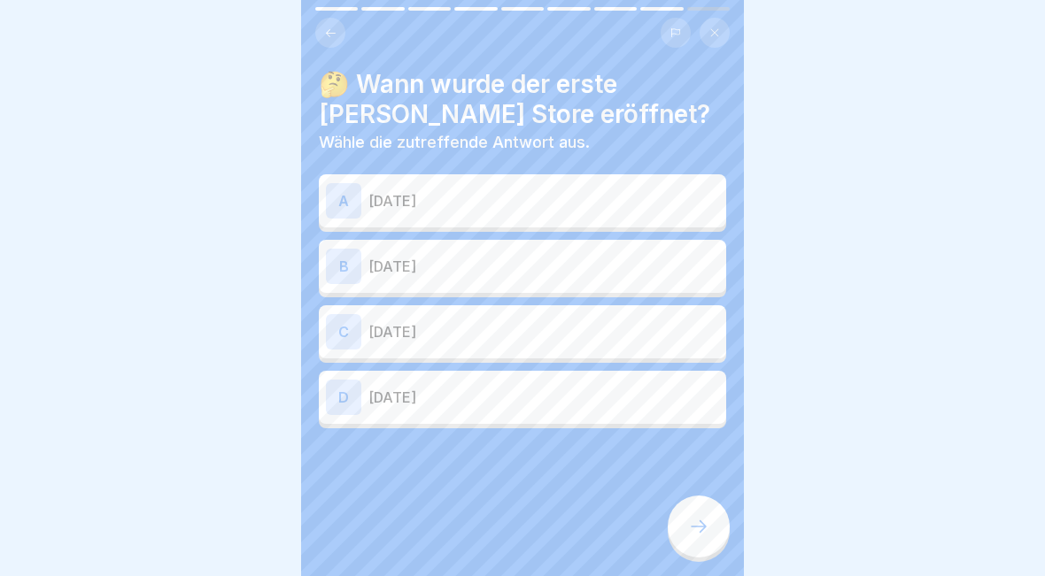
click at [647, 258] on p "[DATE]" at bounding box center [543, 266] width 351 height 21
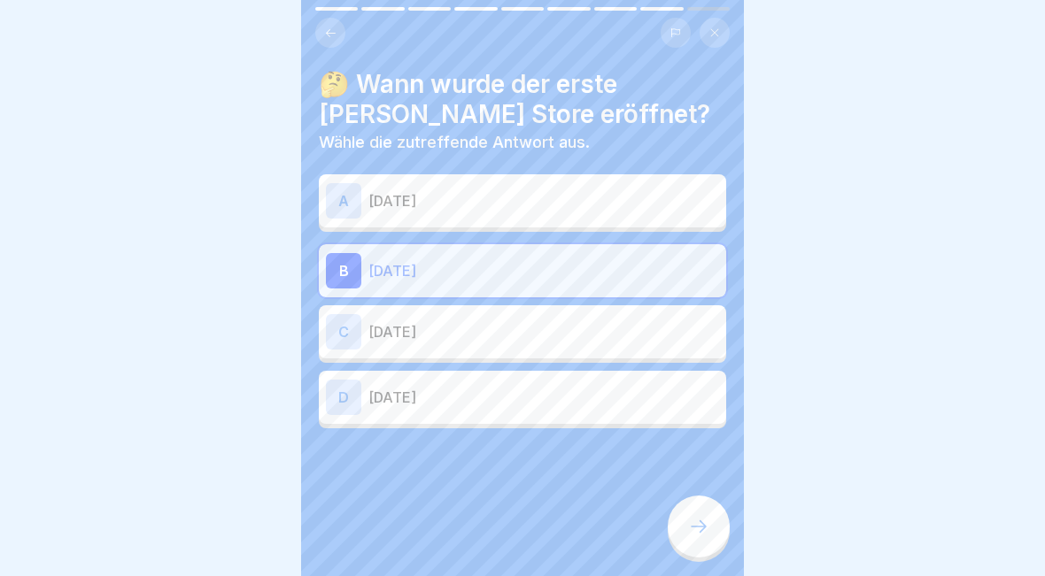
click at [713, 538] on div at bounding box center [699, 527] width 62 height 62
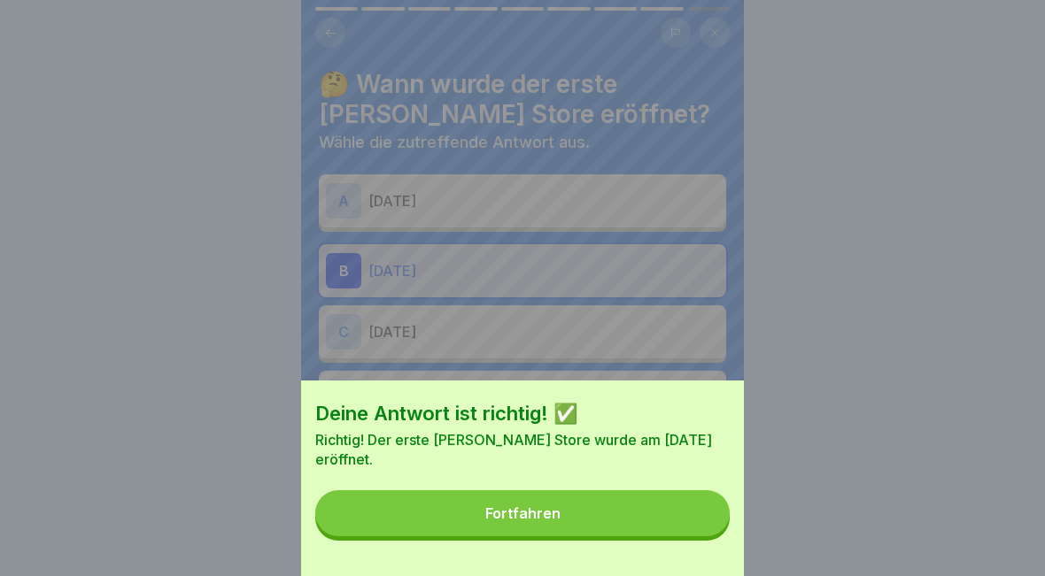
click at [652, 519] on button "Fortfahren" at bounding box center [522, 513] width 414 height 46
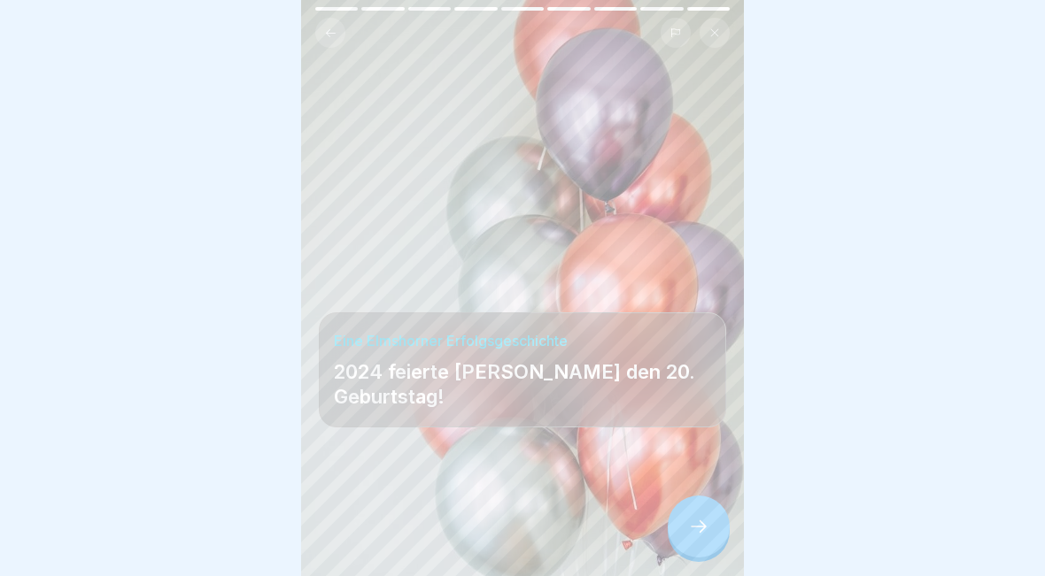
click at [699, 531] on icon at bounding box center [698, 526] width 21 height 21
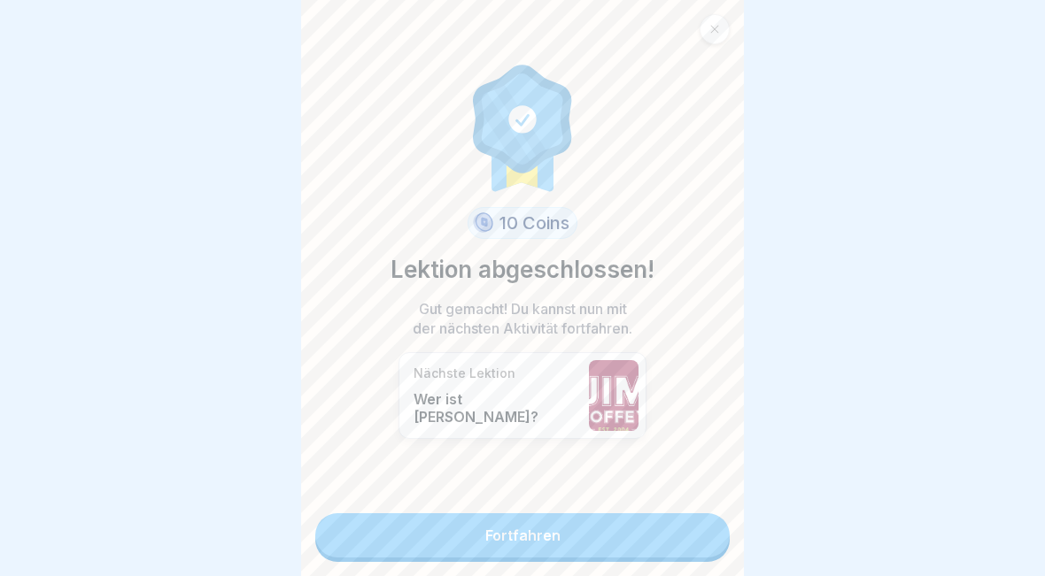
click at [628, 546] on link "Fortfahren" at bounding box center [522, 535] width 414 height 44
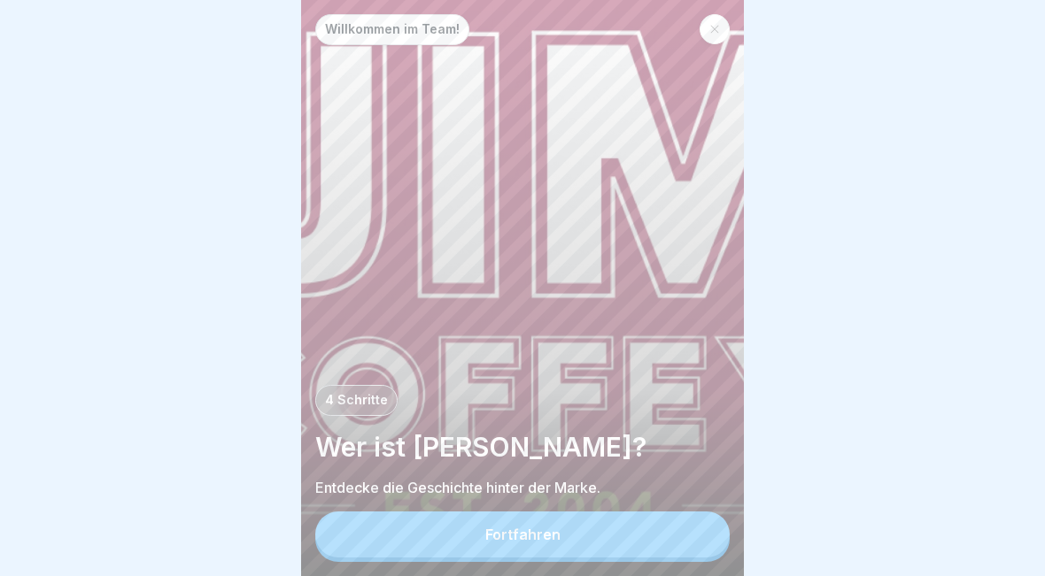
click at [638, 545] on button "Fortfahren" at bounding box center [522, 535] width 414 height 46
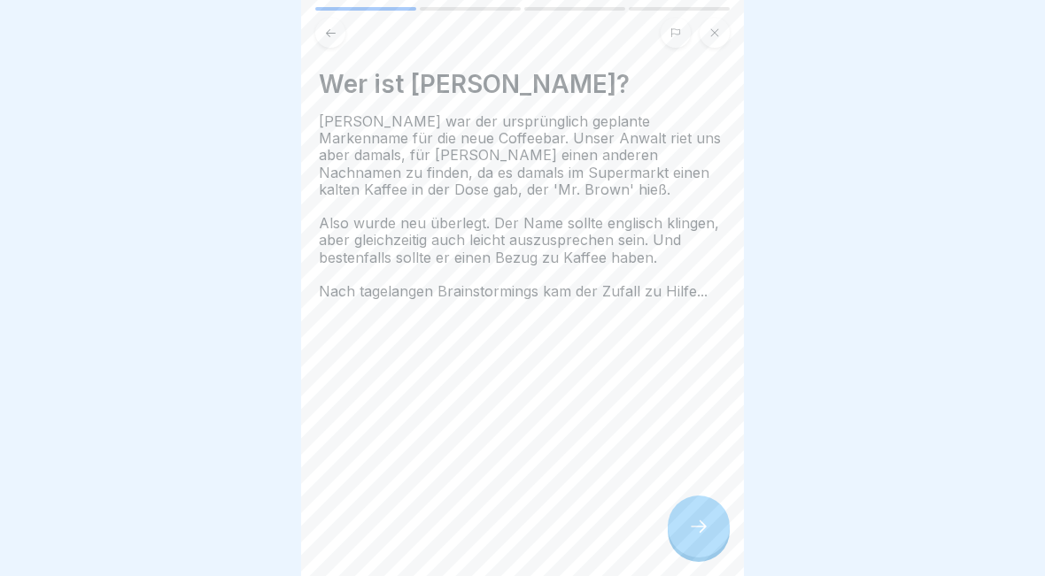
click at [23, 240] on div at bounding box center [522, 288] width 1045 height 576
click at [699, 544] on div at bounding box center [699, 527] width 62 height 62
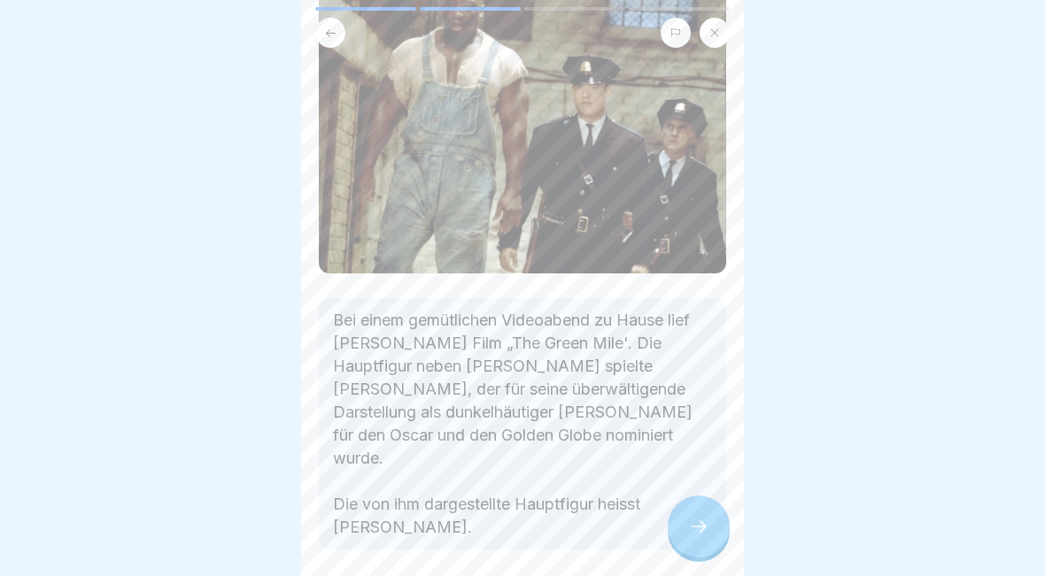
scroll to position [193, 0]
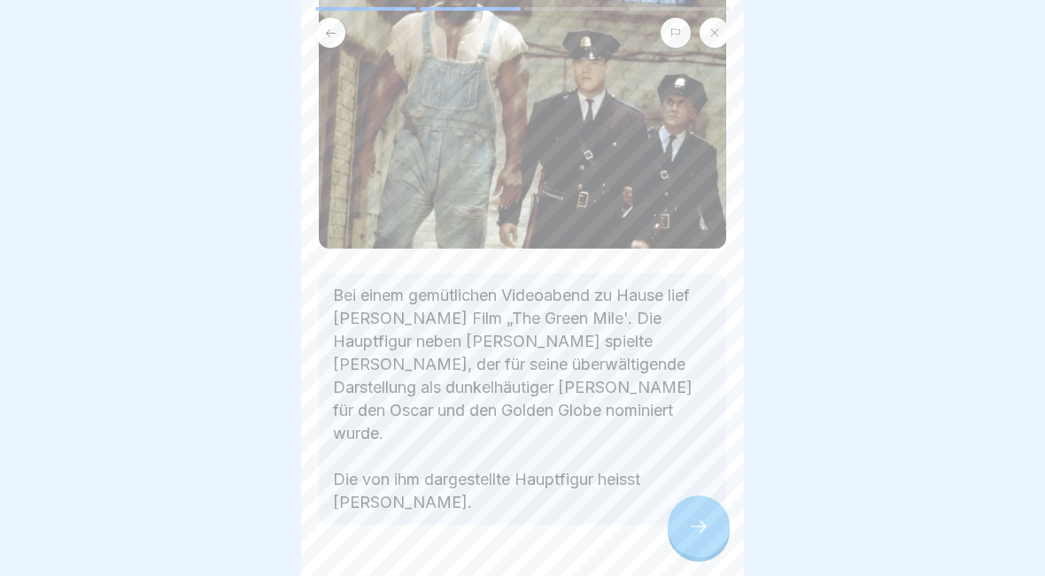
click at [706, 524] on icon at bounding box center [698, 526] width 21 height 21
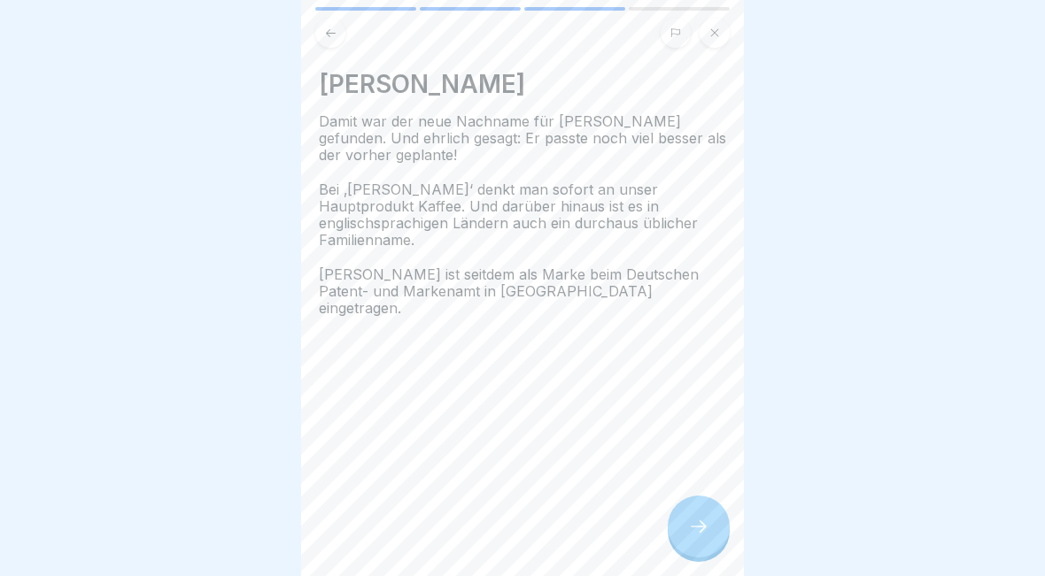
click at [706, 534] on icon at bounding box center [698, 526] width 21 height 21
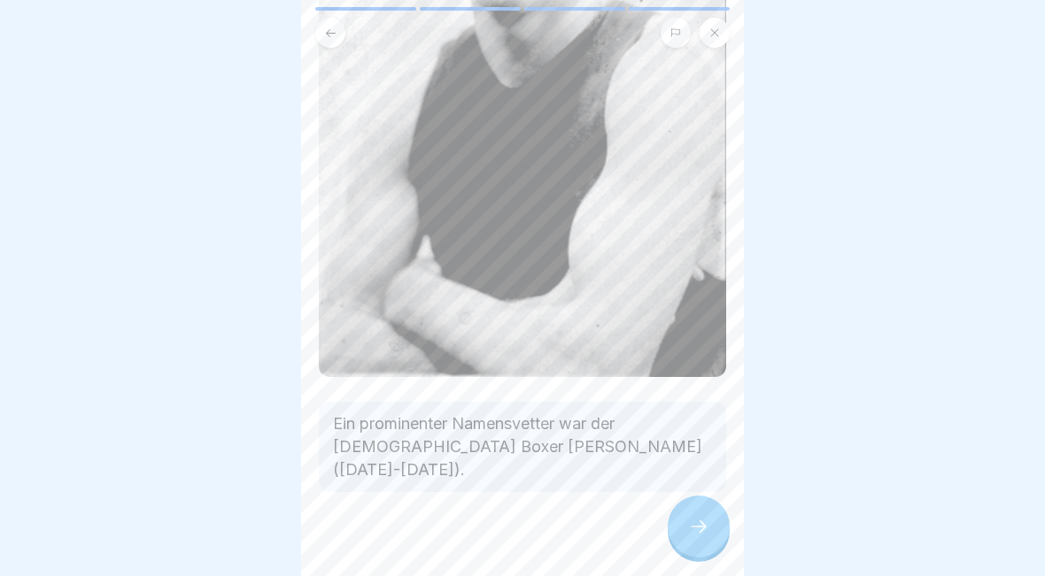
scroll to position [373, 0]
click at [708, 543] on div at bounding box center [699, 527] width 62 height 62
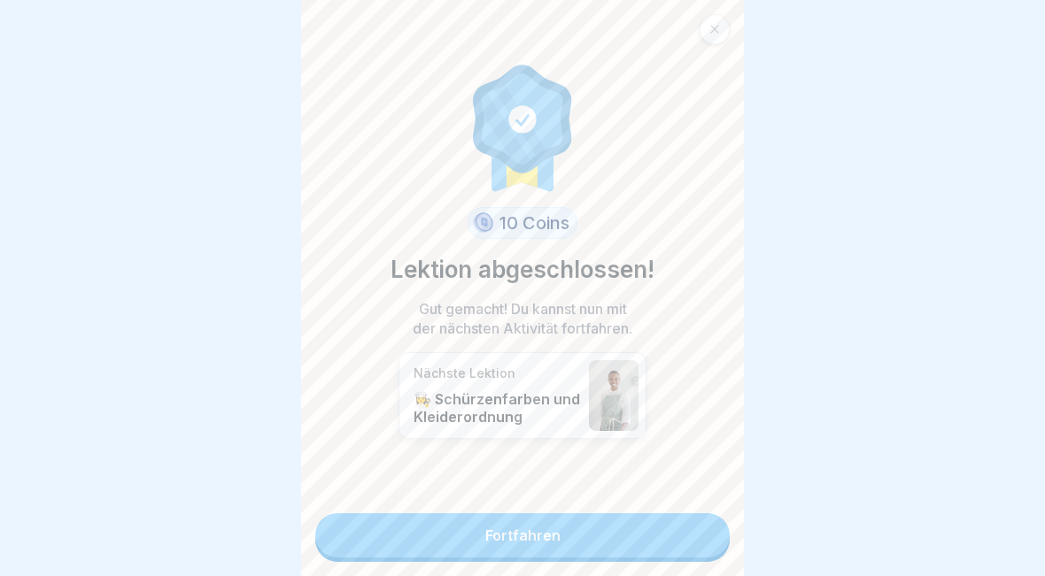
click at [616, 551] on link "Fortfahren" at bounding box center [522, 535] width 414 height 44
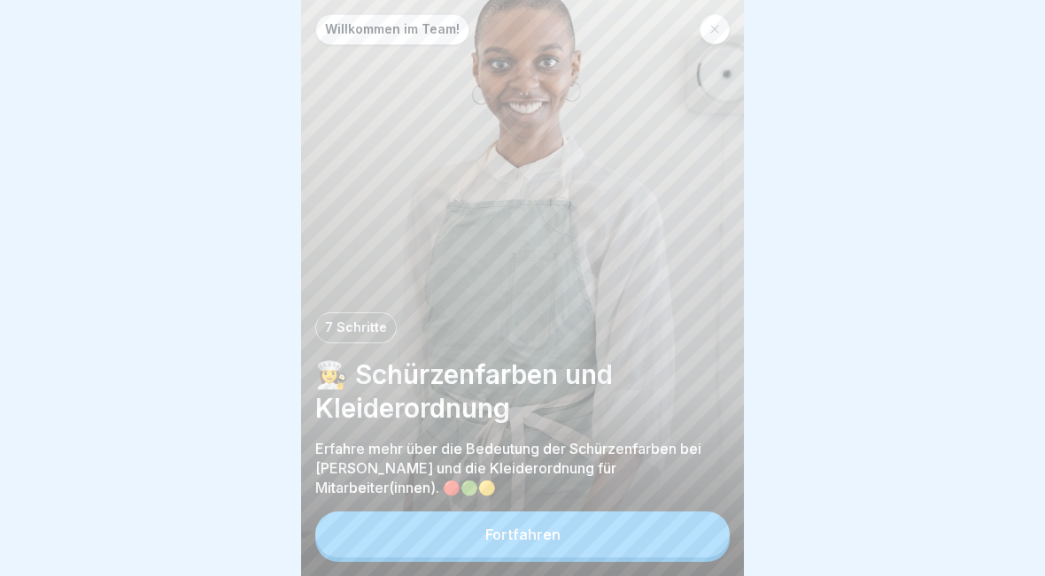
click at [666, 537] on button "Fortfahren" at bounding box center [522, 535] width 414 height 46
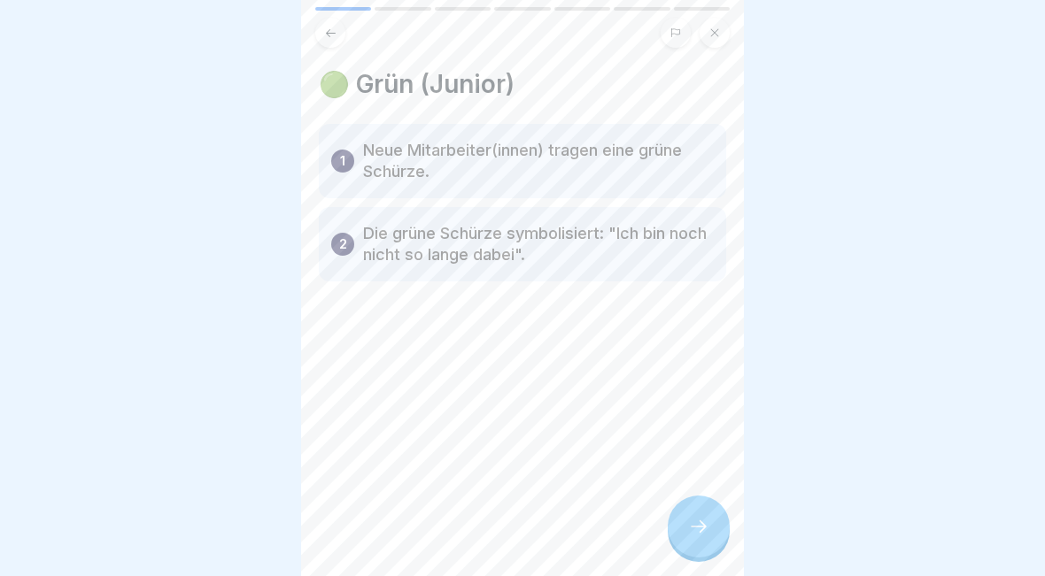
click at [716, 531] on div at bounding box center [699, 527] width 62 height 62
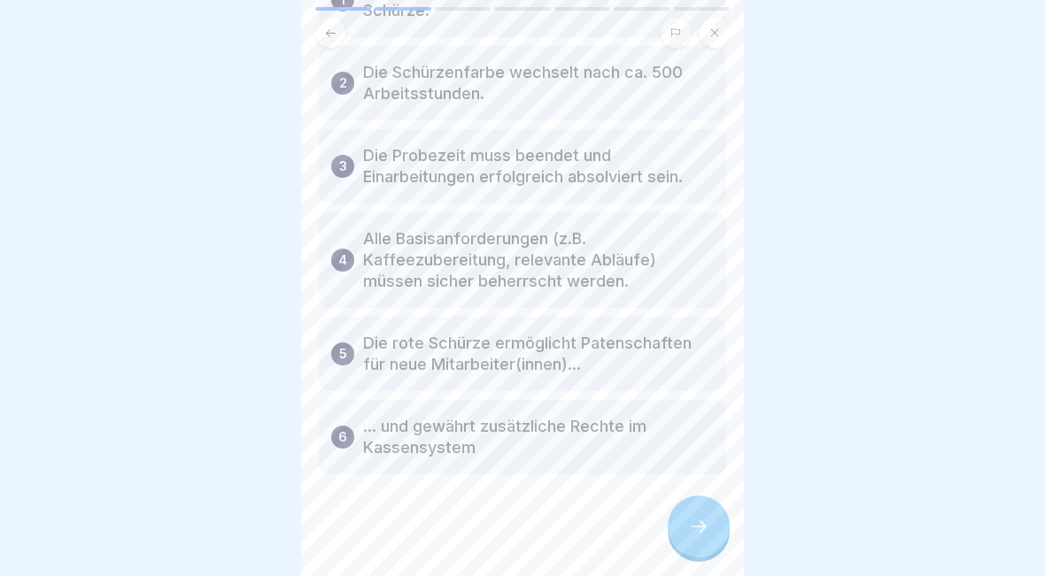
scroll to position [163, 0]
click at [716, 540] on div at bounding box center [699, 527] width 62 height 62
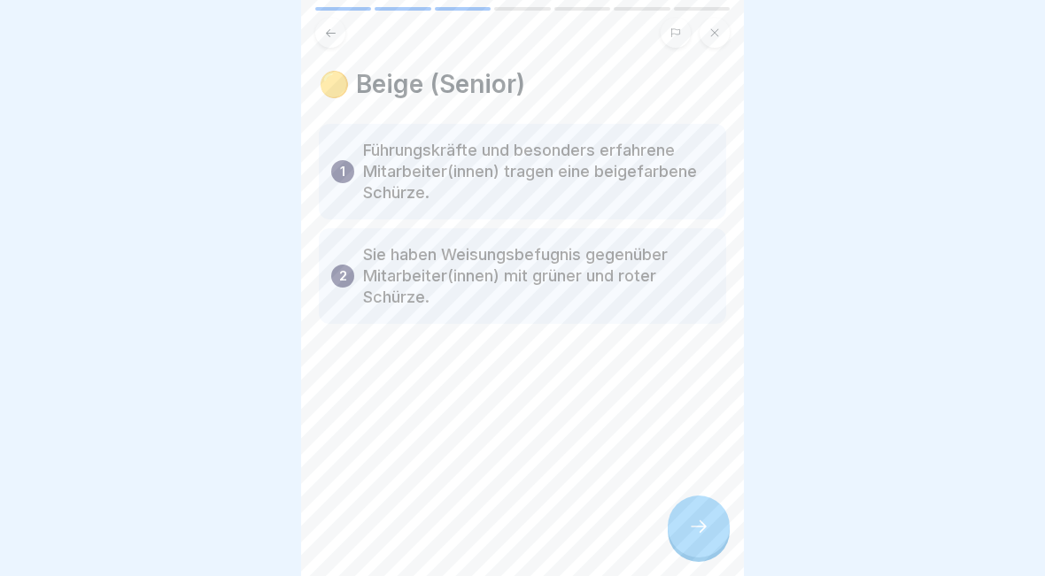
click at [714, 532] on div at bounding box center [699, 527] width 62 height 62
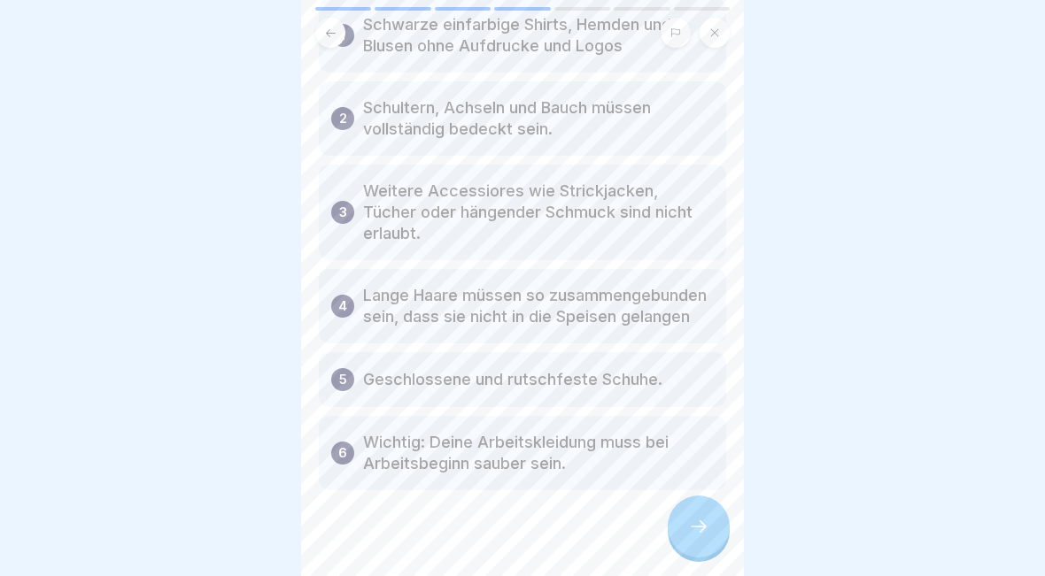
scroll to position [125, 0]
click at [706, 531] on icon at bounding box center [698, 526] width 21 height 21
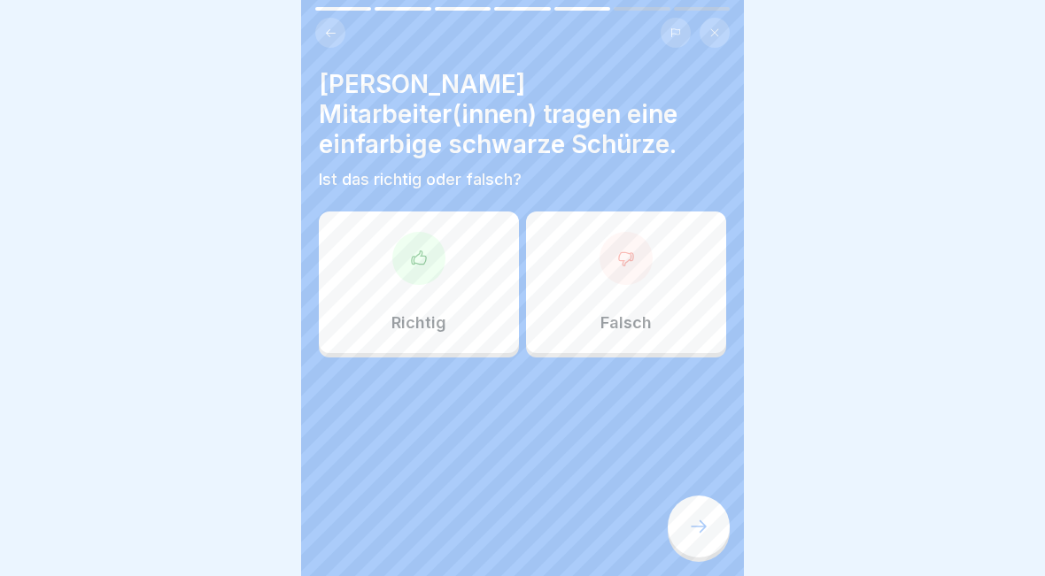
click at [706, 288] on div "Falsch" at bounding box center [626, 283] width 200 height 142
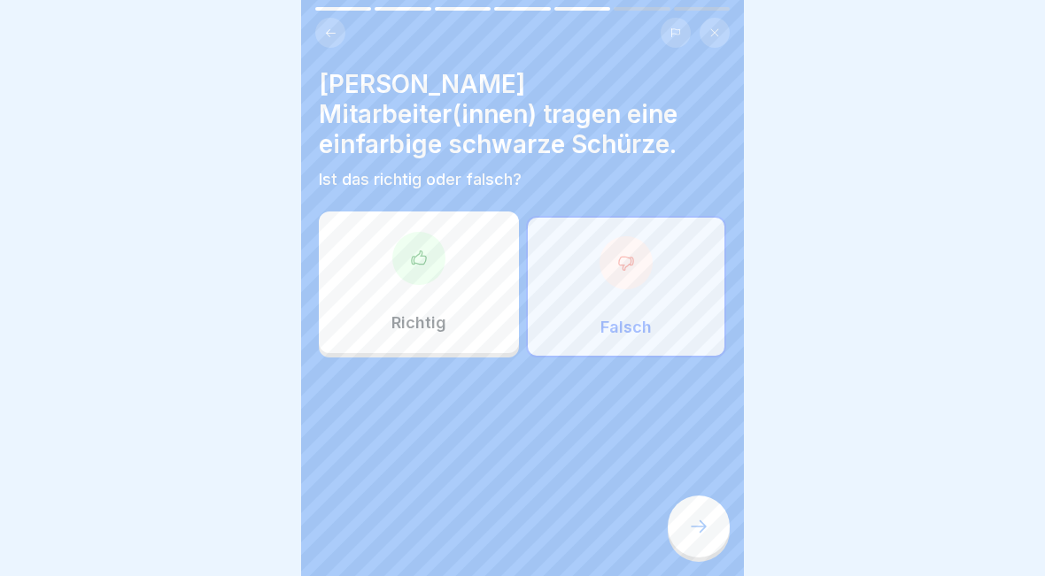
click at [699, 530] on icon at bounding box center [698, 526] width 21 height 21
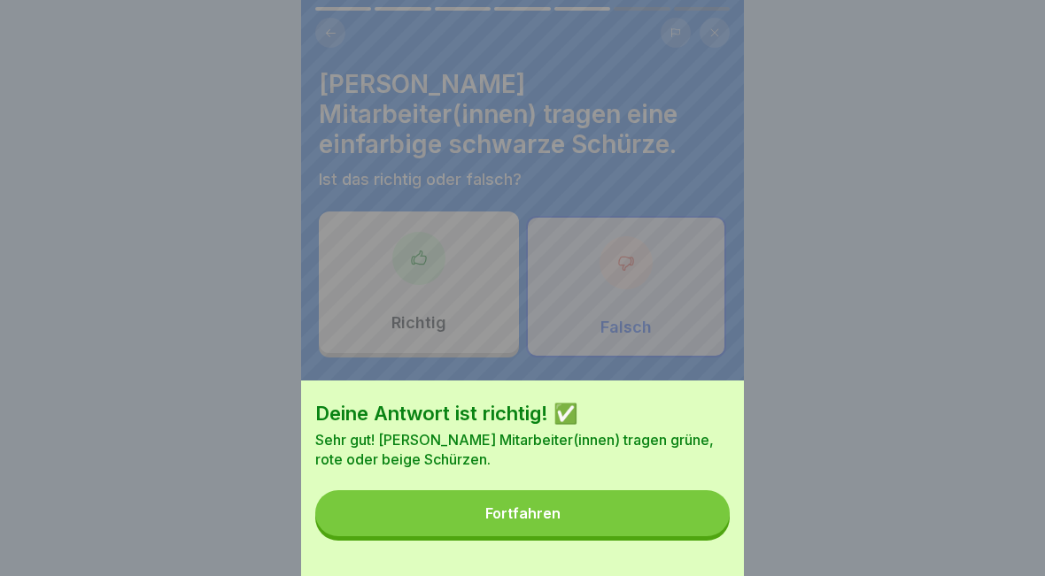
click at [572, 513] on button "Fortfahren" at bounding box center [522, 513] width 414 height 46
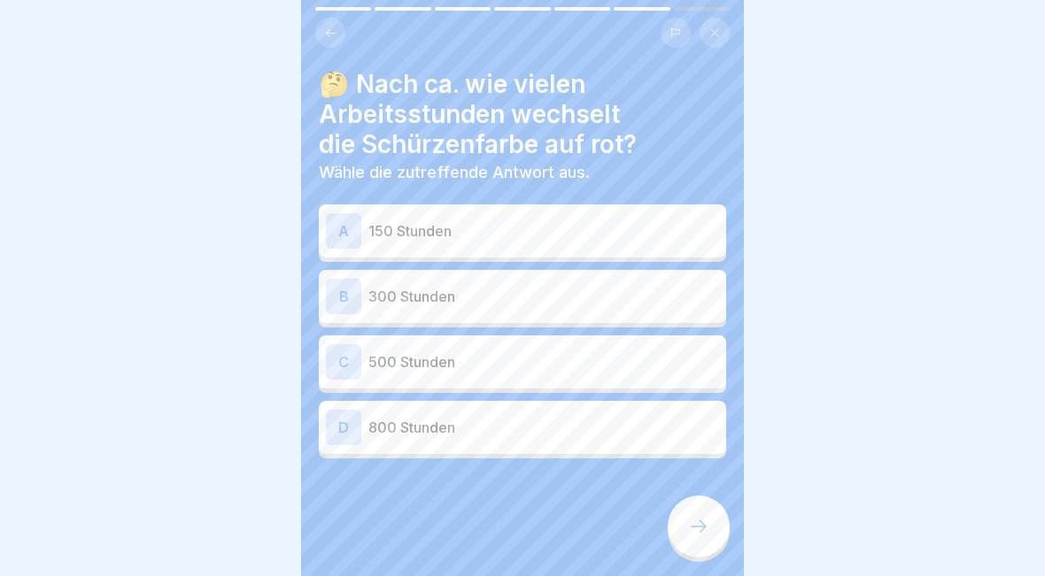
click at [521, 382] on div "C 500 Stunden" at bounding box center [522, 362] width 407 height 53
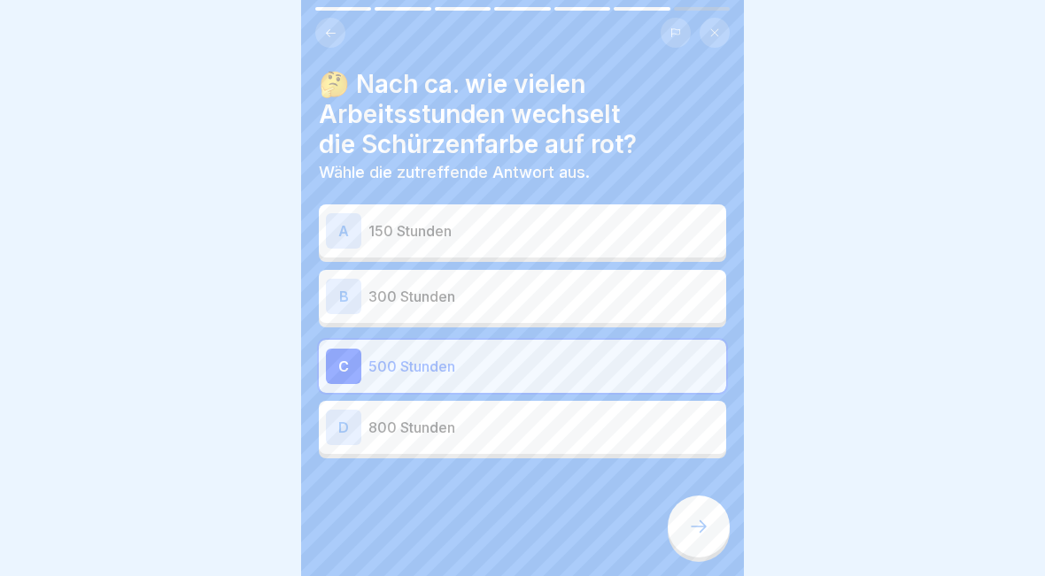
click at [694, 536] on icon at bounding box center [698, 526] width 21 height 21
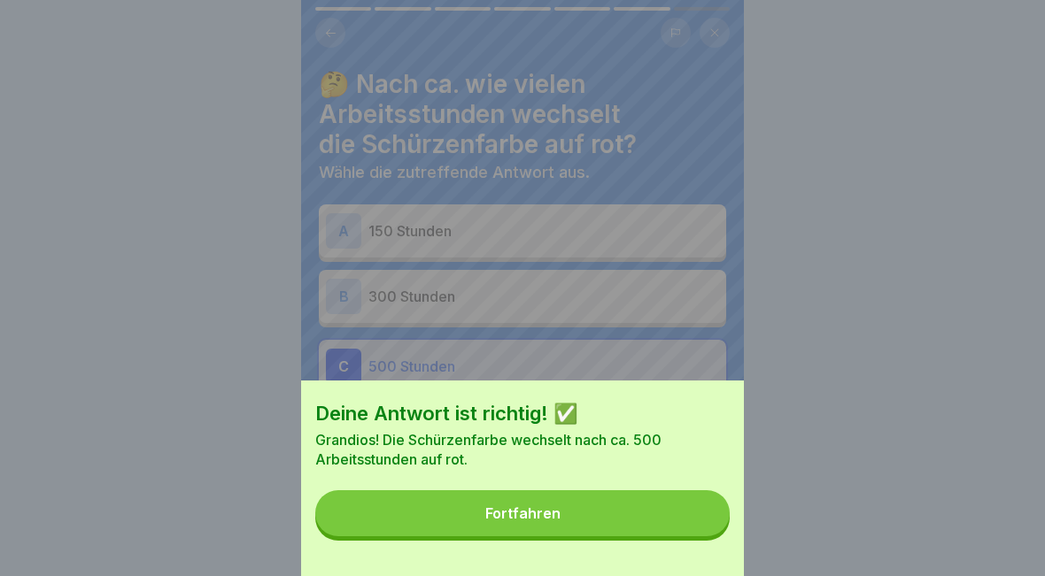
click at [545, 518] on div "Fortfahren" at bounding box center [522, 514] width 75 height 16
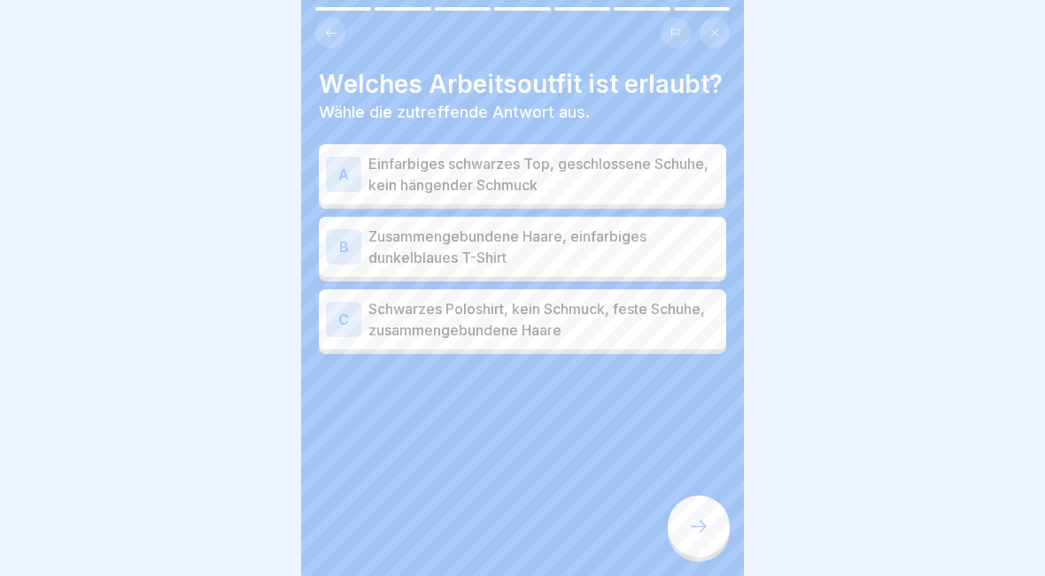
click at [494, 342] on div "C Schwarzes Poloshirt, kein Schmuck, feste Schuhe, zusammengebundene Haare" at bounding box center [522, 320] width 407 height 60
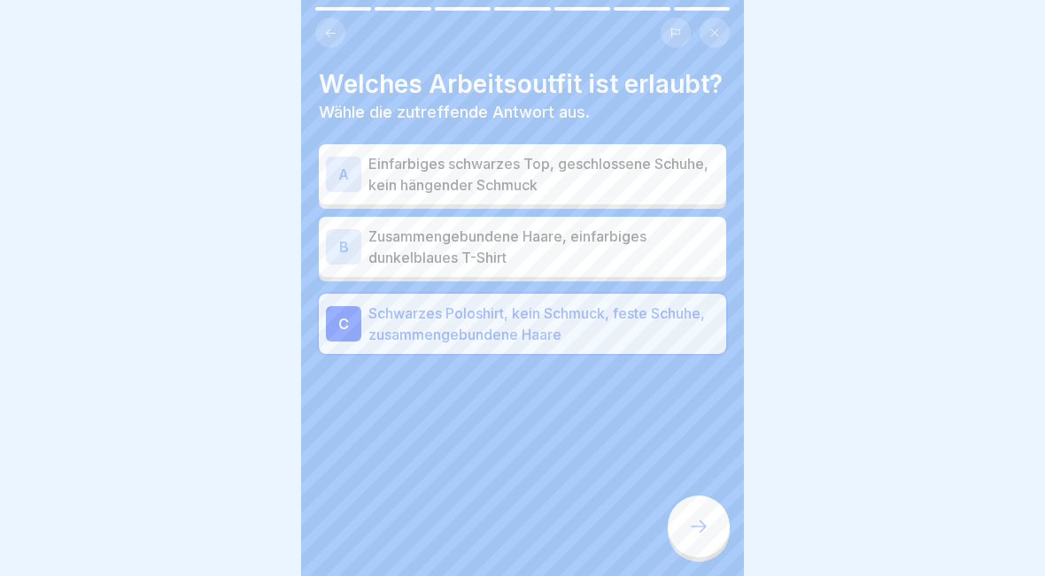
click at [682, 174] on p "Einfarbiges schwarzes Top, geschlossene Schuhe, kein hängender Schmuck" at bounding box center [543, 174] width 351 height 42
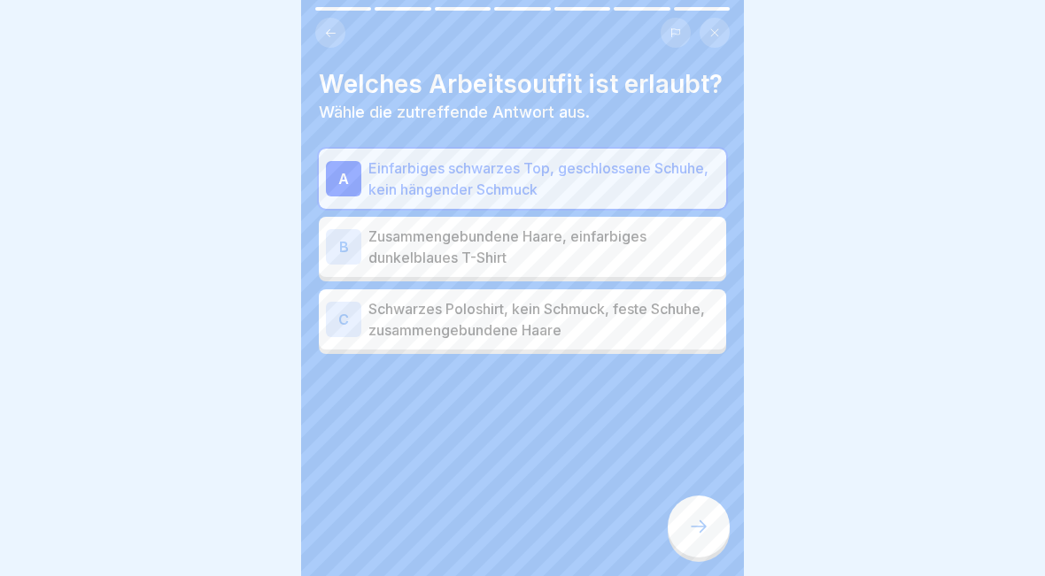
click at [656, 341] on div "C Schwarzes Poloshirt, kein Schmuck, feste Schuhe, zusammengebundene Haare" at bounding box center [522, 320] width 407 height 60
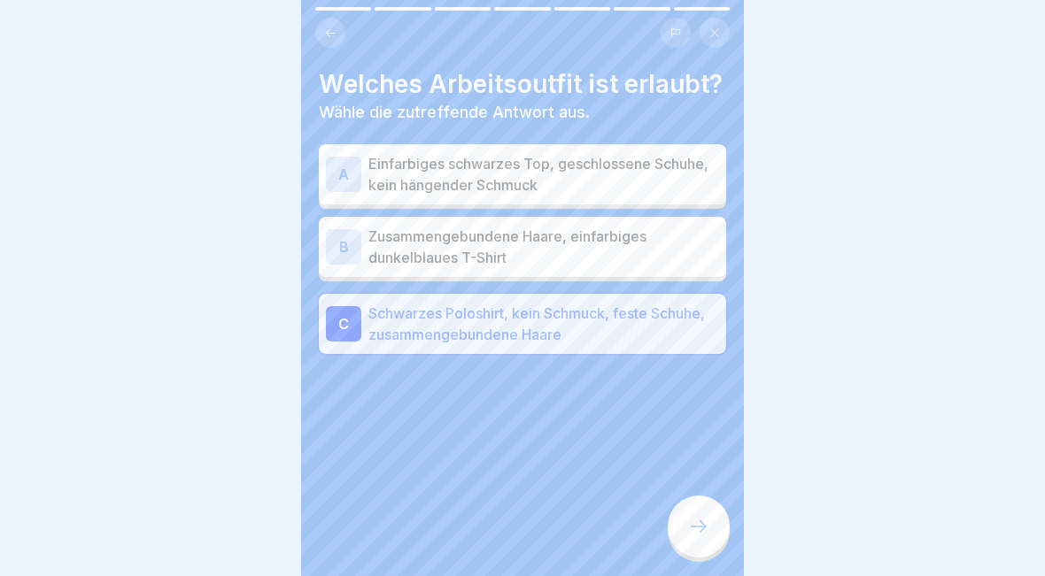
click at [690, 526] on icon at bounding box center [698, 526] width 21 height 21
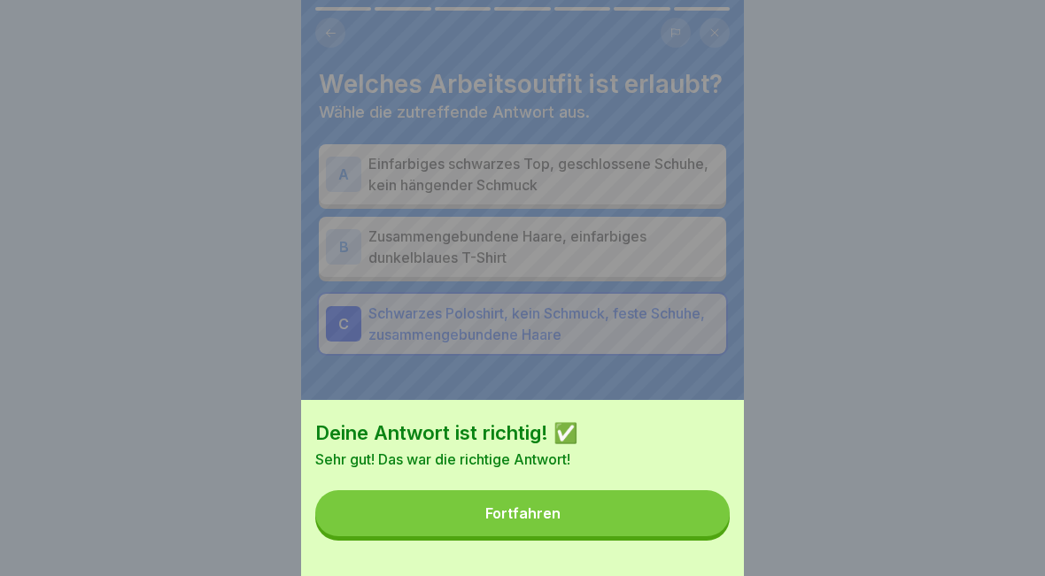
click at [668, 516] on button "Fortfahren" at bounding box center [522, 513] width 414 height 46
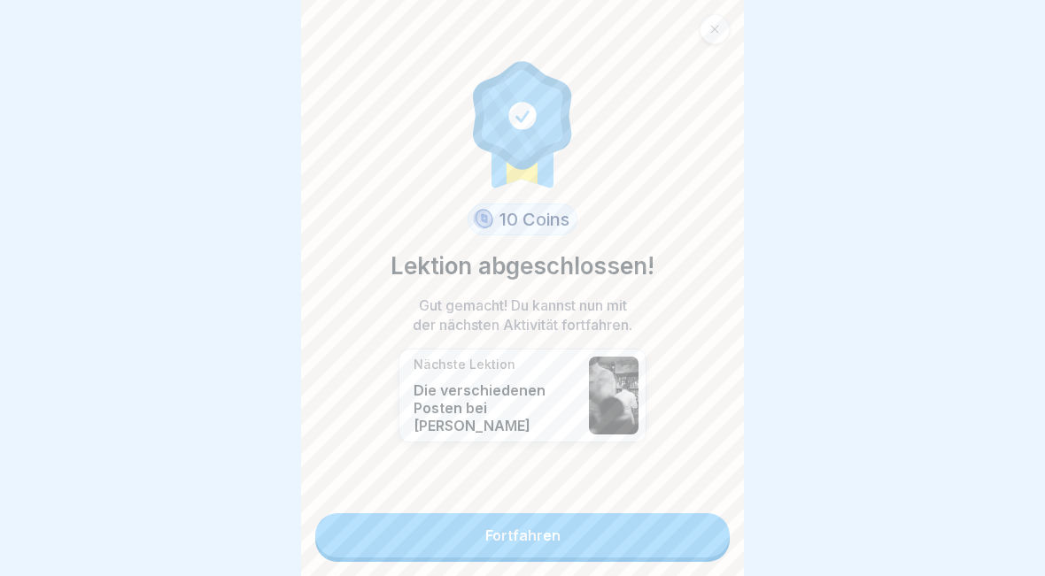
click at [559, 539] on link "Fortfahren" at bounding box center [522, 535] width 414 height 44
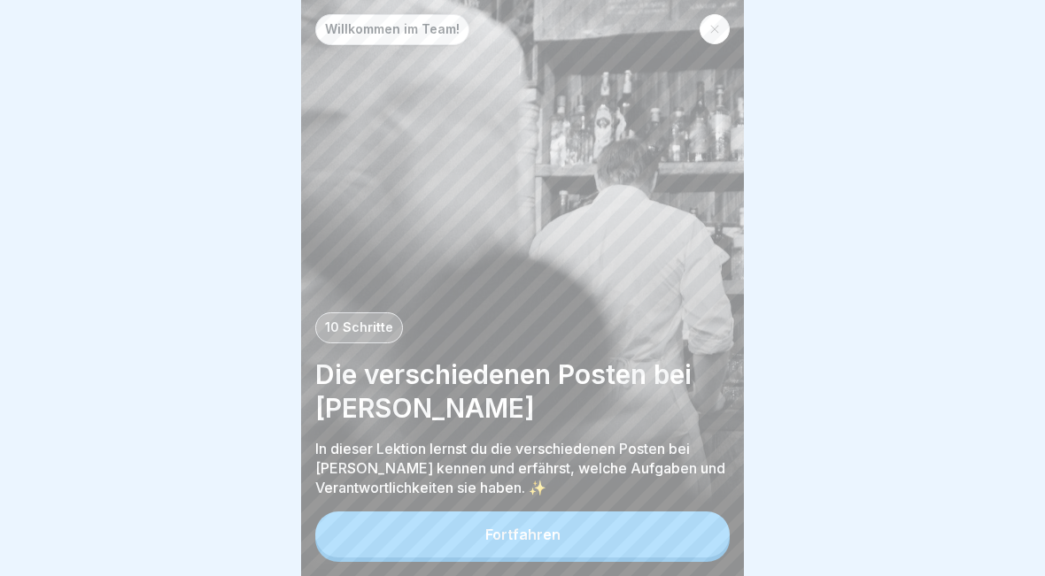
click at [727, 34] on div at bounding box center [714, 29] width 30 height 30
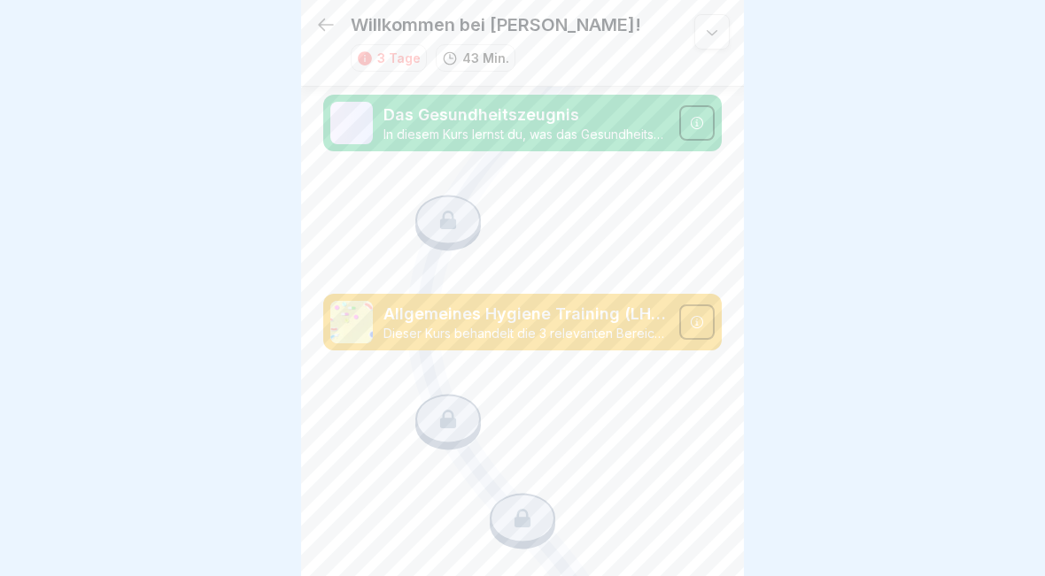
scroll to position [1193, 0]
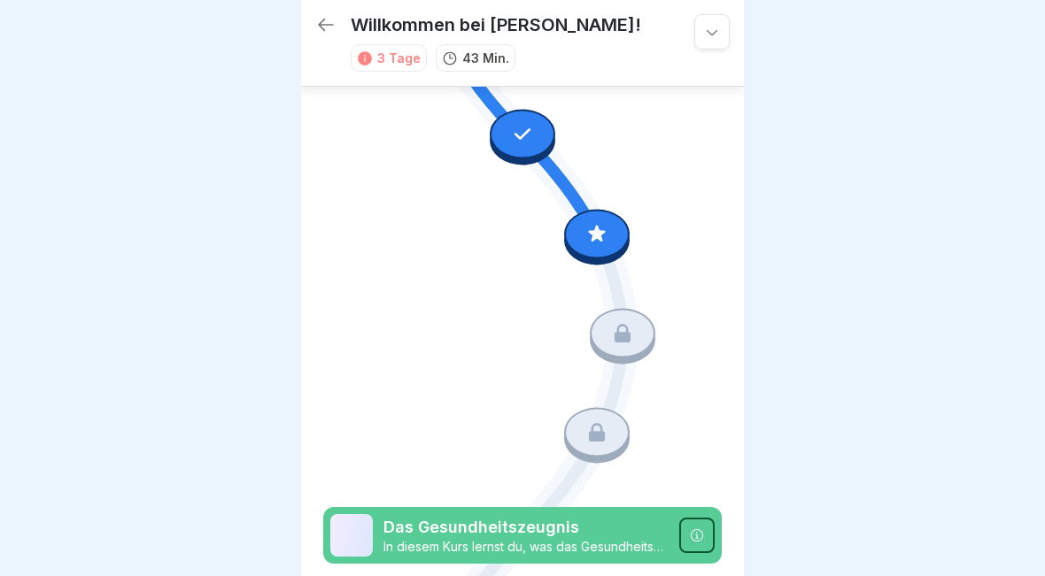
scroll to position [773, 0]
click at [611, 243] on div at bounding box center [597, 234] width 66 height 50
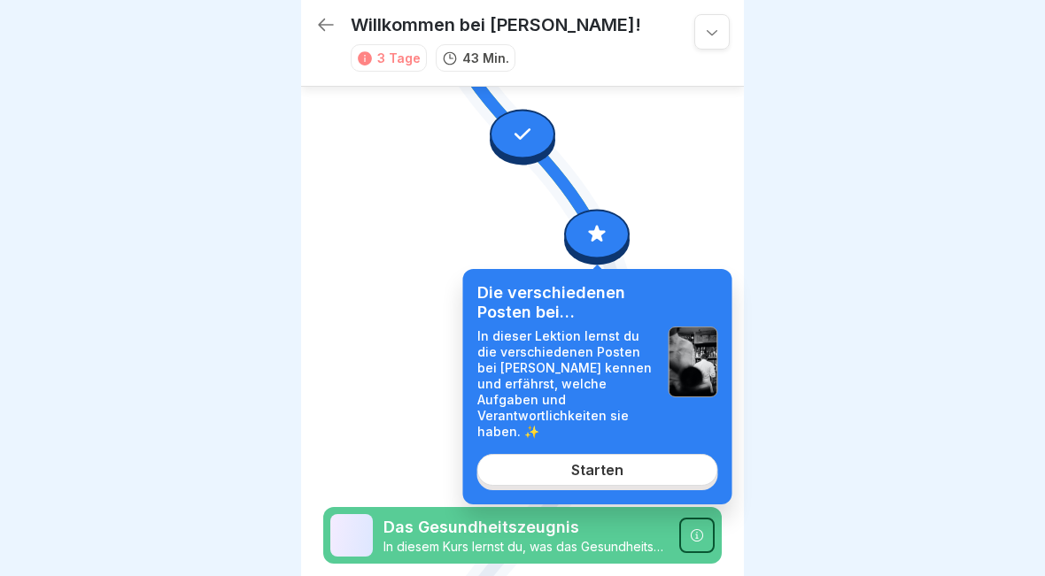
click at [856, 326] on div at bounding box center [522, 288] width 1045 height 576
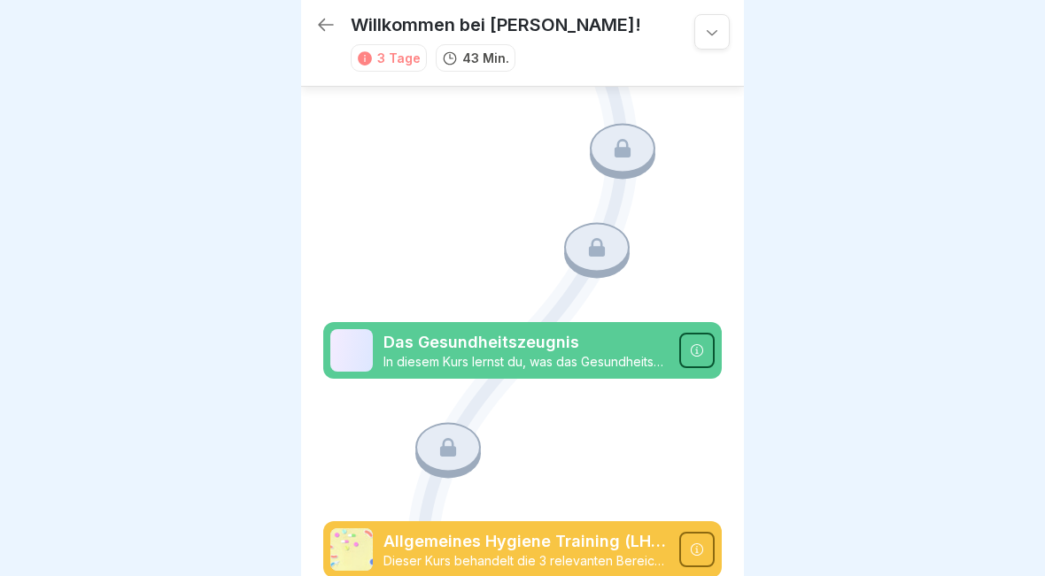
scroll to position [960, 0]
